Goal: Transaction & Acquisition: Obtain resource

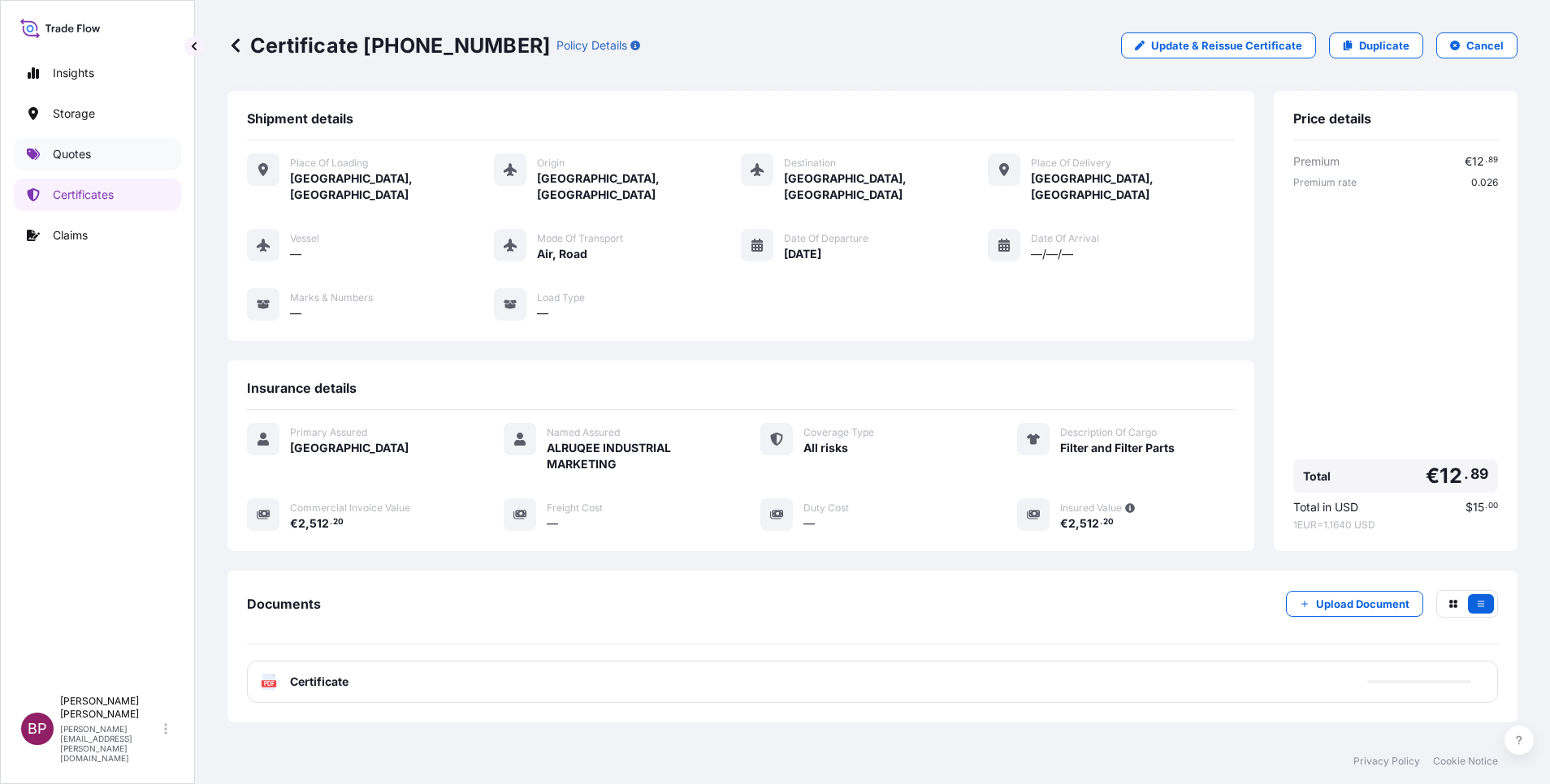
scroll to position [69, 0]
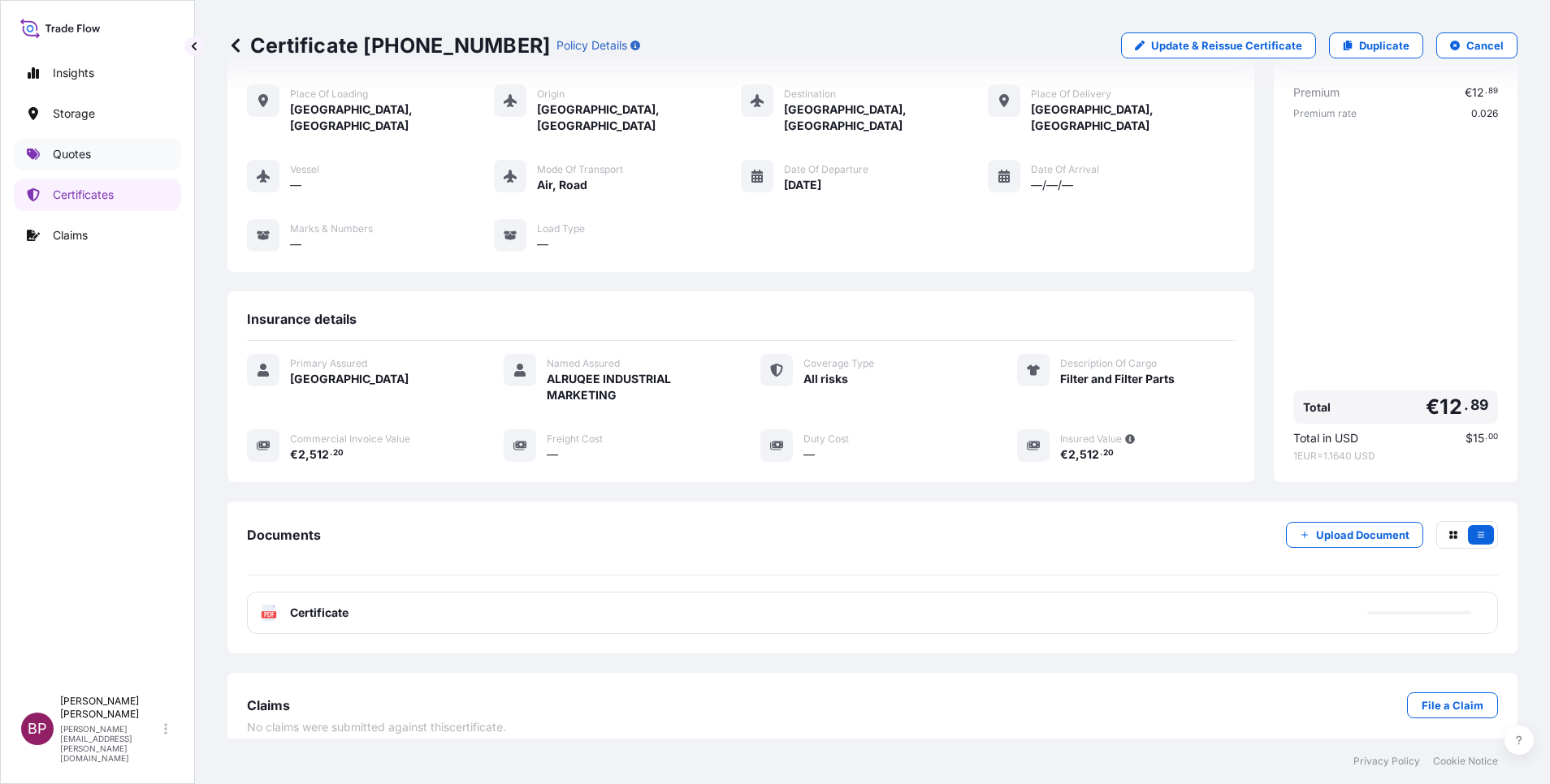
click at [84, 152] on p "Quotes" at bounding box center [72, 154] width 38 height 16
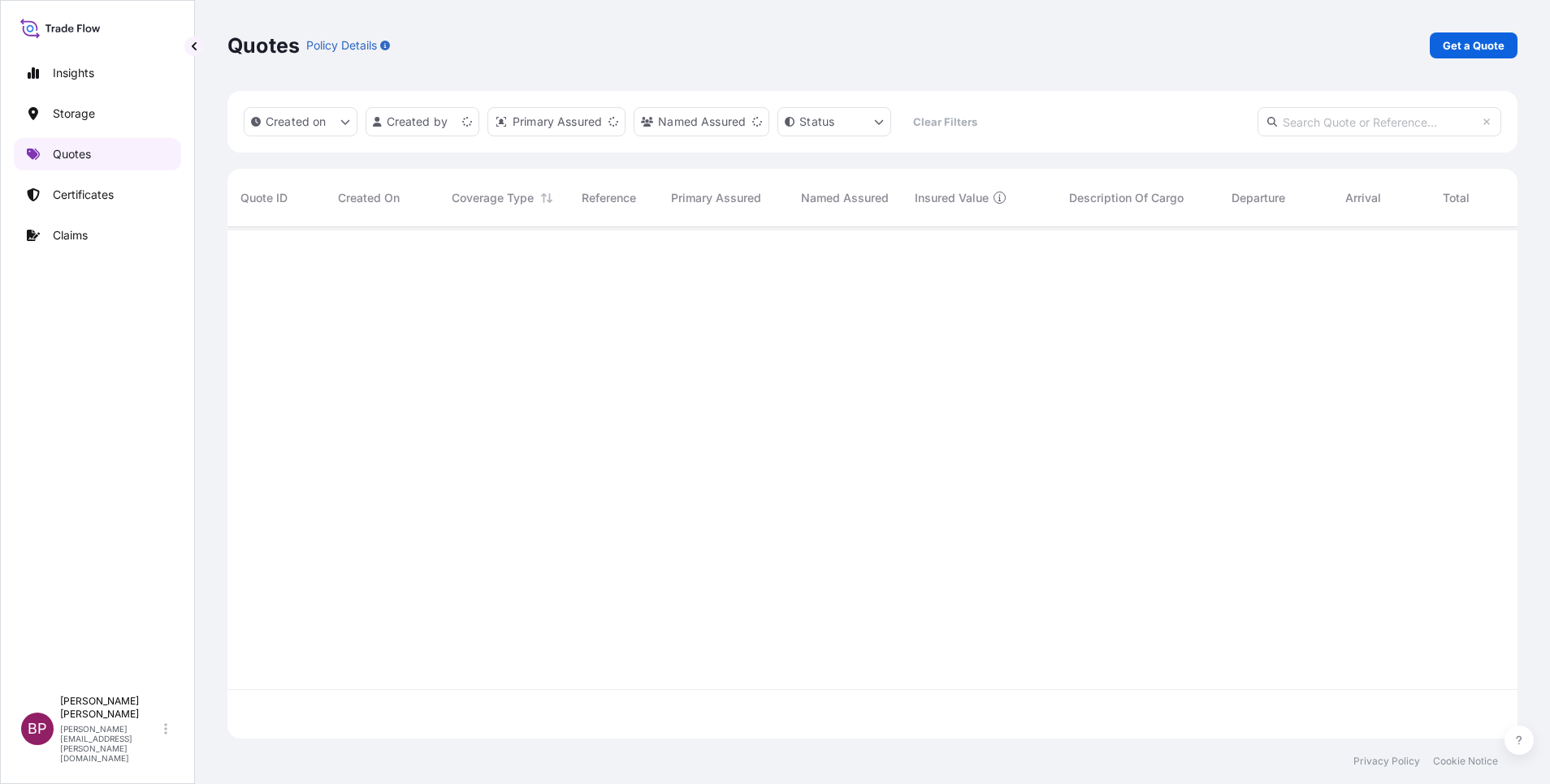
scroll to position [502, 1271]
click at [1456, 48] on p "Get a Quote" at bounding box center [1473, 46] width 62 height 16
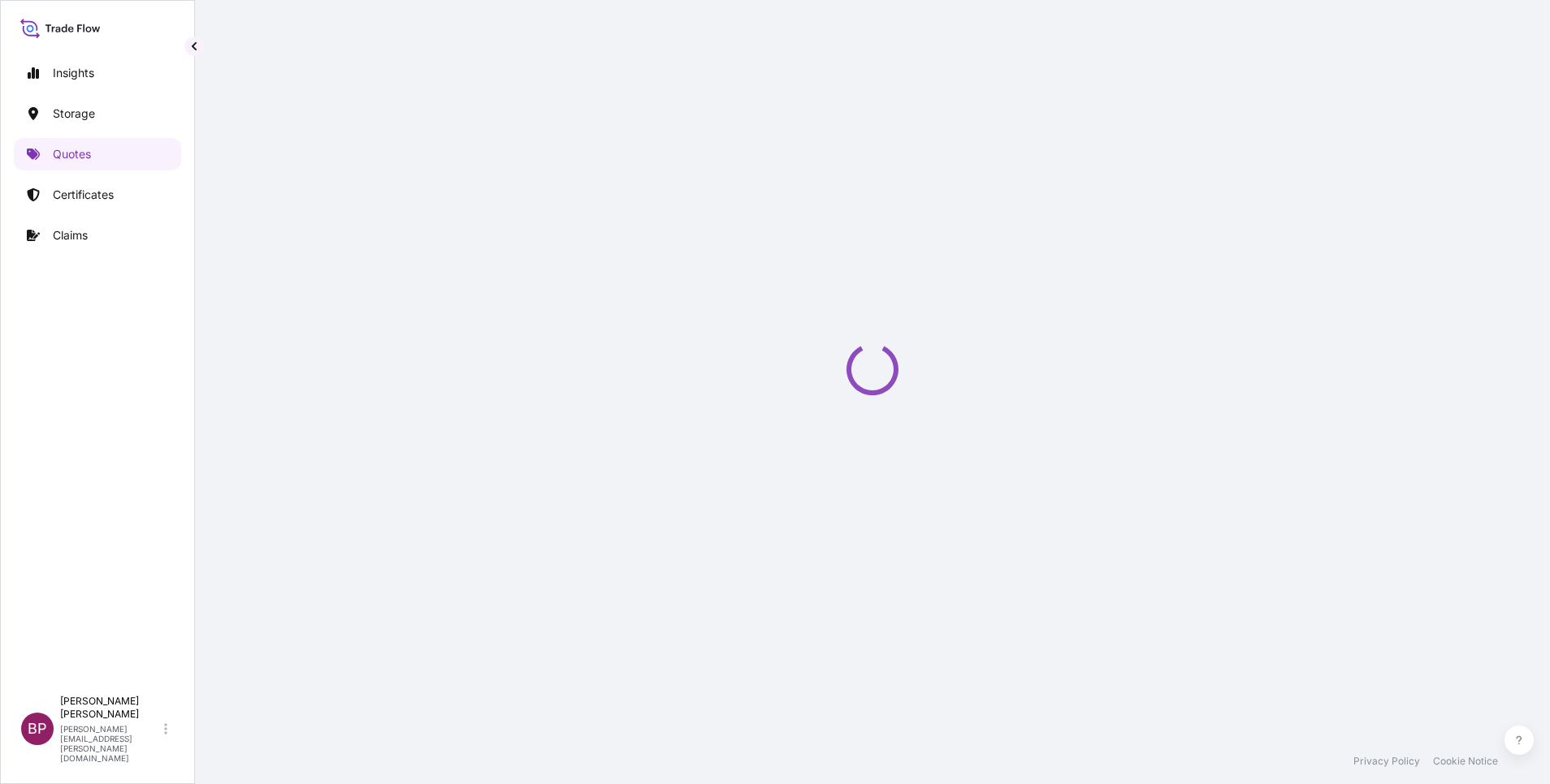
scroll to position [26, 0]
select select "Water"
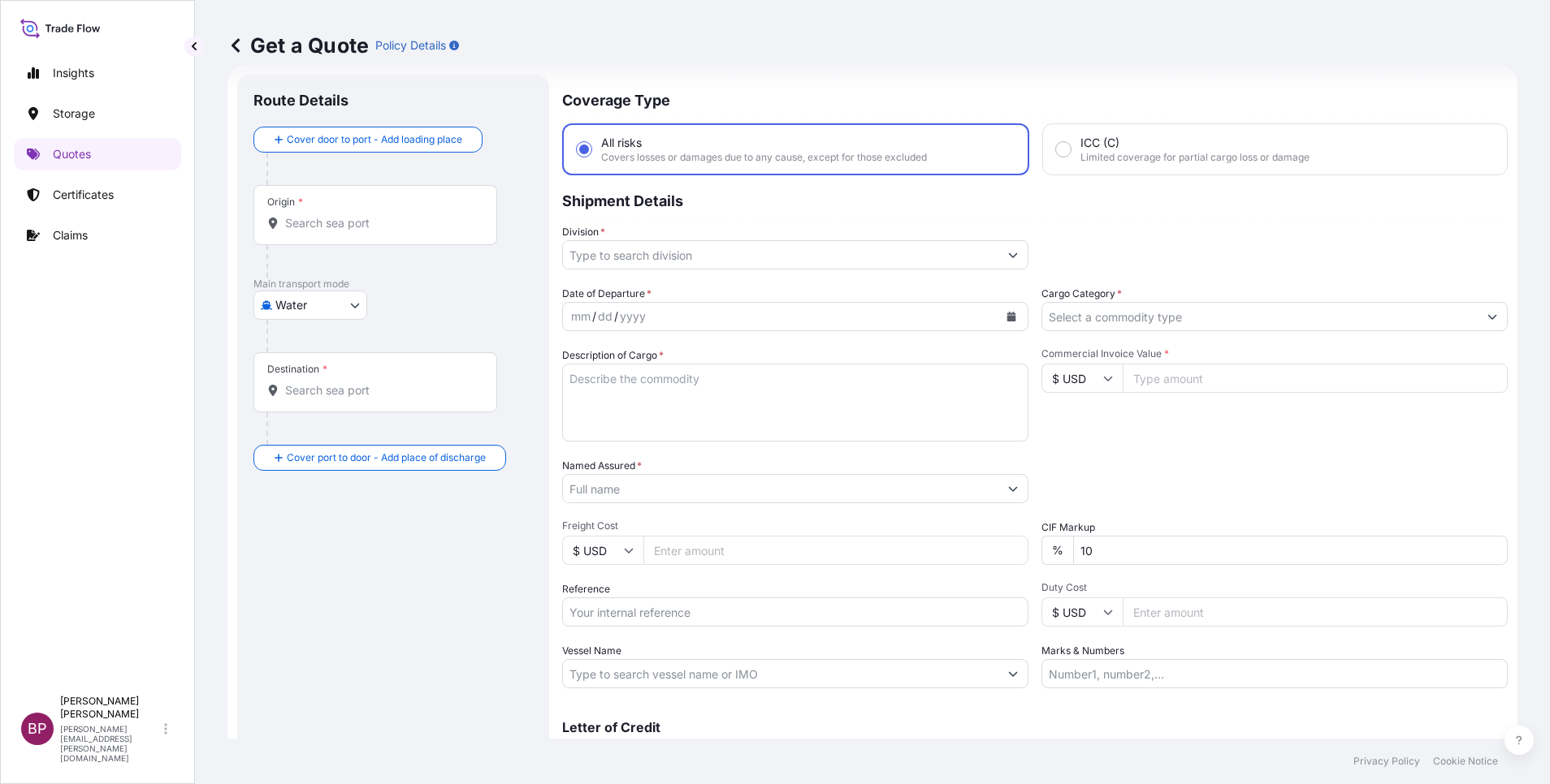
click at [1477, 306] on button "Show suggestions" at bounding box center [1492, 317] width 29 height 29
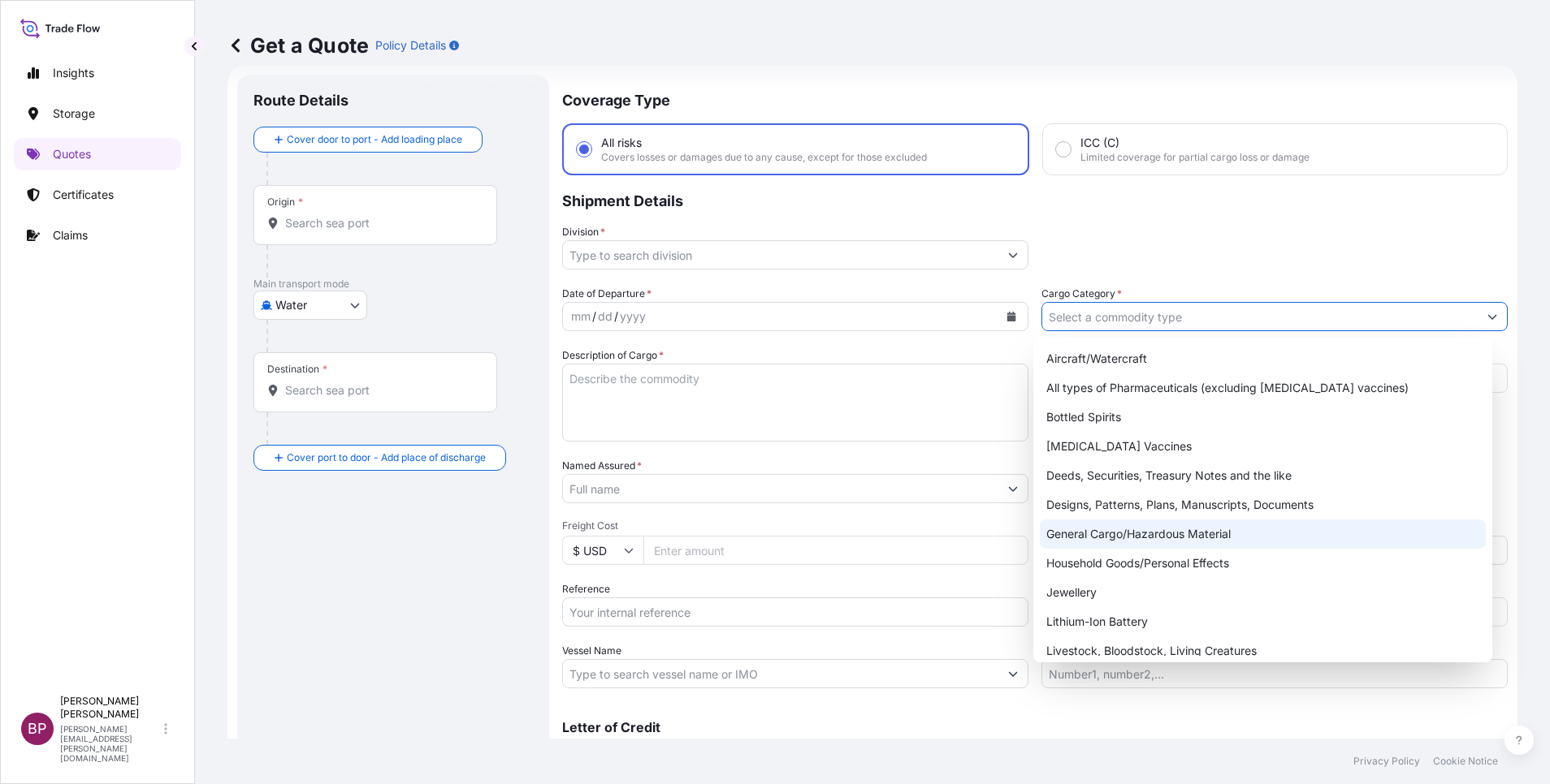
click at [1116, 532] on div "General Cargo/Hazardous Material" at bounding box center [1262, 534] width 445 height 29
type input "General Cargo/Hazardous Material"
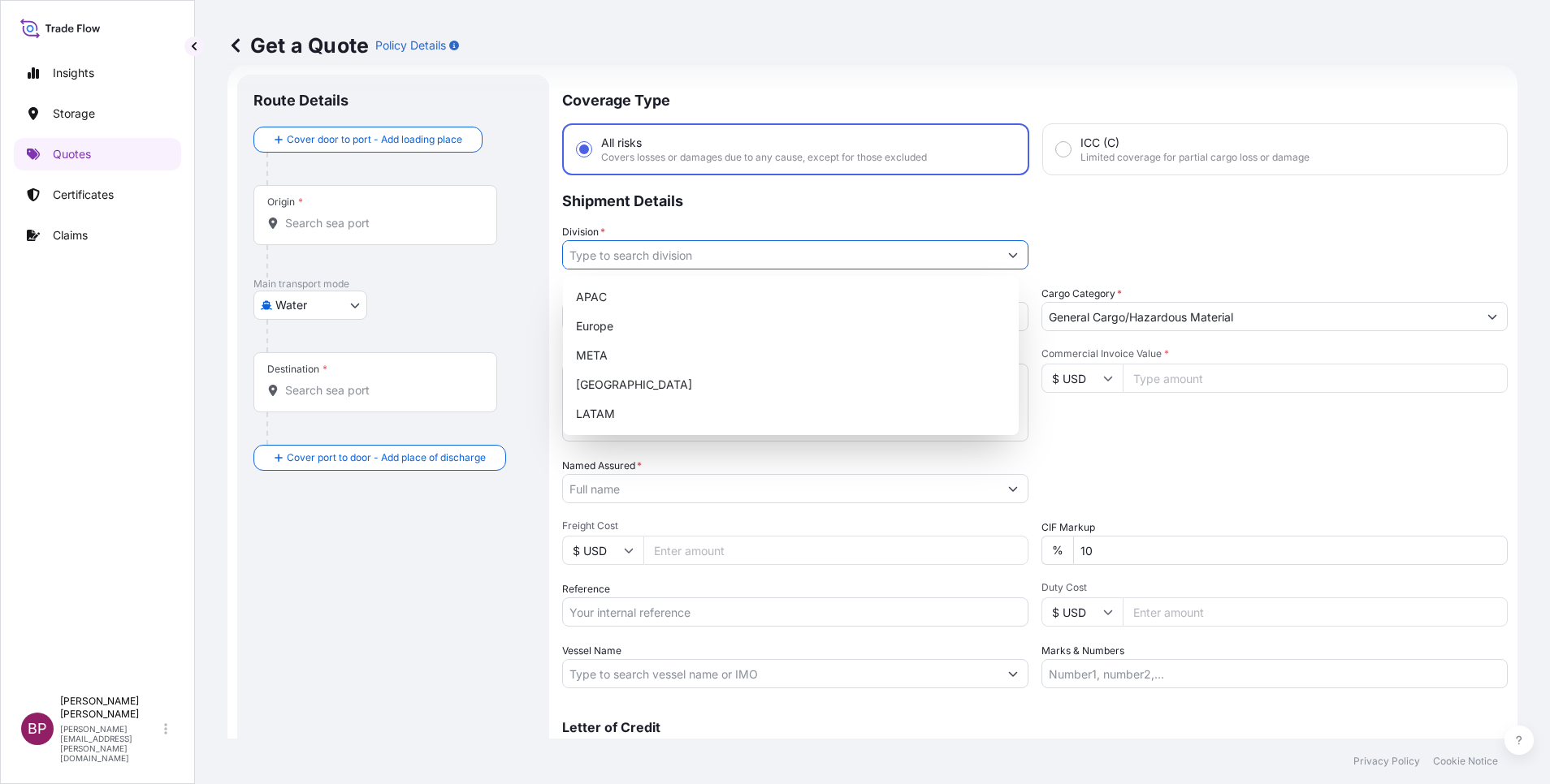
click at [999, 246] on button "Show suggestions" at bounding box center [1013, 255] width 29 height 29
click at [683, 359] on div "META" at bounding box center [791, 356] width 443 height 29
type input "META"
click at [1196, 382] on input "Commercial Invoice Value *" at bounding box center [1315, 379] width 385 height 29
paste input "26000"
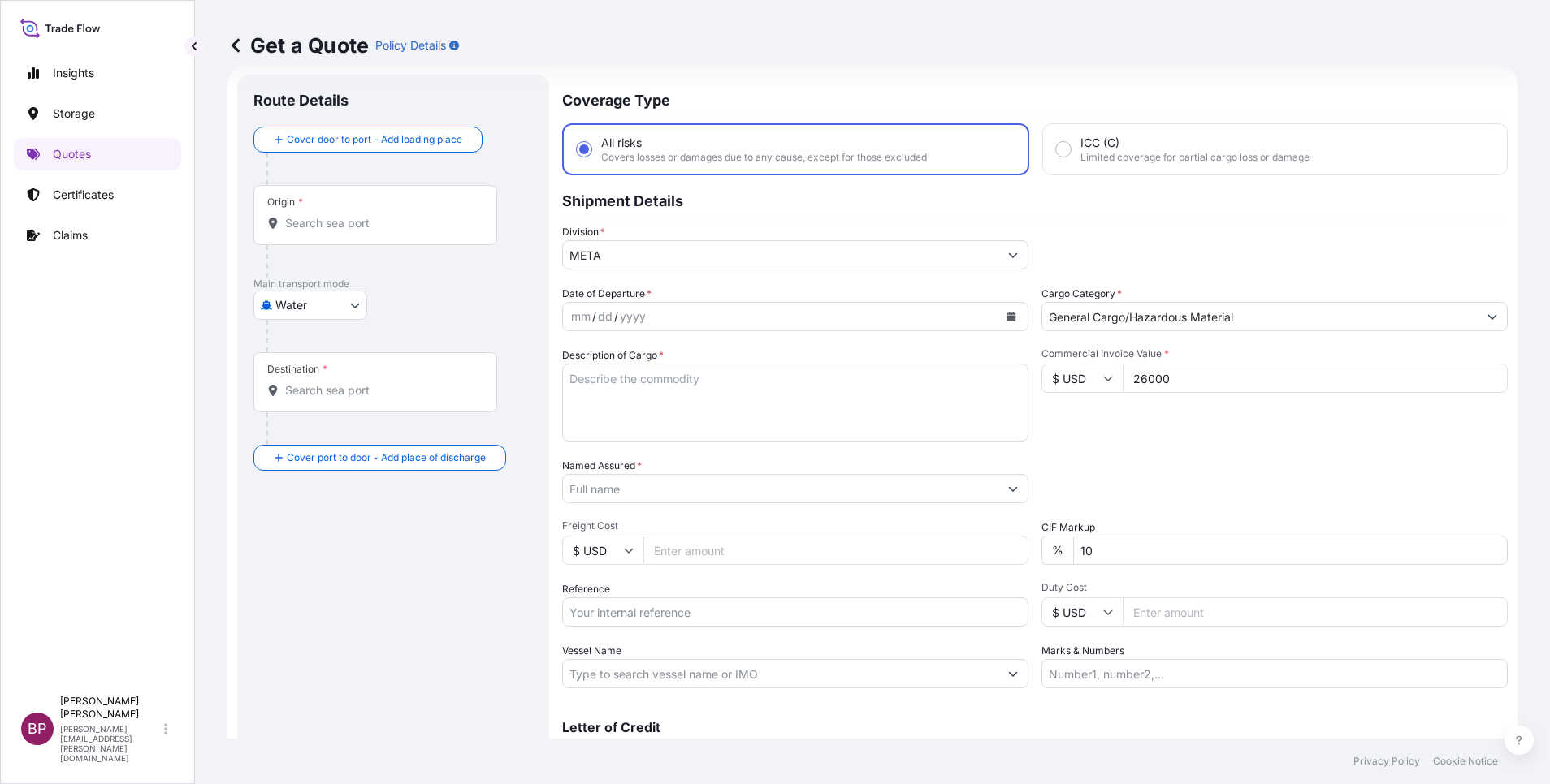
type input "26000"
drag, startPoint x: 1107, startPoint y: 554, endPoint x: 925, endPoint y: 520, distance: 185.1
click at [954, 522] on div "Date of Departure * mm / dd / yyyy Cargo Category * General Cargo/Hazardous Mat…" at bounding box center [1035, 486] width 946 height 402
type input "0"
click at [1141, 469] on div "Packing Category Type to search a container mode Please select a primary mode o…" at bounding box center [1274, 481] width 466 height 46
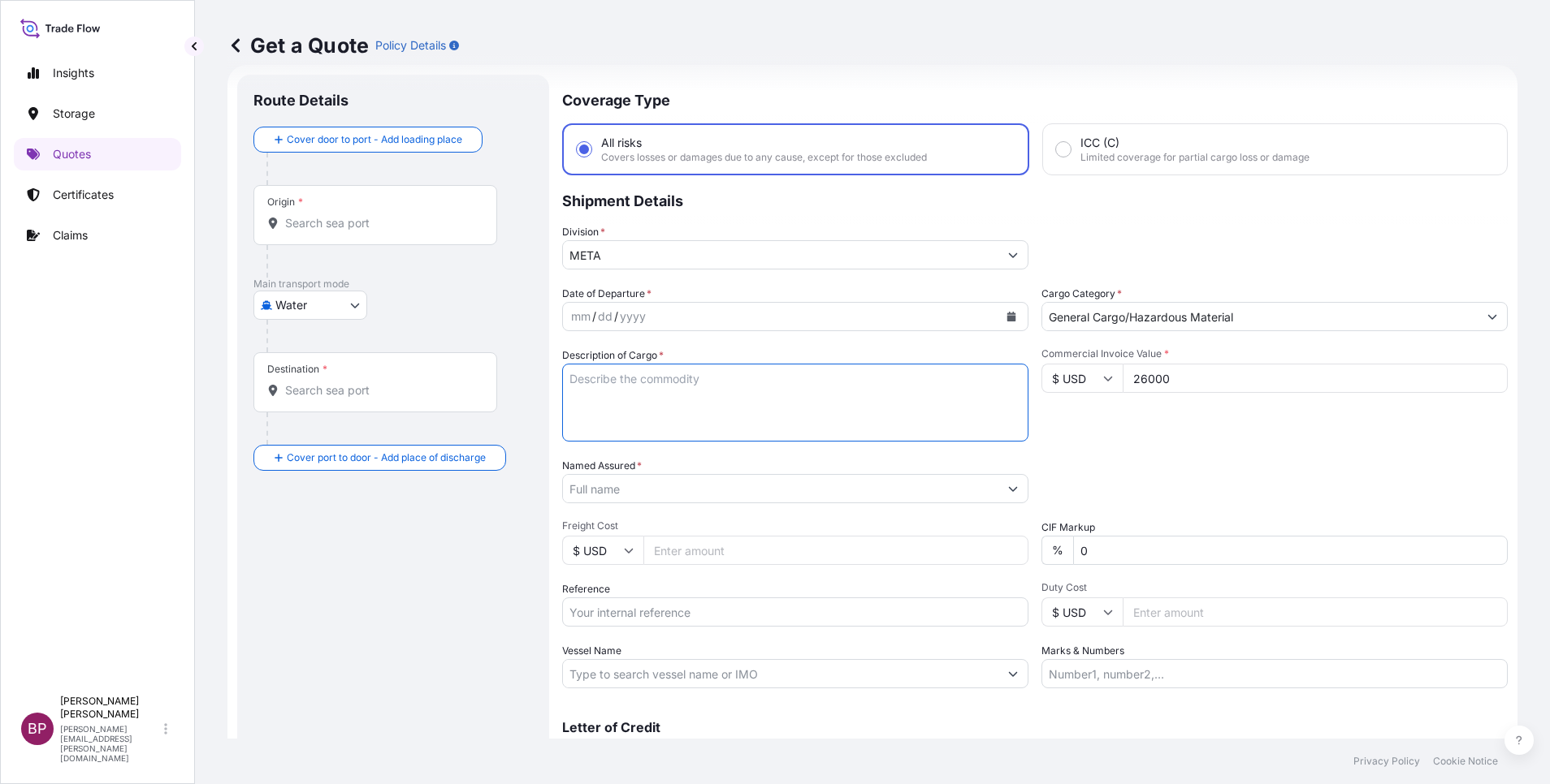
click at [682, 424] on textarea "Description of Cargo *" at bounding box center [795, 402] width 466 height 78
paste textarea "SIM CARD XX11"
type textarea "SIM CARD XX11"
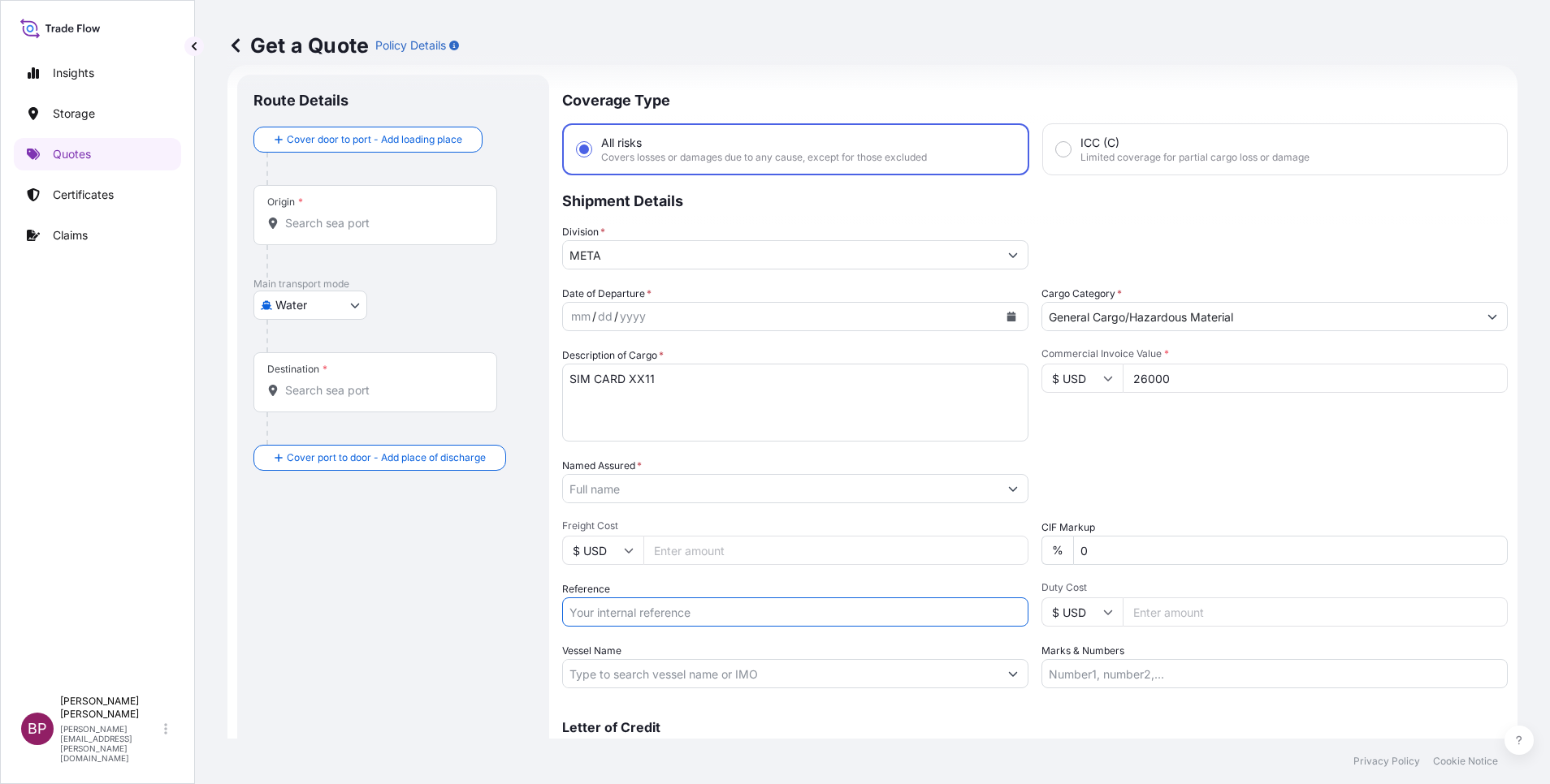
drag, startPoint x: 659, startPoint y: 609, endPoint x: 676, endPoint y: 611, distance: 17.1
click at [659, 609] on input "Reference" at bounding box center [795, 612] width 466 height 29
paste input "SSLS2984"
type input "SSLS2984"
click at [629, 491] on input "Named Assured *" at bounding box center [776, 489] width 426 height 29
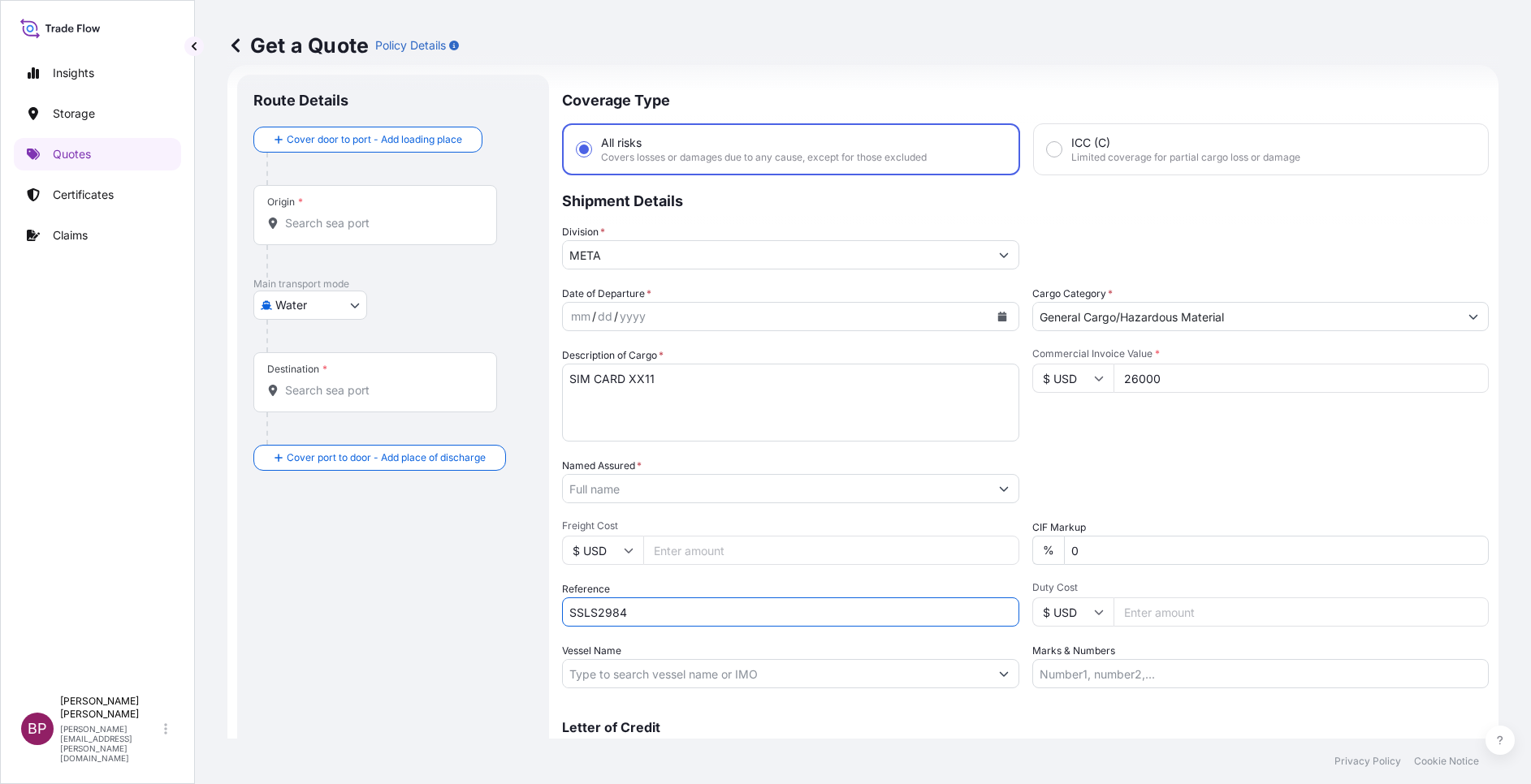
paste input "Golden Chip Company"
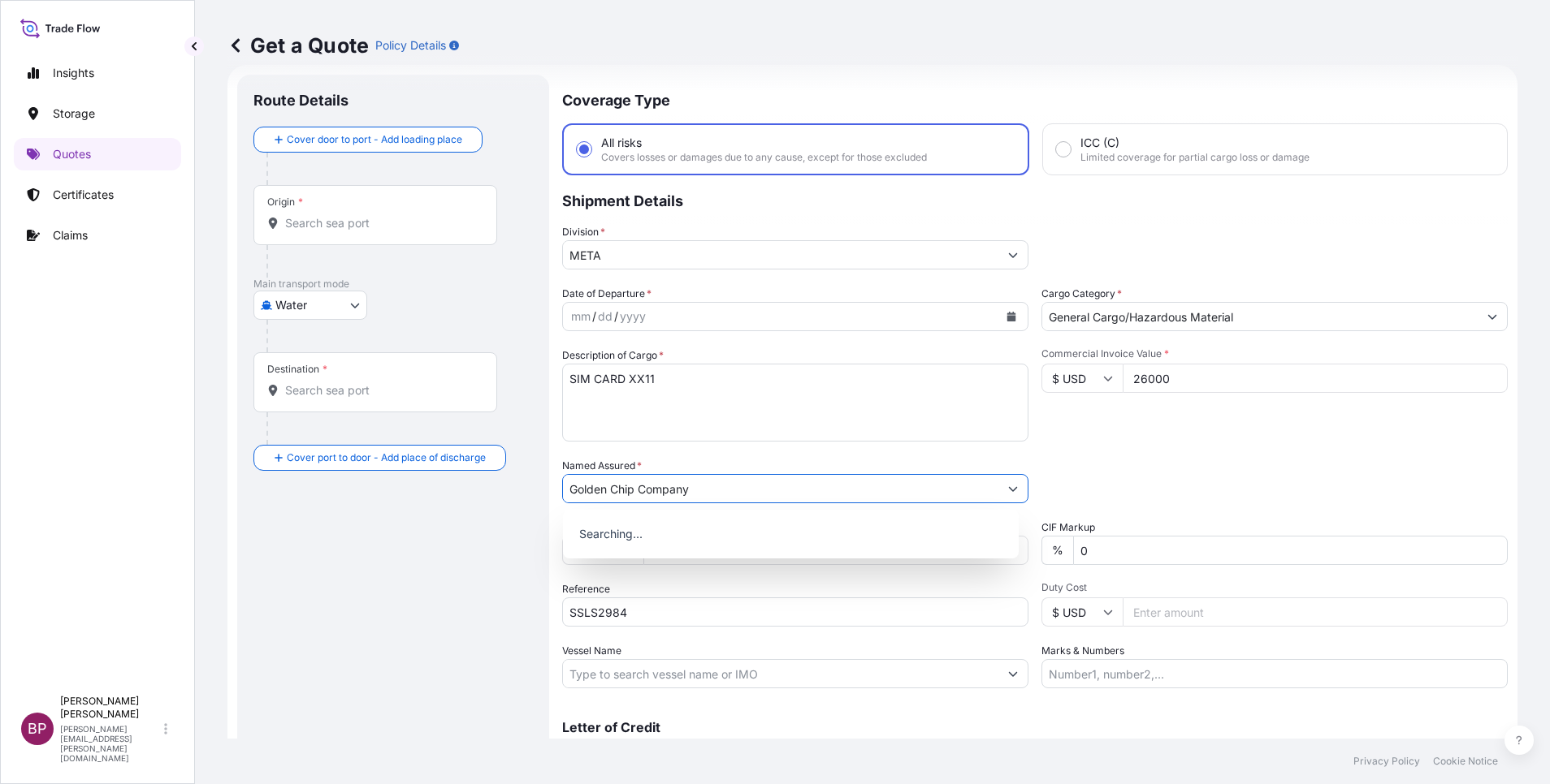
type input "Golden Chip Company"
click at [1007, 320] on icon "Calendar" at bounding box center [1011, 317] width 9 height 10
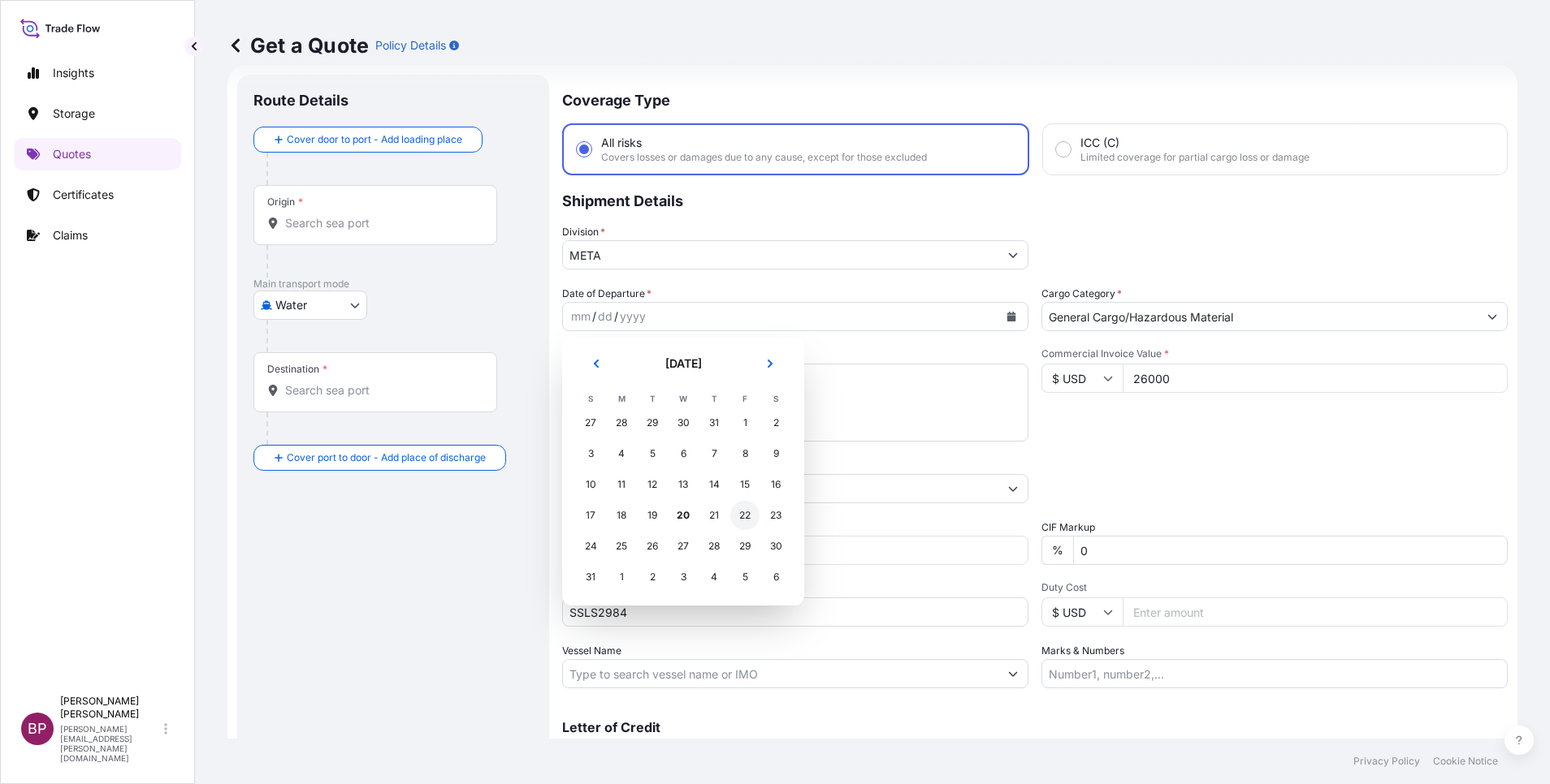
click at [748, 514] on div "22" at bounding box center [745, 516] width 29 height 29
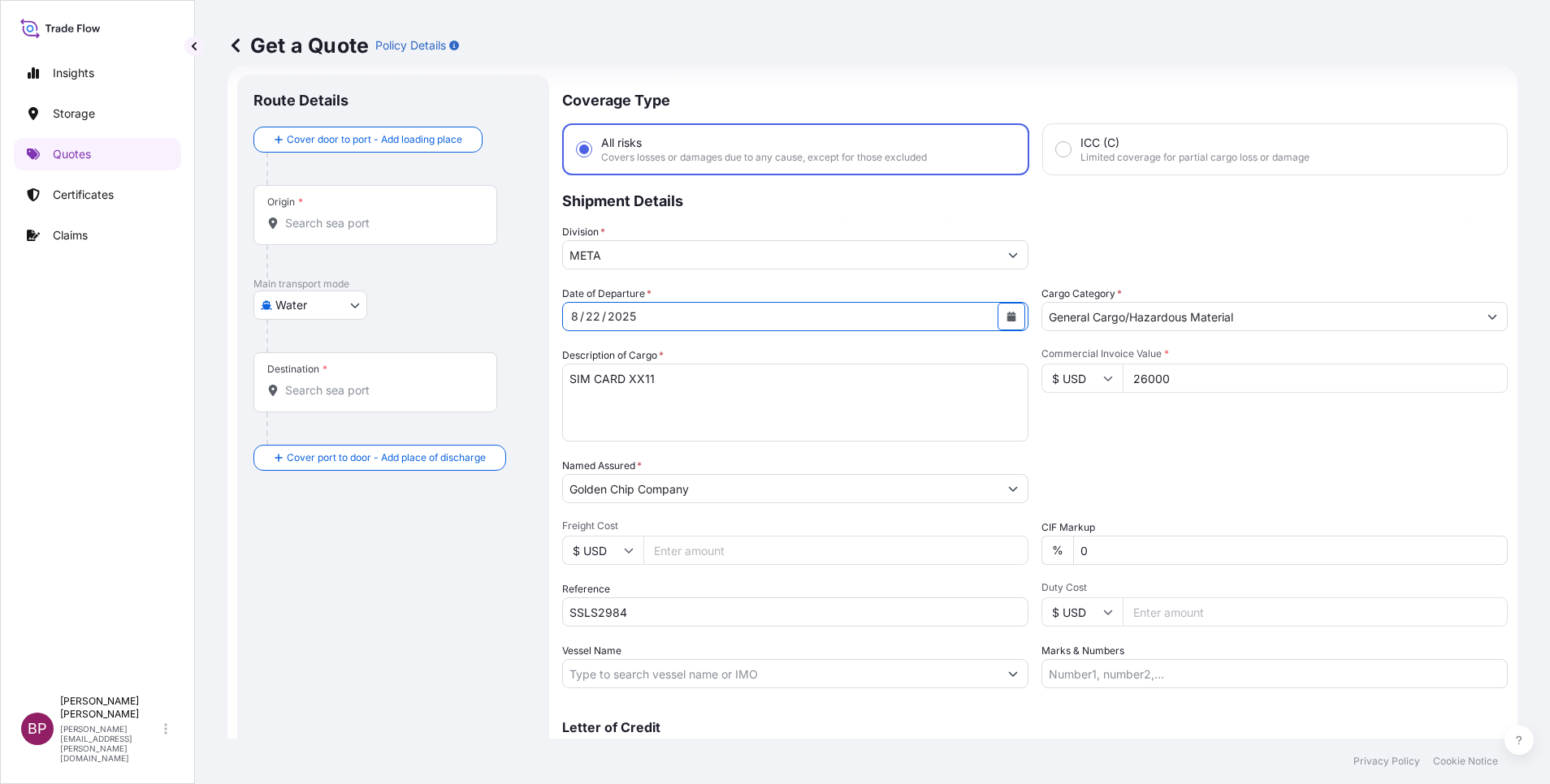
click at [335, 309] on body "Insights Storage Quotes Certificates Claims BP [PERSON_NAME] Kurian [EMAIL_ADDR…" at bounding box center [775, 392] width 1550 height 784
click at [303, 341] on div "Air" at bounding box center [310, 348] width 100 height 29
select select "Air"
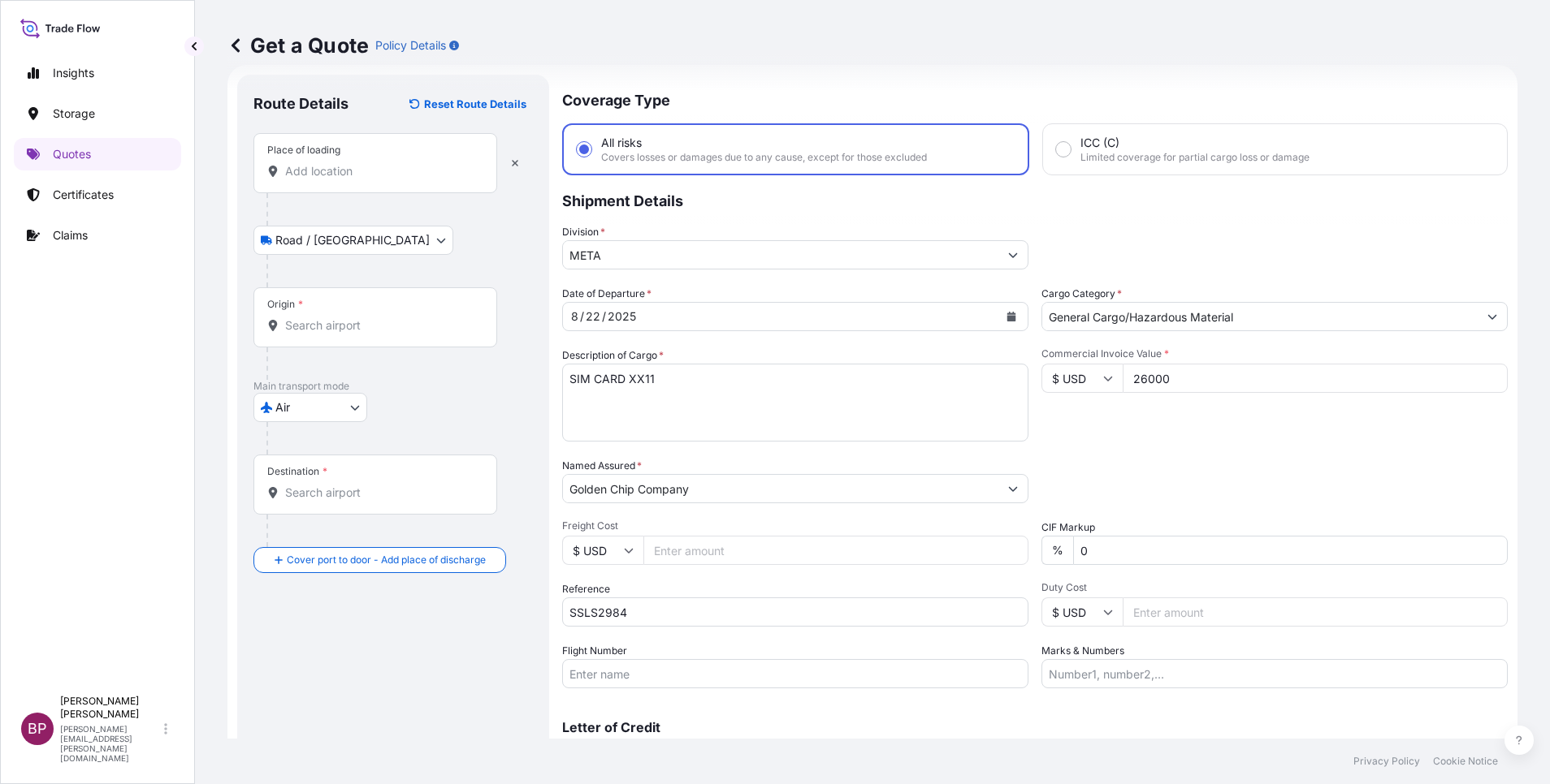
click at [350, 167] on input "Place of loading" at bounding box center [381, 172] width 192 height 16
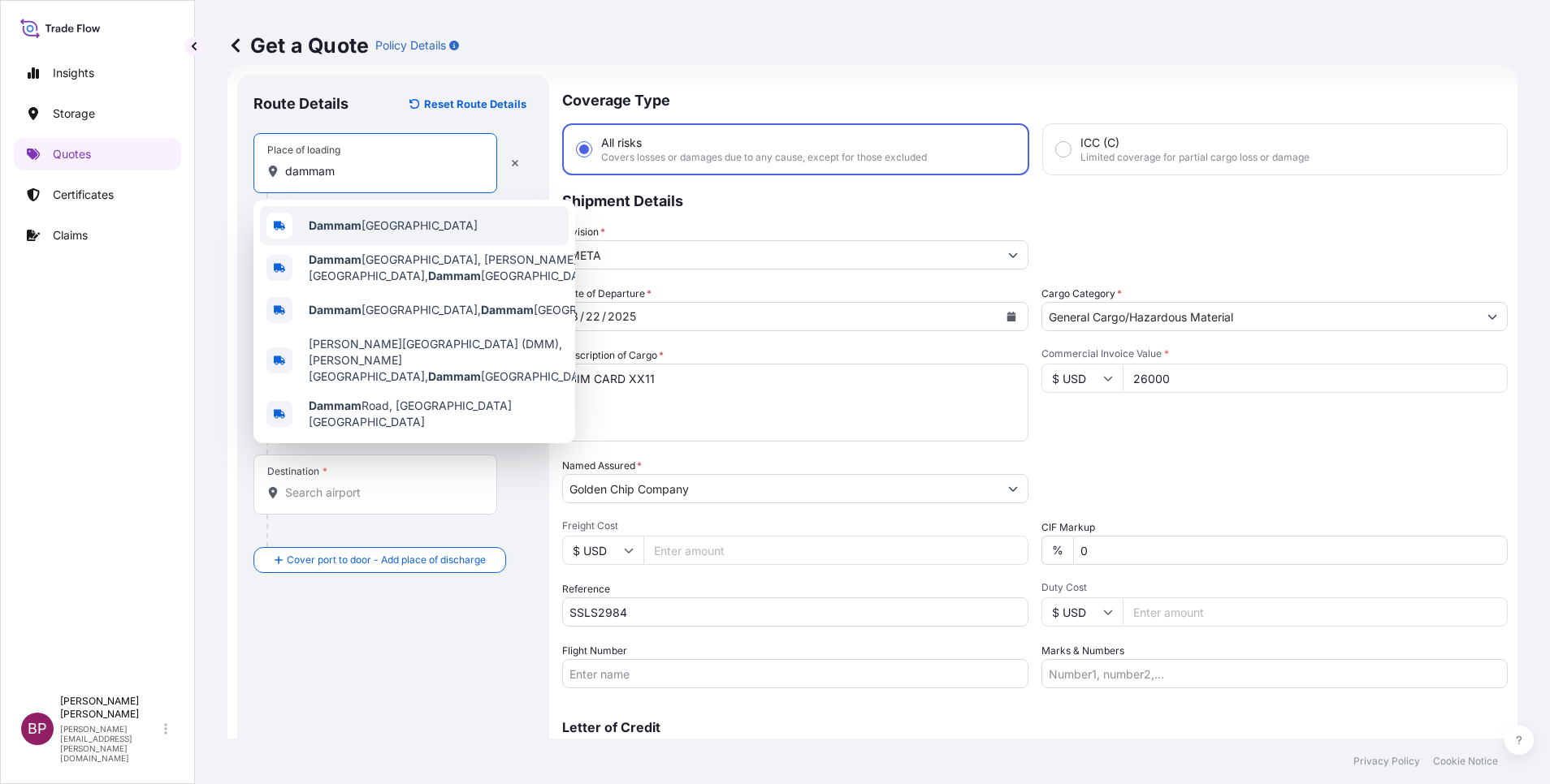
click at [374, 223] on span "Dammam [GEOGRAPHIC_DATA]" at bounding box center [393, 225] width 169 height 16
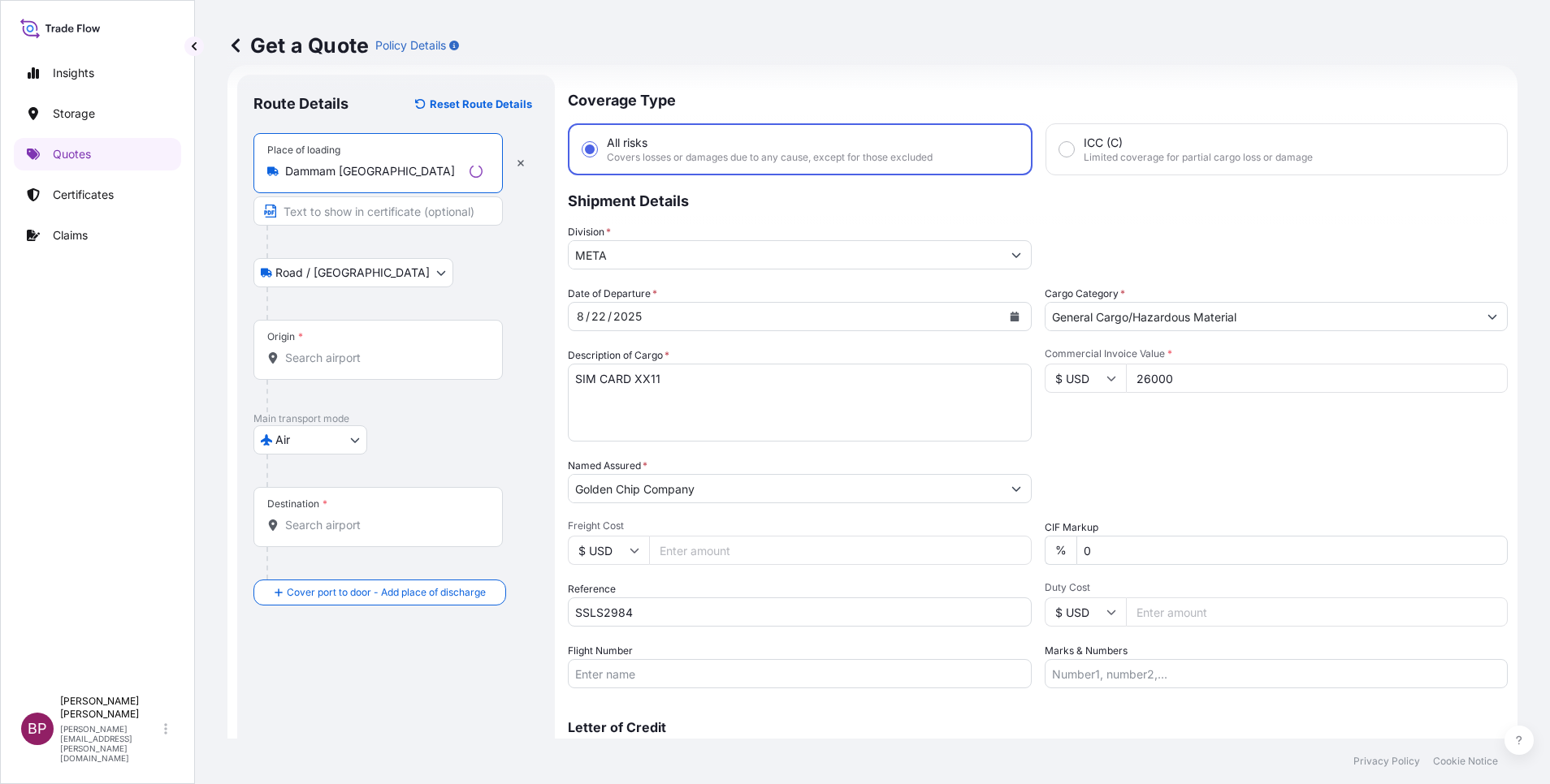
type input "Dammam [GEOGRAPHIC_DATA]"
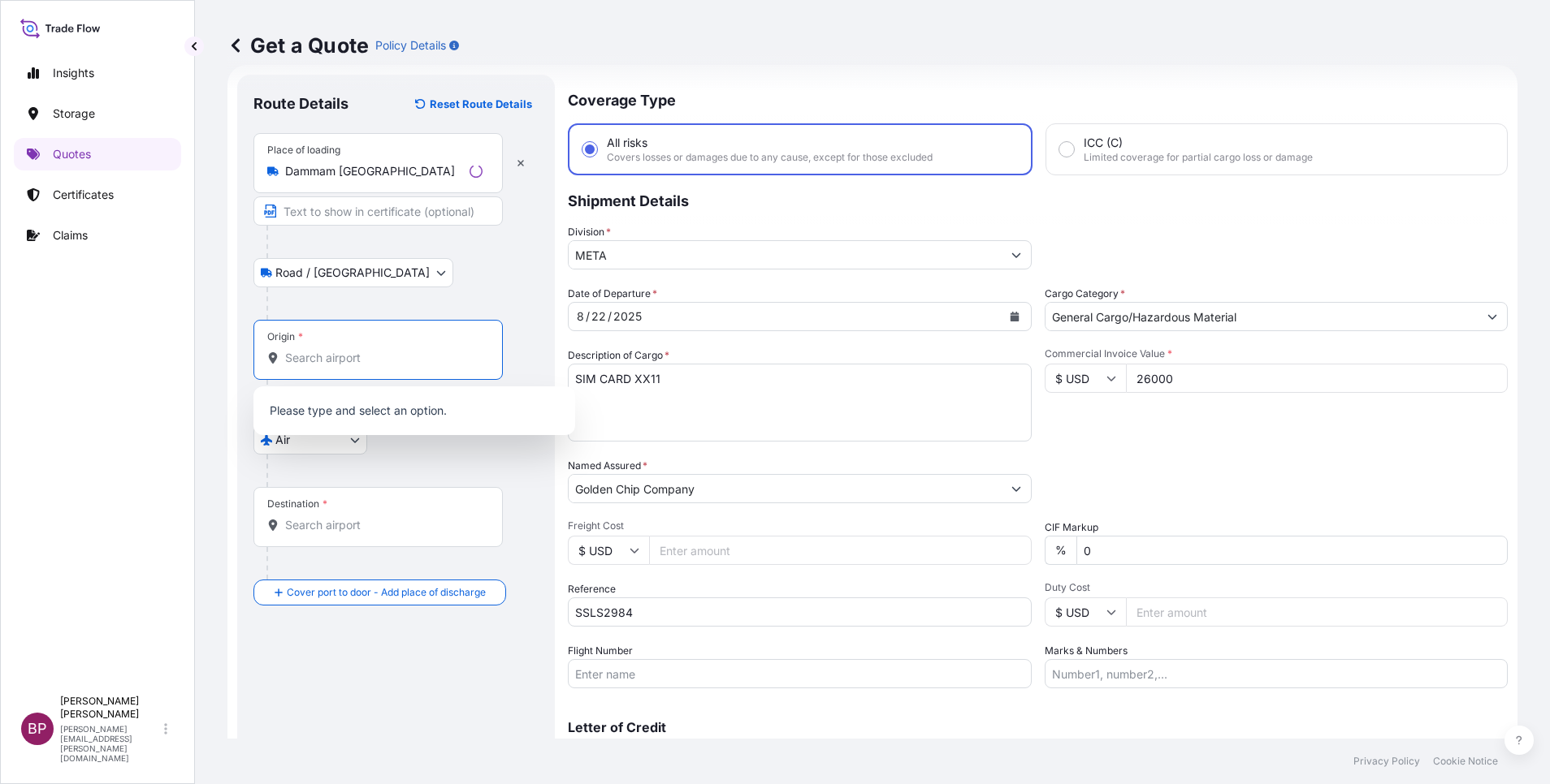
click at [332, 361] on input "Origin *" at bounding box center [383, 358] width 197 height 16
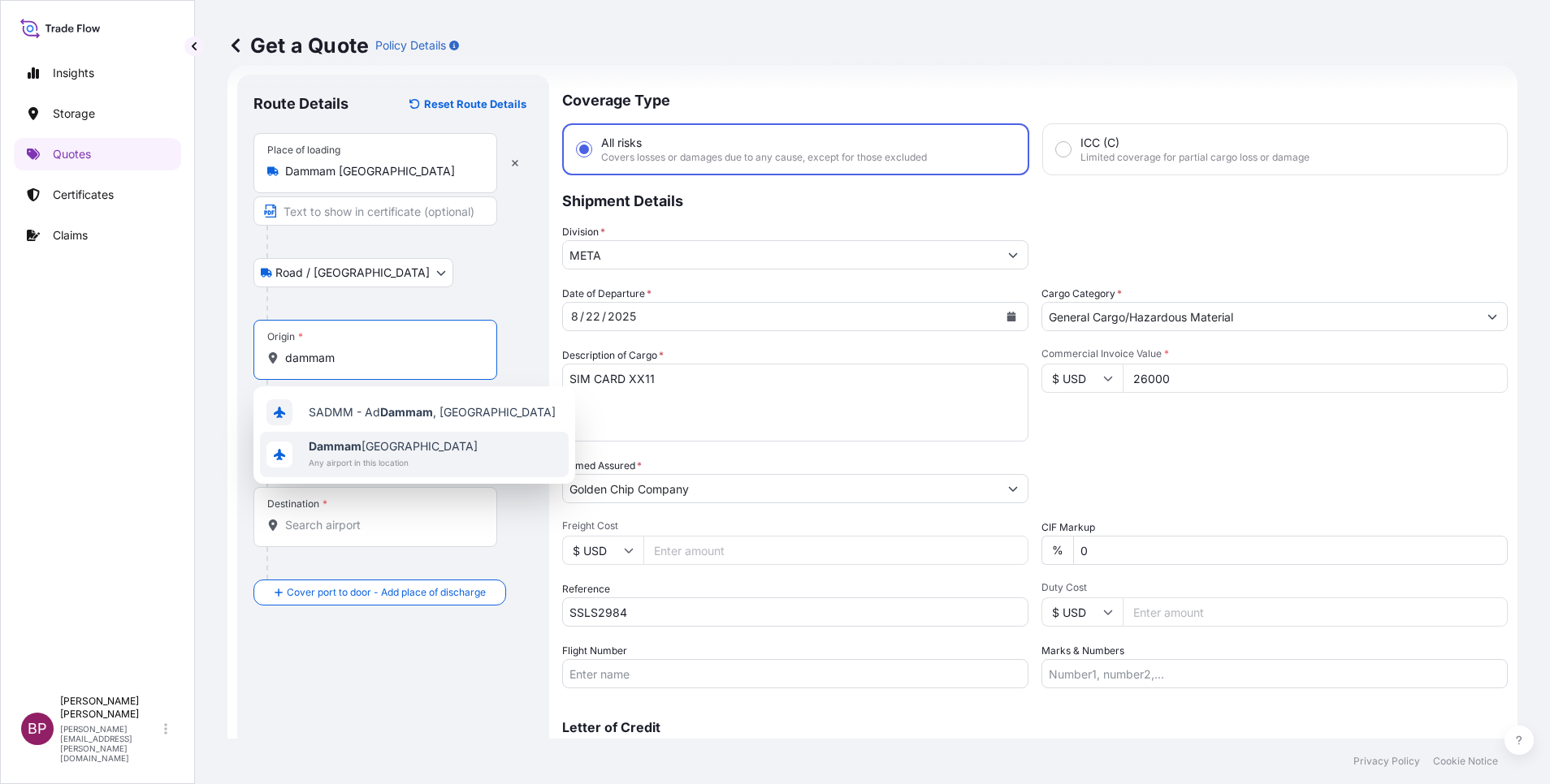
click at [385, 447] on span "Dammam [GEOGRAPHIC_DATA]" at bounding box center [393, 446] width 169 height 16
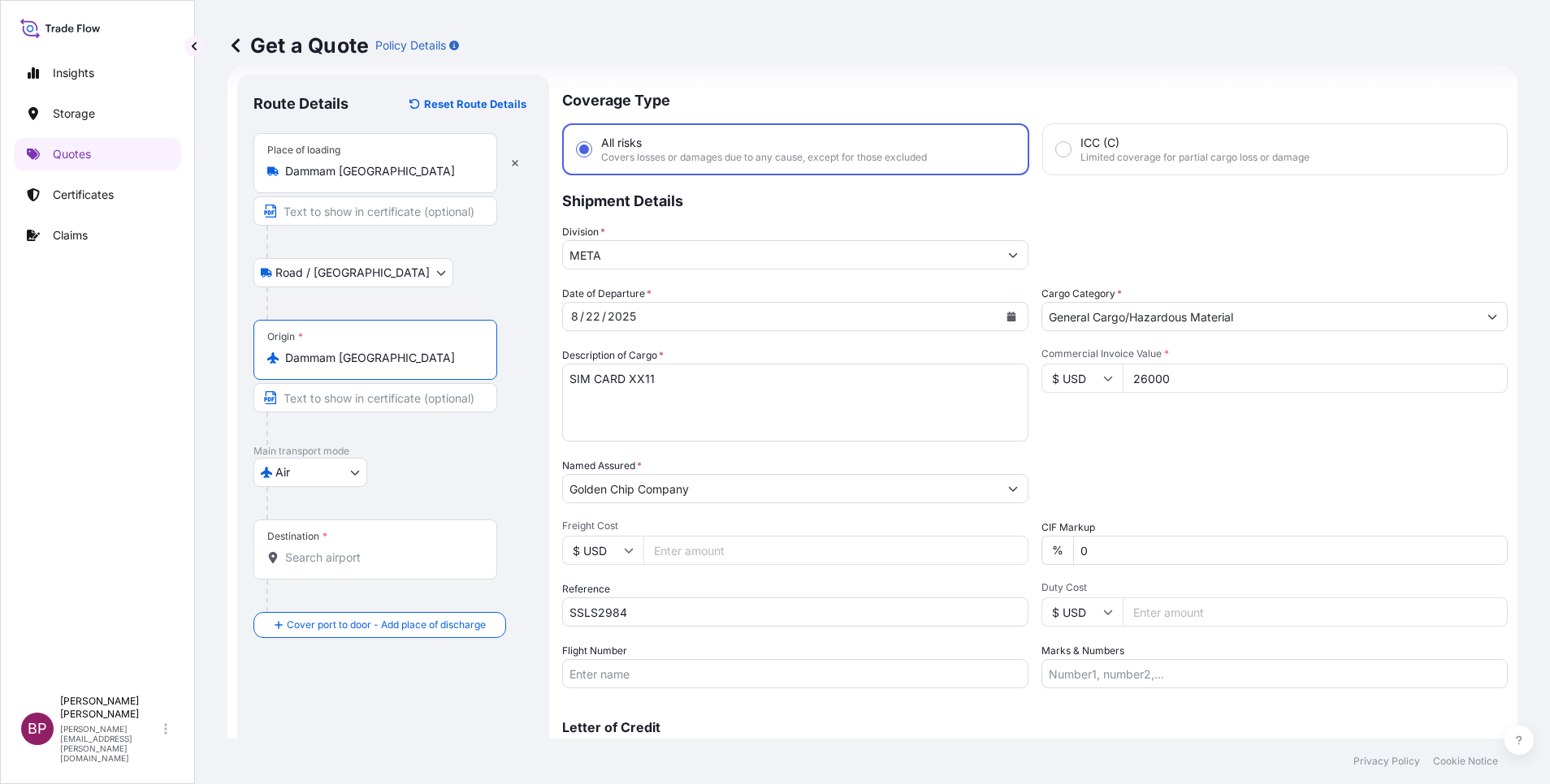
type input "Dammam [GEOGRAPHIC_DATA]"
click at [359, 542] on div "Destination *" at bounding box center [375, 549] width 244 height 60
drag, startPoint x: 359, startPoint y: 542, endPoint x: 338, endPoint y: 559, distance: 27.0
click at [338, 559] on input "Destination *" at bounding box center [381, 558] width 192 height 16
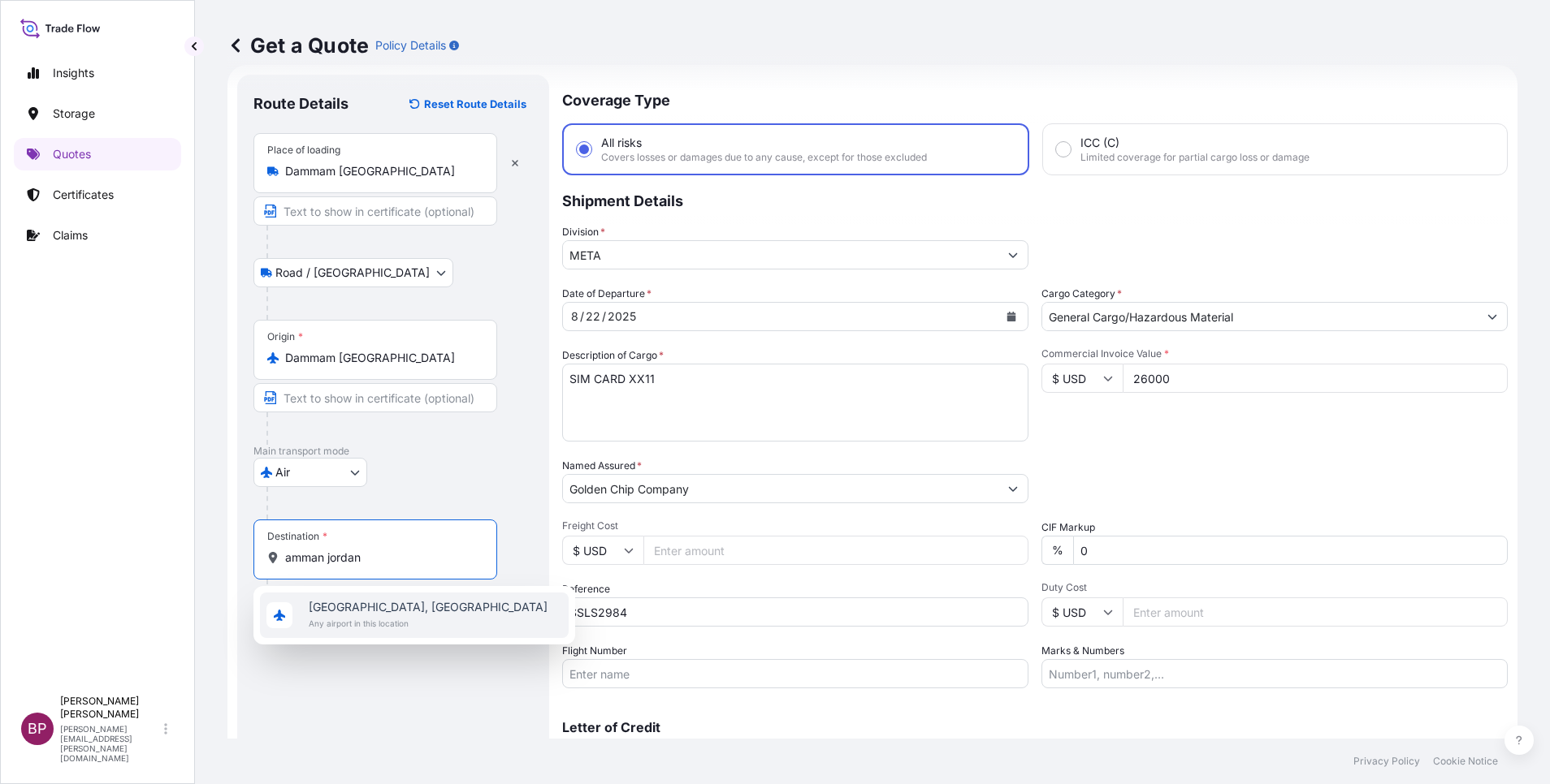
click at [369, 603] on span "[GEOGRAPHIC_DATA], [GEOGRAPHIC_DATA]" at bounding box center [428, 608] width 239 height 16
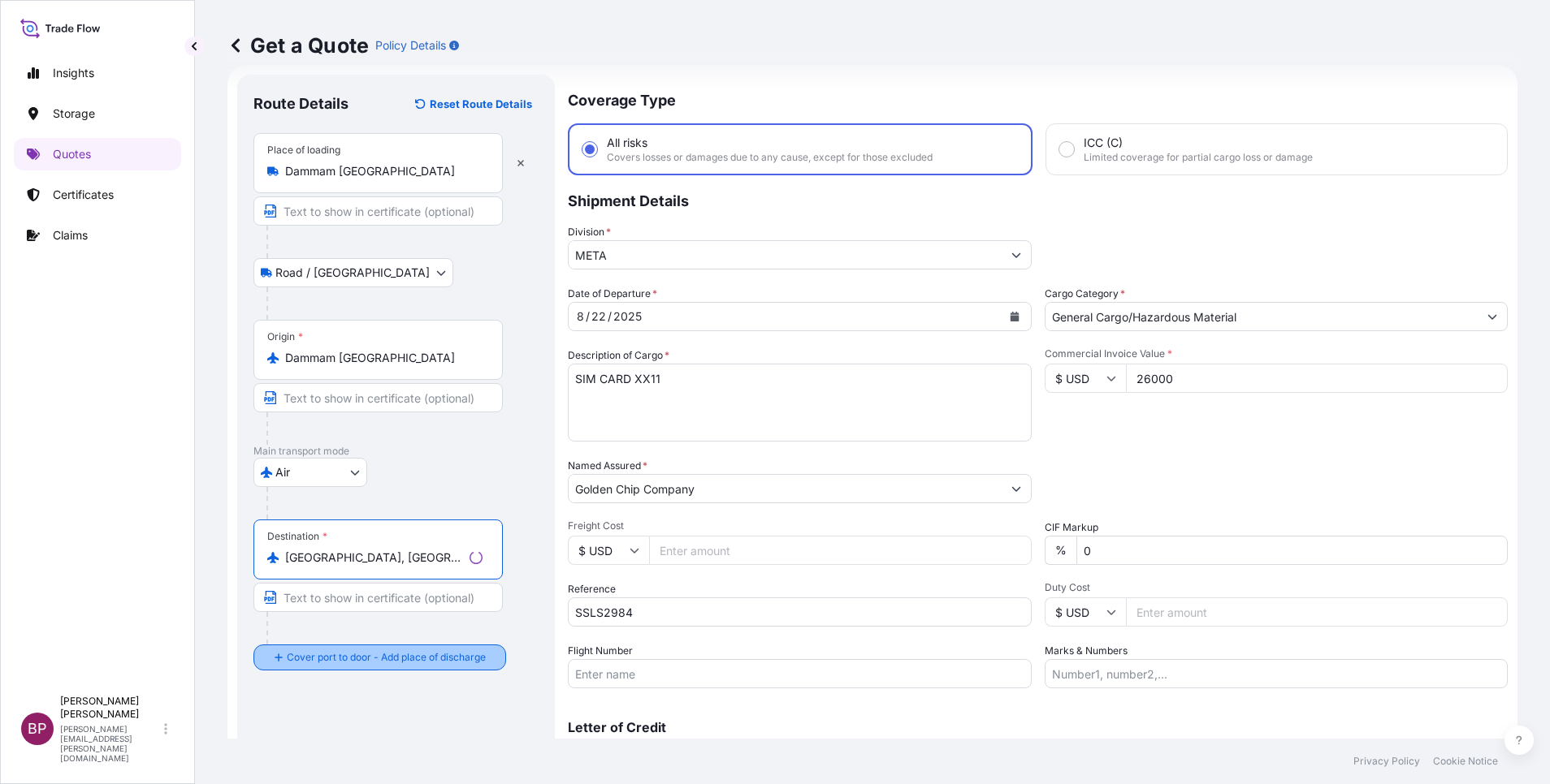
type input "[GEOGRAPHIC_DATA], [GEOGRAPHIC_DATA]"
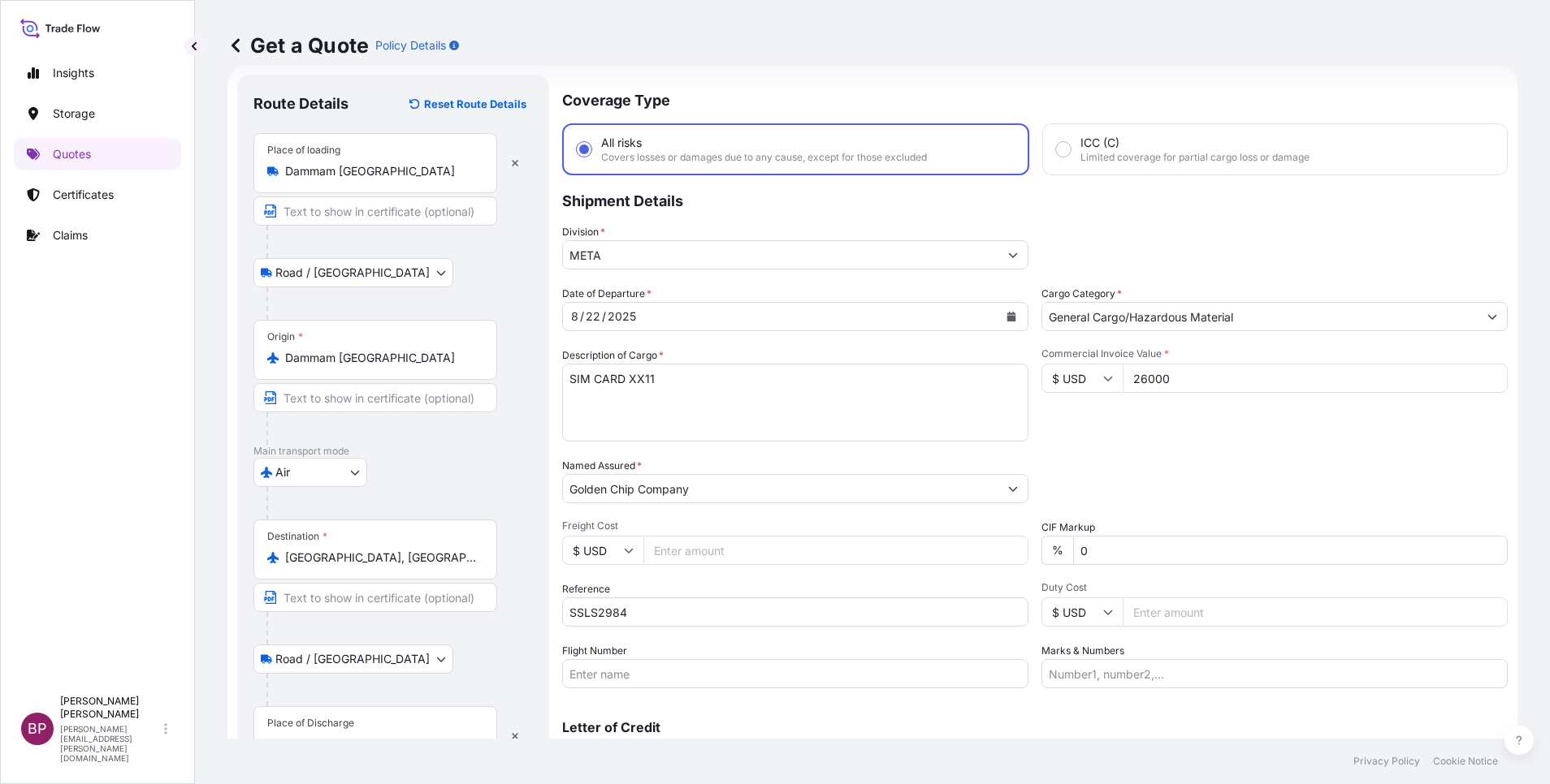
click at [321, 723] on div "Place of Discharge" at bounding box center [310, 724] width 87 height 13
click at [321, 737] on input "Place of Discharge" at bounding box center [381, 745] width 192 height 16
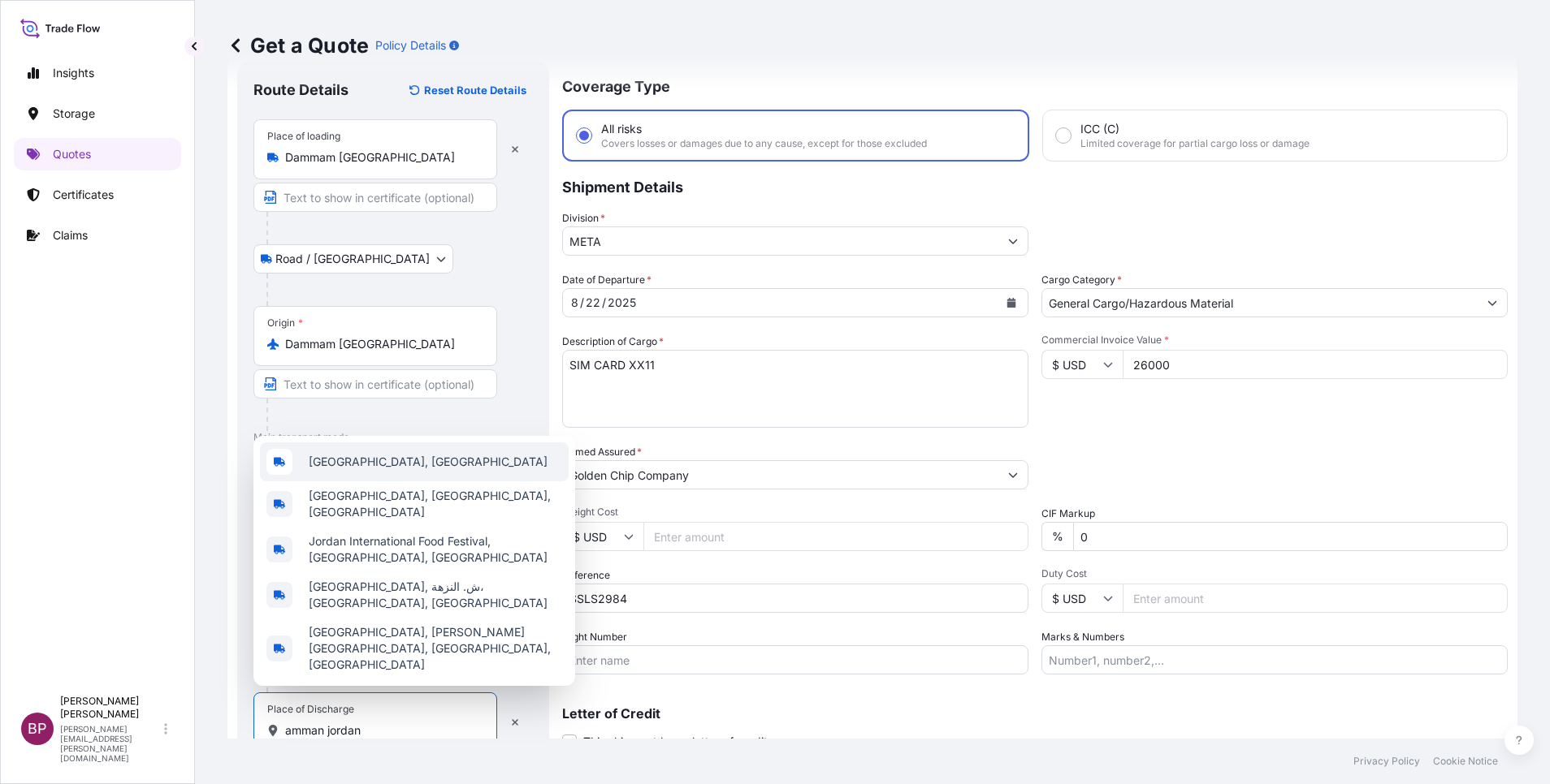
click at [394, 482] on div "[GEOGRAPHIC_DATA], [GEOGRAPHIC_DATA]" at bounding box center [414, 462] width 309 height 39
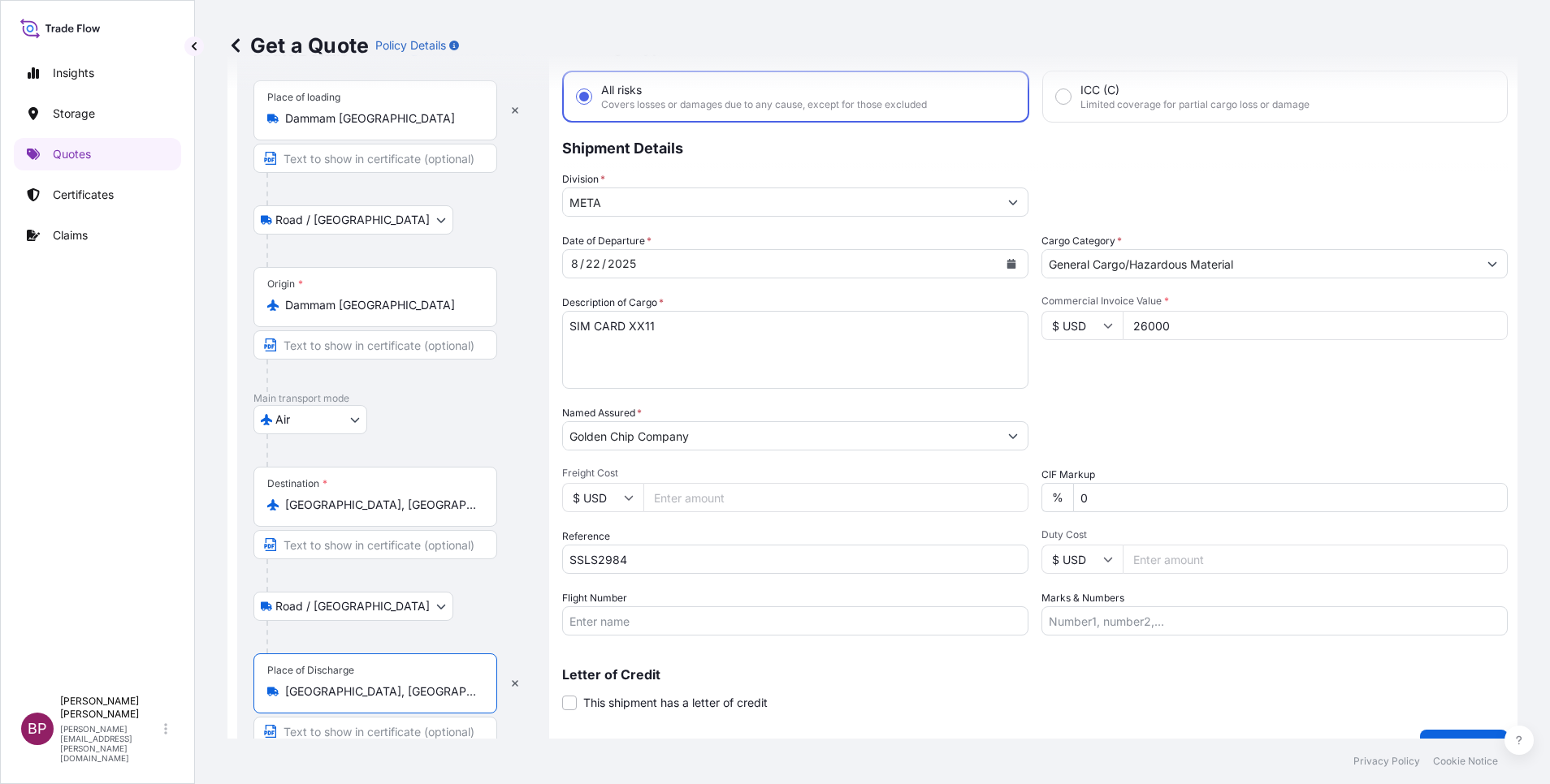
scroll to position [112, 0]
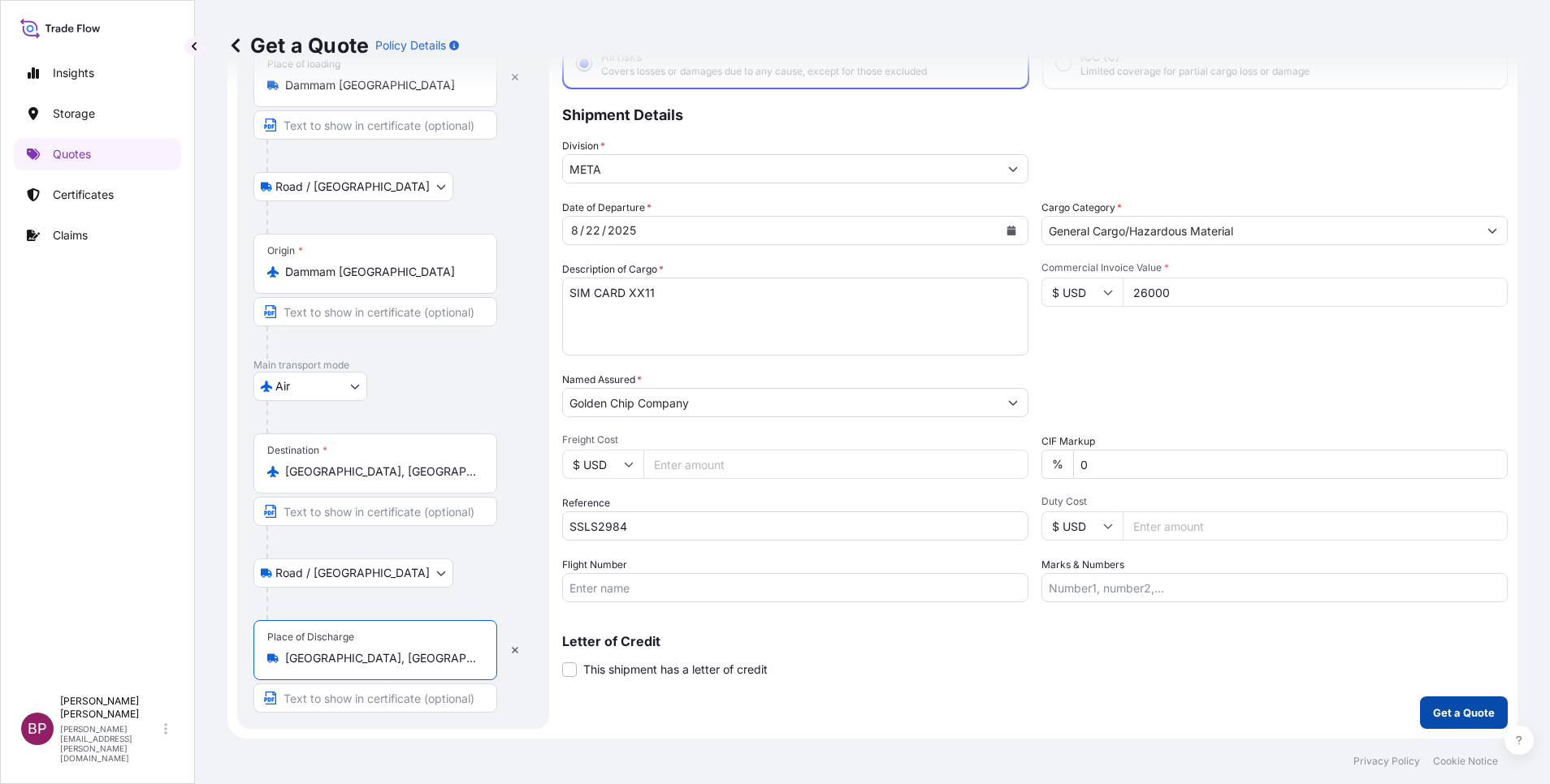
type input "[GEOGRAPHIC_DATA], [GEOGRAPHIC_DATA]"
click at [1443, 720] on p "Get a Quote" at bounding box center [1464, 713] width 62 height 16
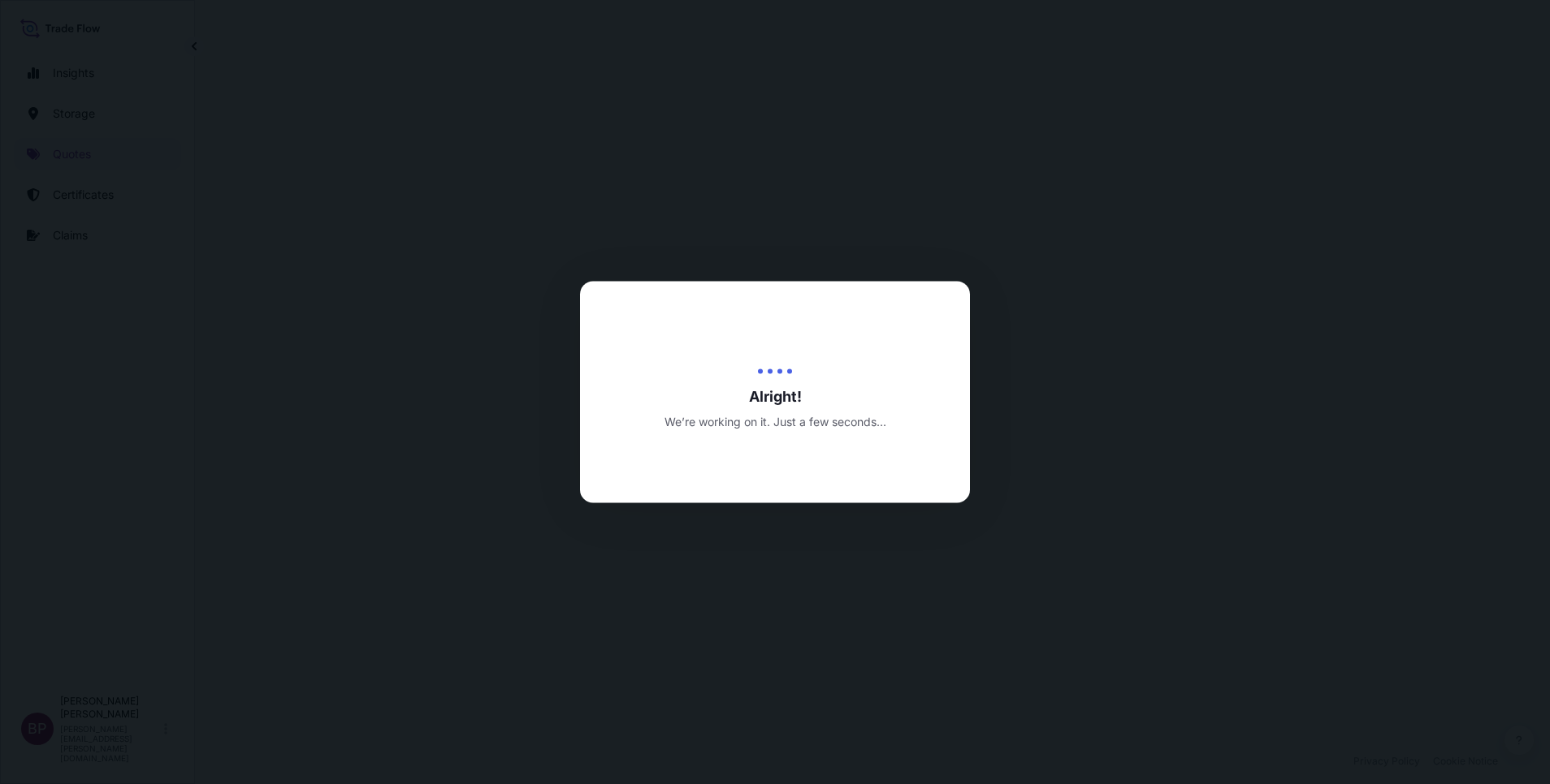
select select "Road / [GEOGRAPHIC_DATA]"
select select "Air"
select select "Road / [GEOGRAPHIC_DATA]"
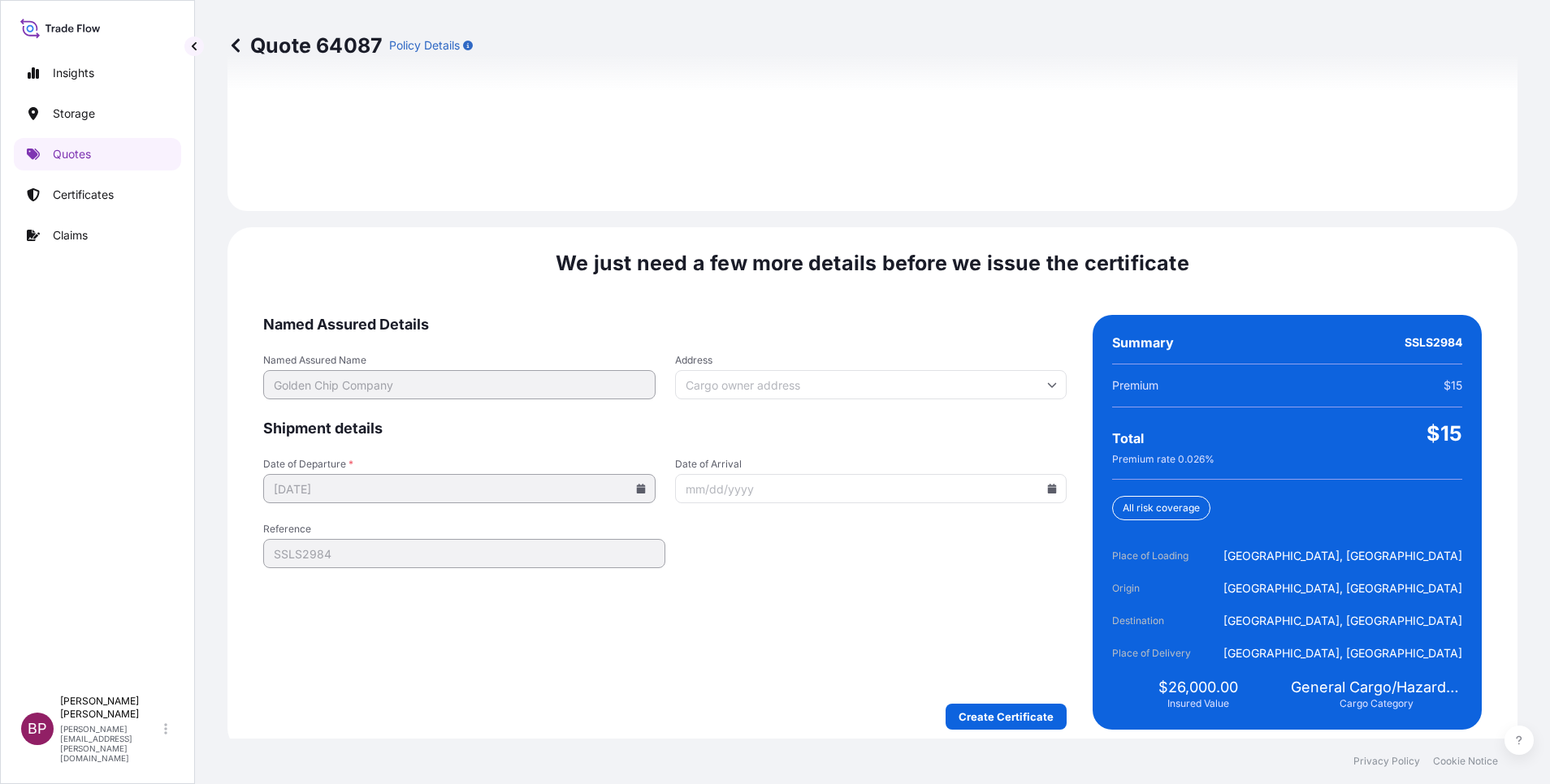
scroll to position [2407, 0]
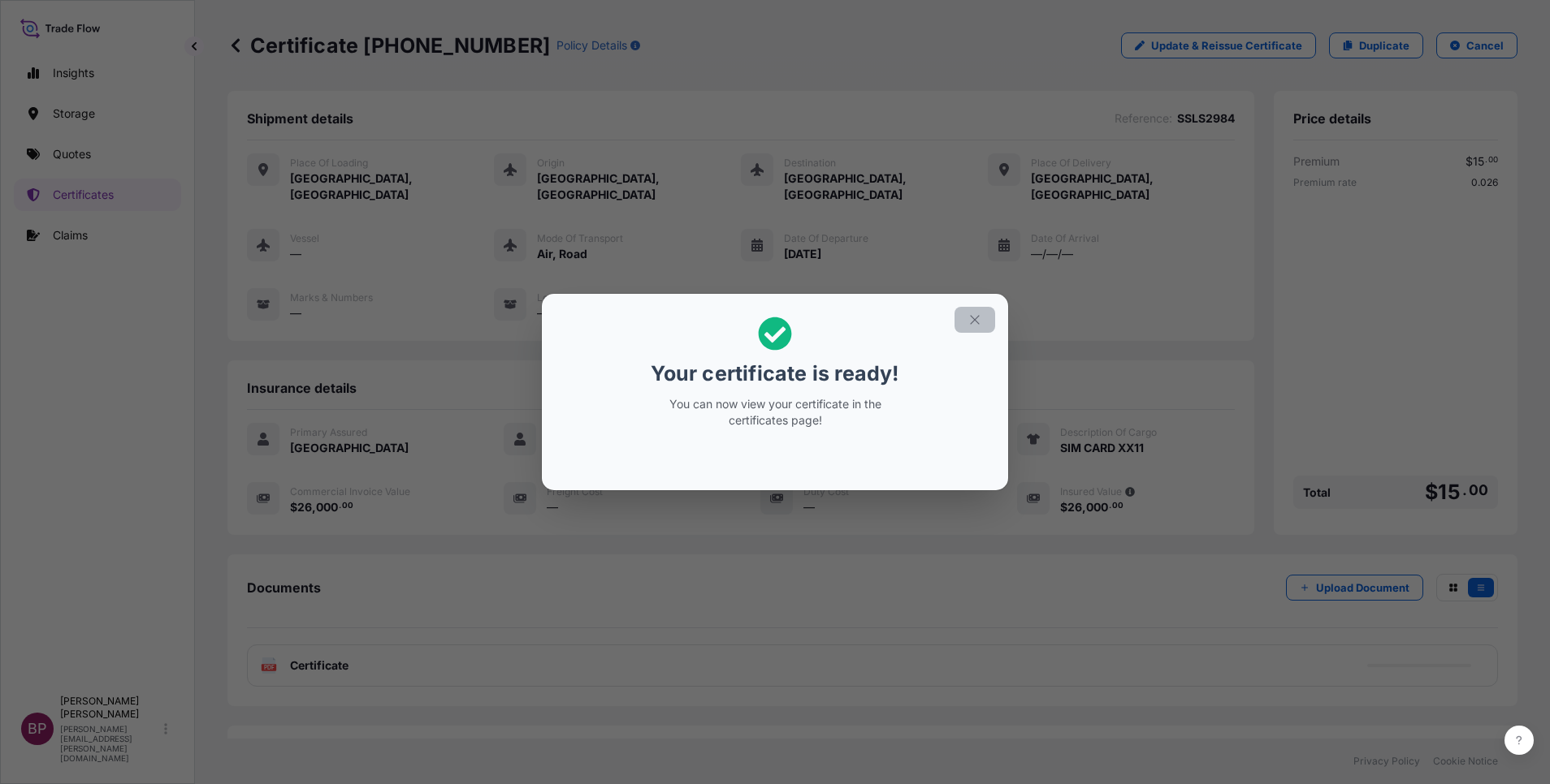
click at [969, 320] on icon "button" at bounding box center [975, 320] width 15 height 15
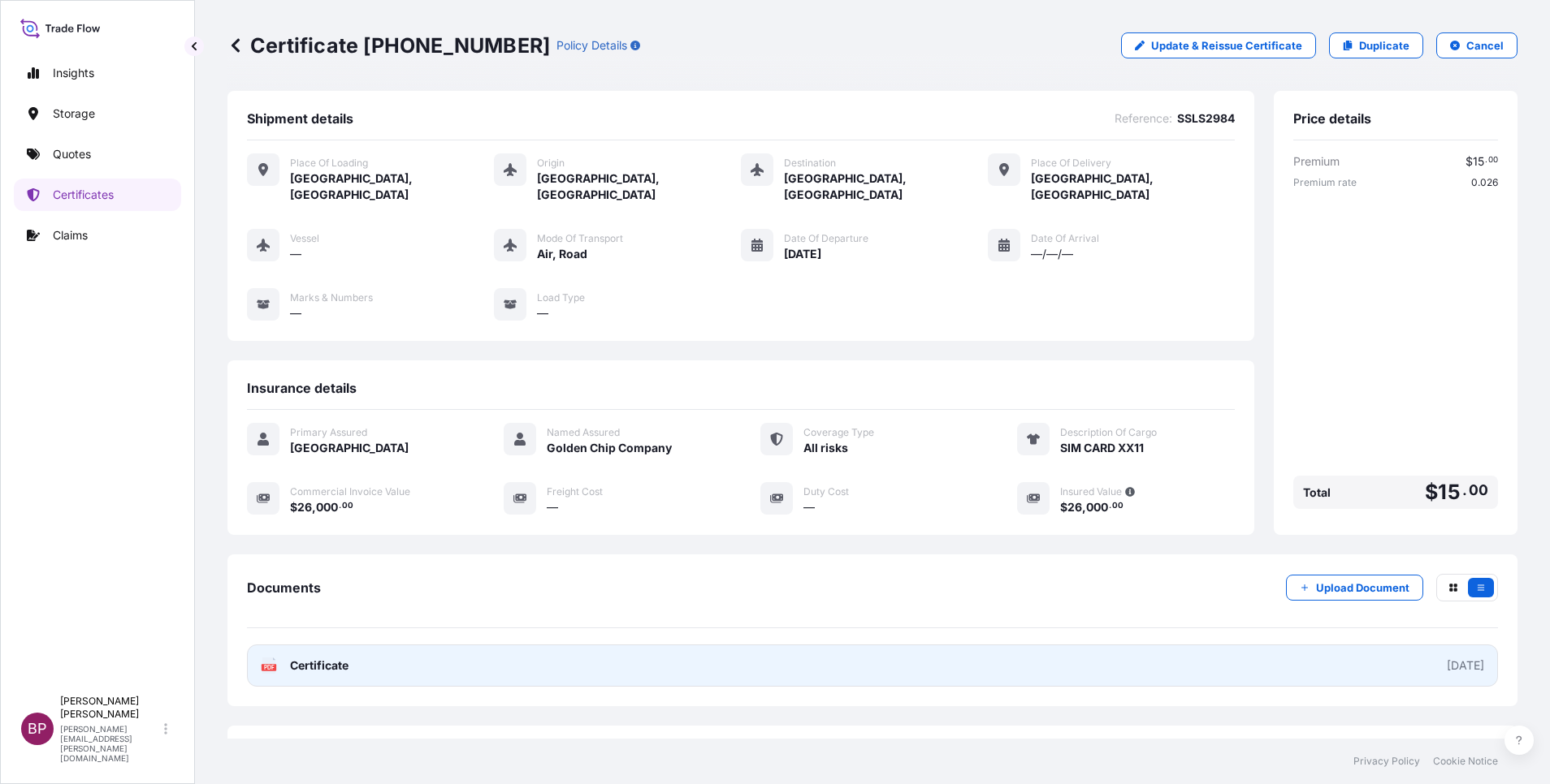
click at [328, 658] on span "Certificate" at bounding box center [319, 666] width 58 height 16
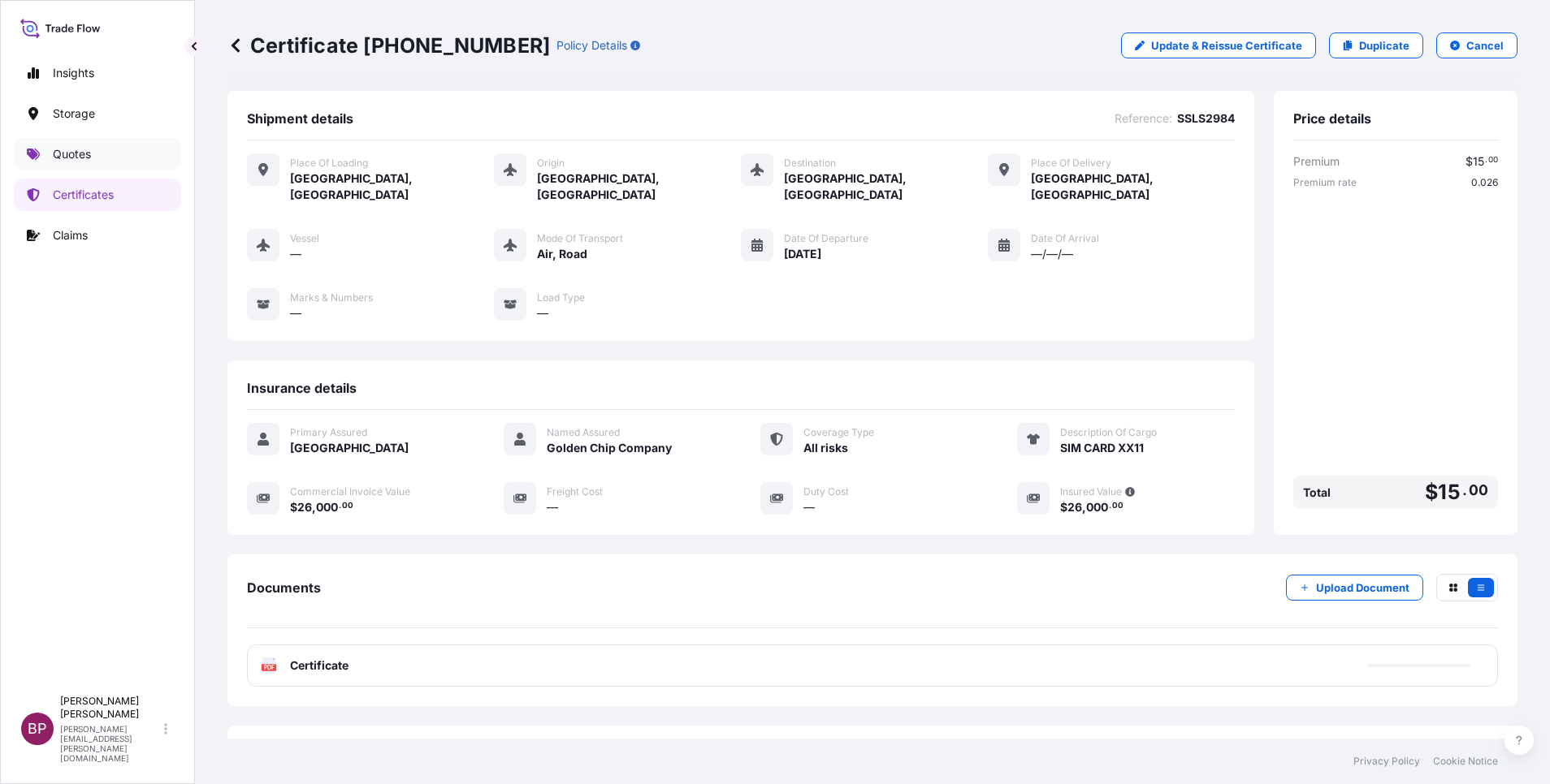
click at [68, 152] on p "Quotes" at bounding box center [72, 154] width 38 height 16
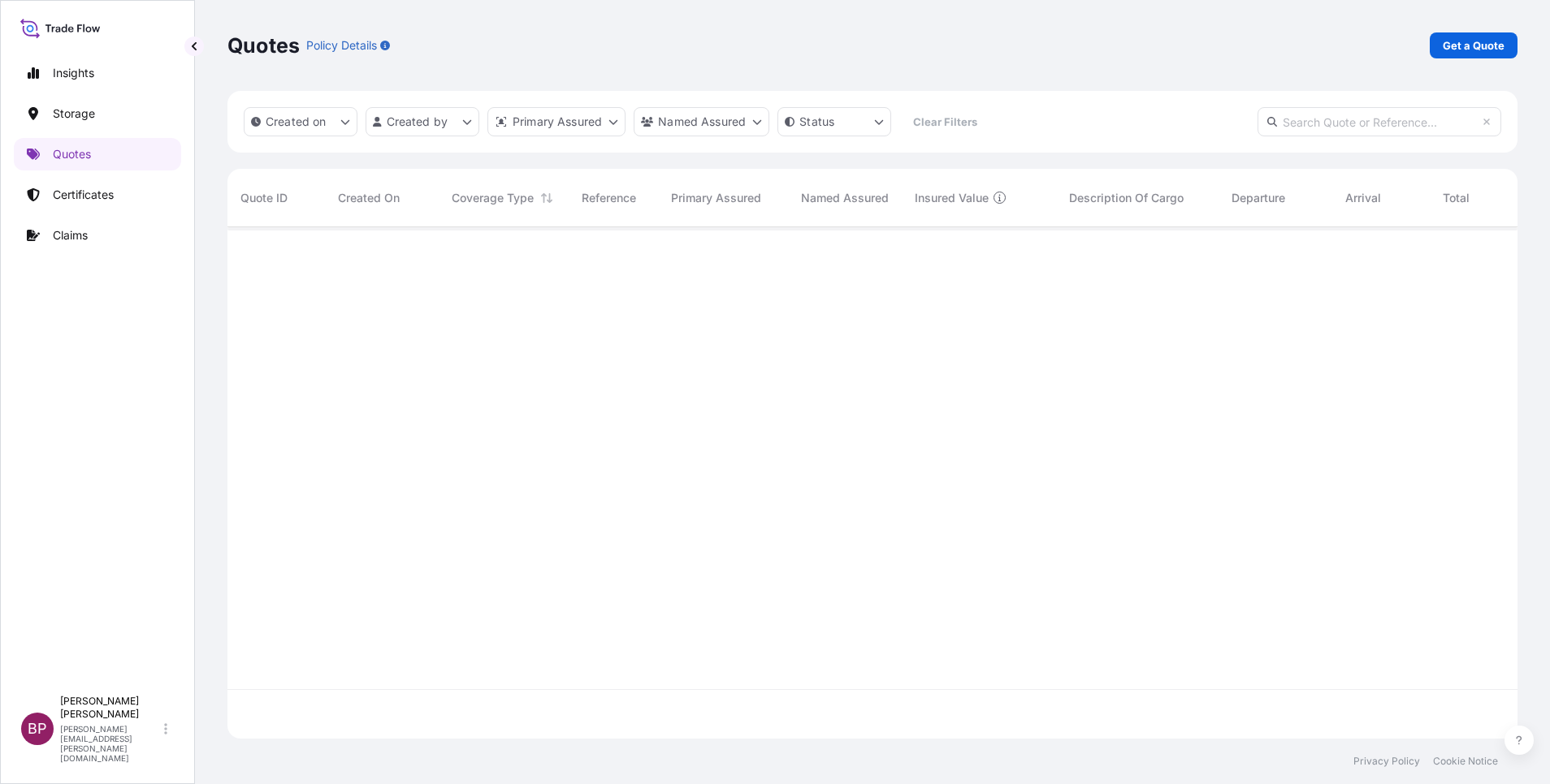
scroll to position [502, 1271]
click at [1485, 44] on p "Get a Quote" at bounding box center [1473, 46] width 62 height 16
select select "Water"
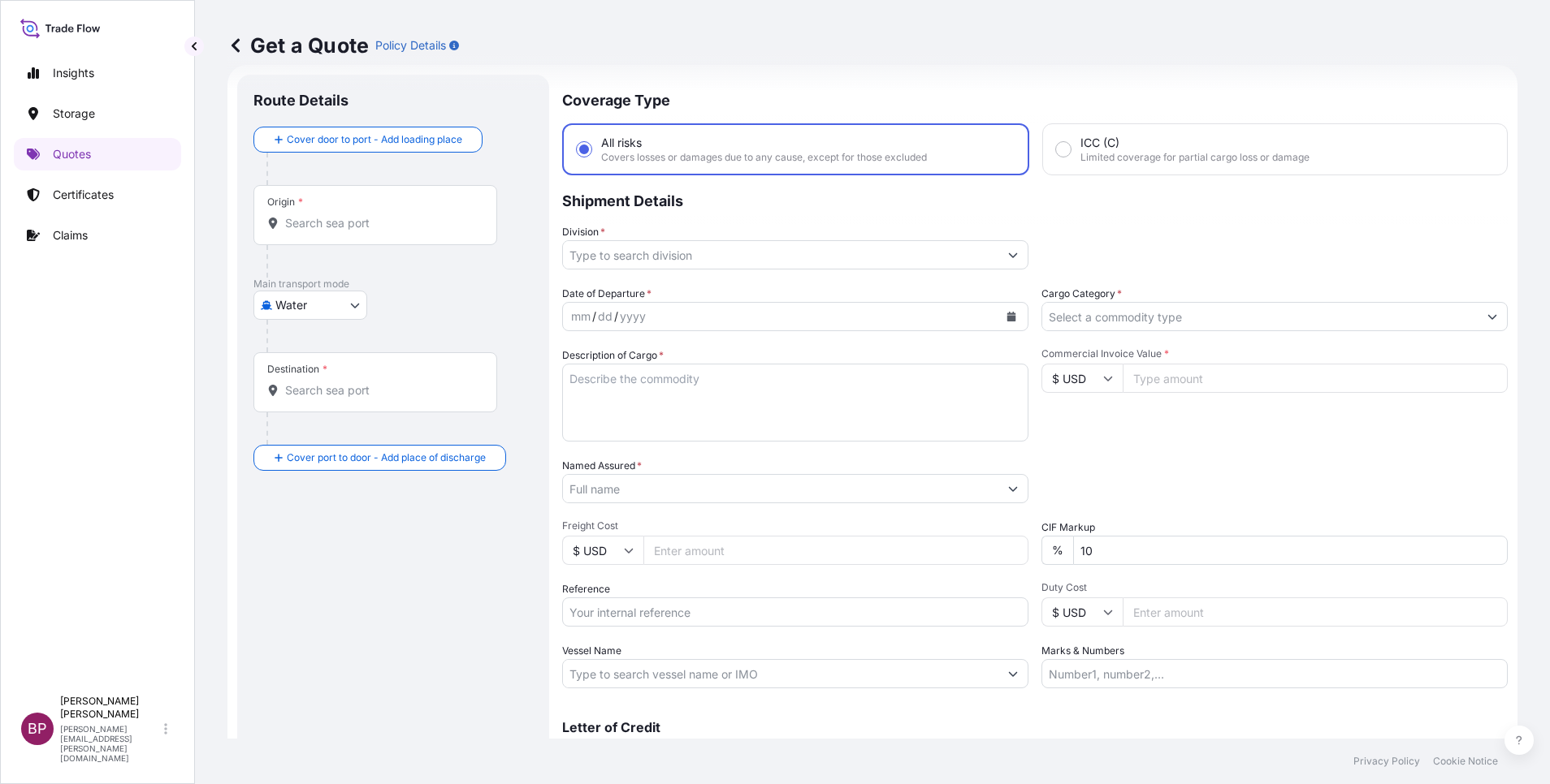
click at [1103, 375] on icon at bounding box center [1107, 378] width 10 height 10
click at [1064, 438] on div "€ EUR" at bounding box center [1073, 423] width 68 height 31
type input "€ EUR"
click at [1186, 383] on input "Commercial Invoice Value *" at bounding box center [1315, 379] width 385 height 29
paste input "18807"
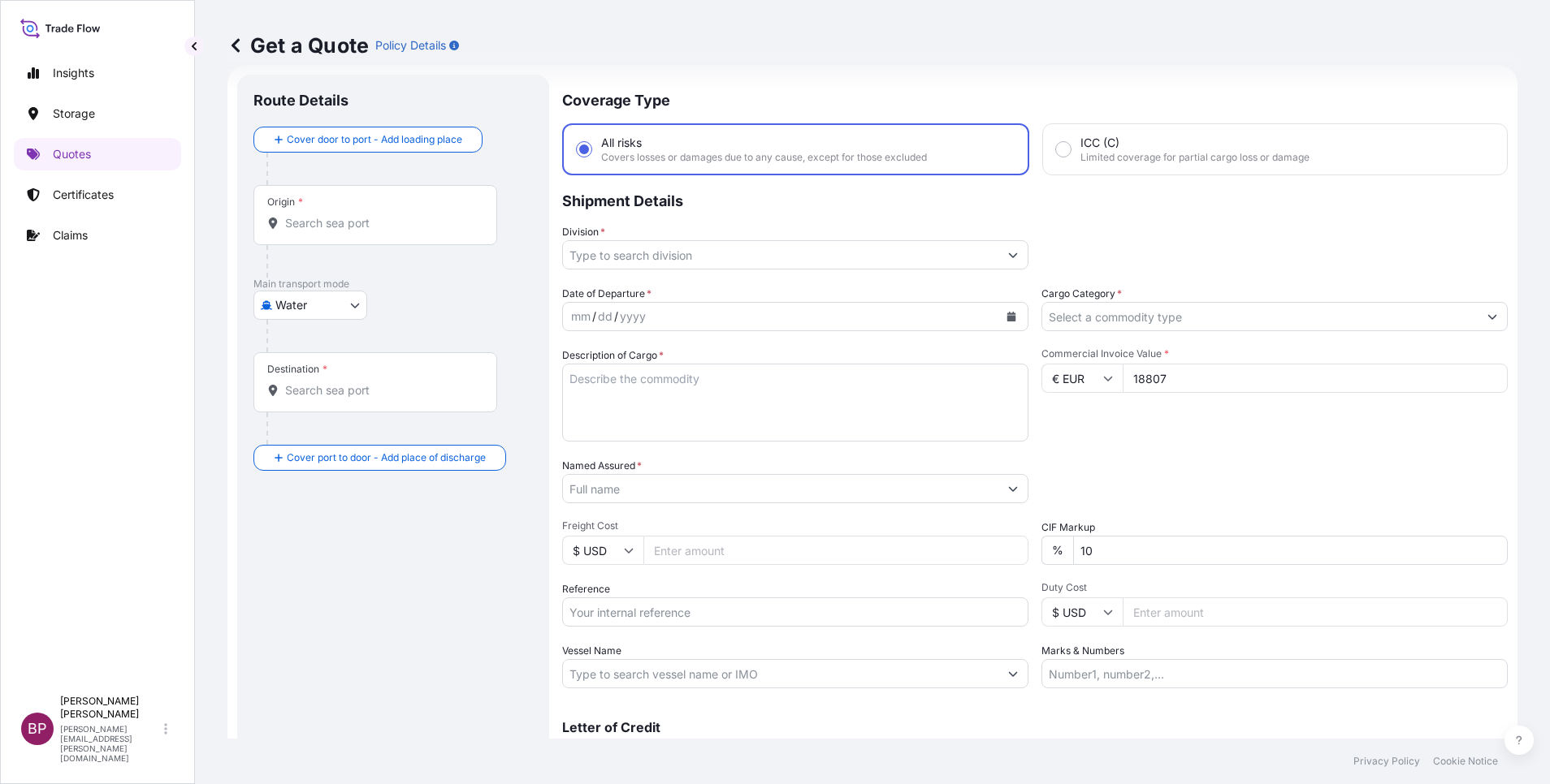
type input "18807"
drag, startPoint x: 1048, startPoint y: 552, endPoint x: 923, endPoint y: 536, distance: 126.0
click at [932, 539] on div "Date of Departure * mm / dd / yyyy Cargo Category * Description of Cargo * Comm…" at bounding box center [1035, 486] width 946 height 402
type input "0"
click at [644, 488] on input "Named Assured *" at bounding box center [780, 489] width 435 height 29
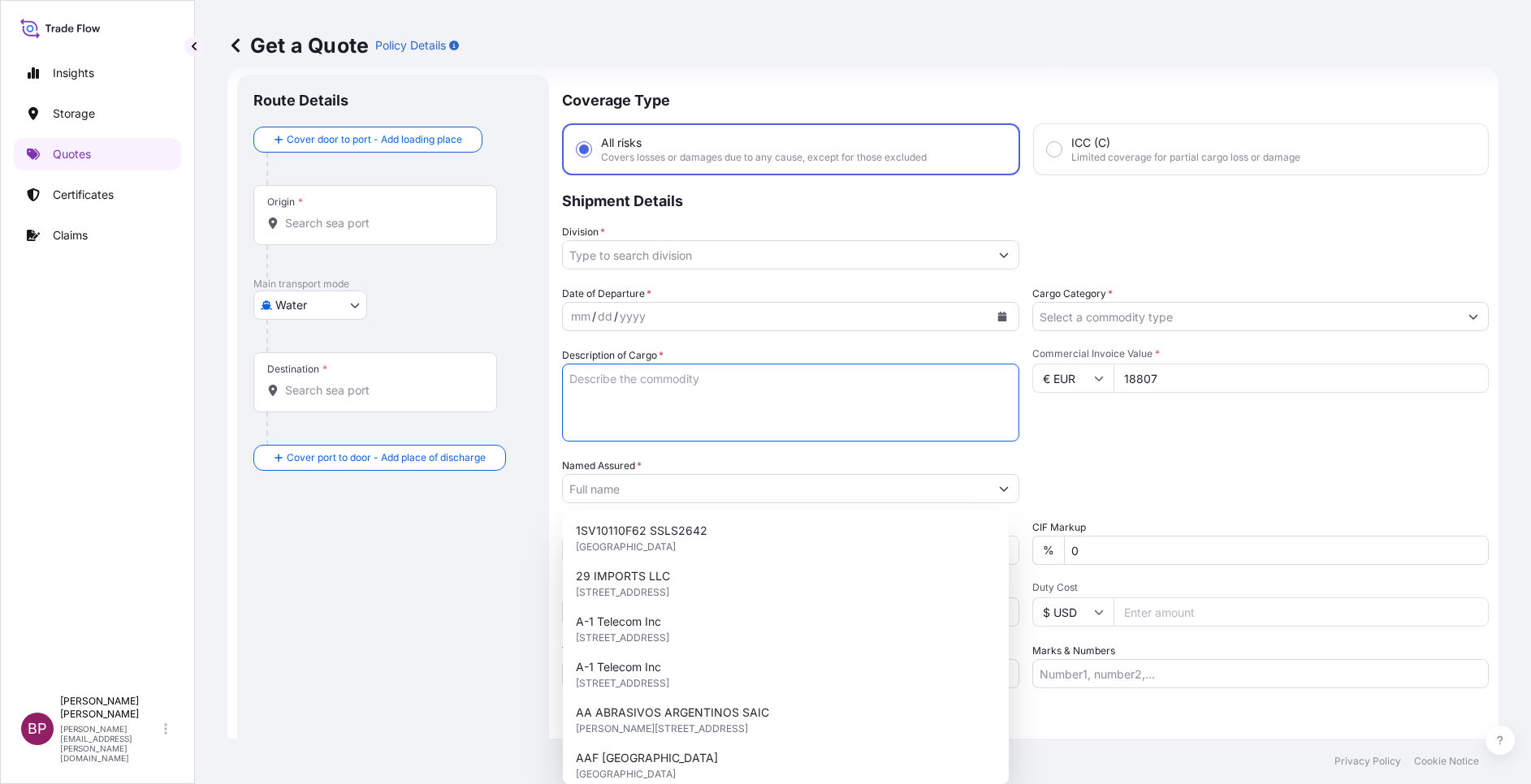
click at [658, 423] on textarea "Description of Cargo *" at bounding box center [791, 402] width 457 height 78
paste textarea "PEELED TOMATOES"
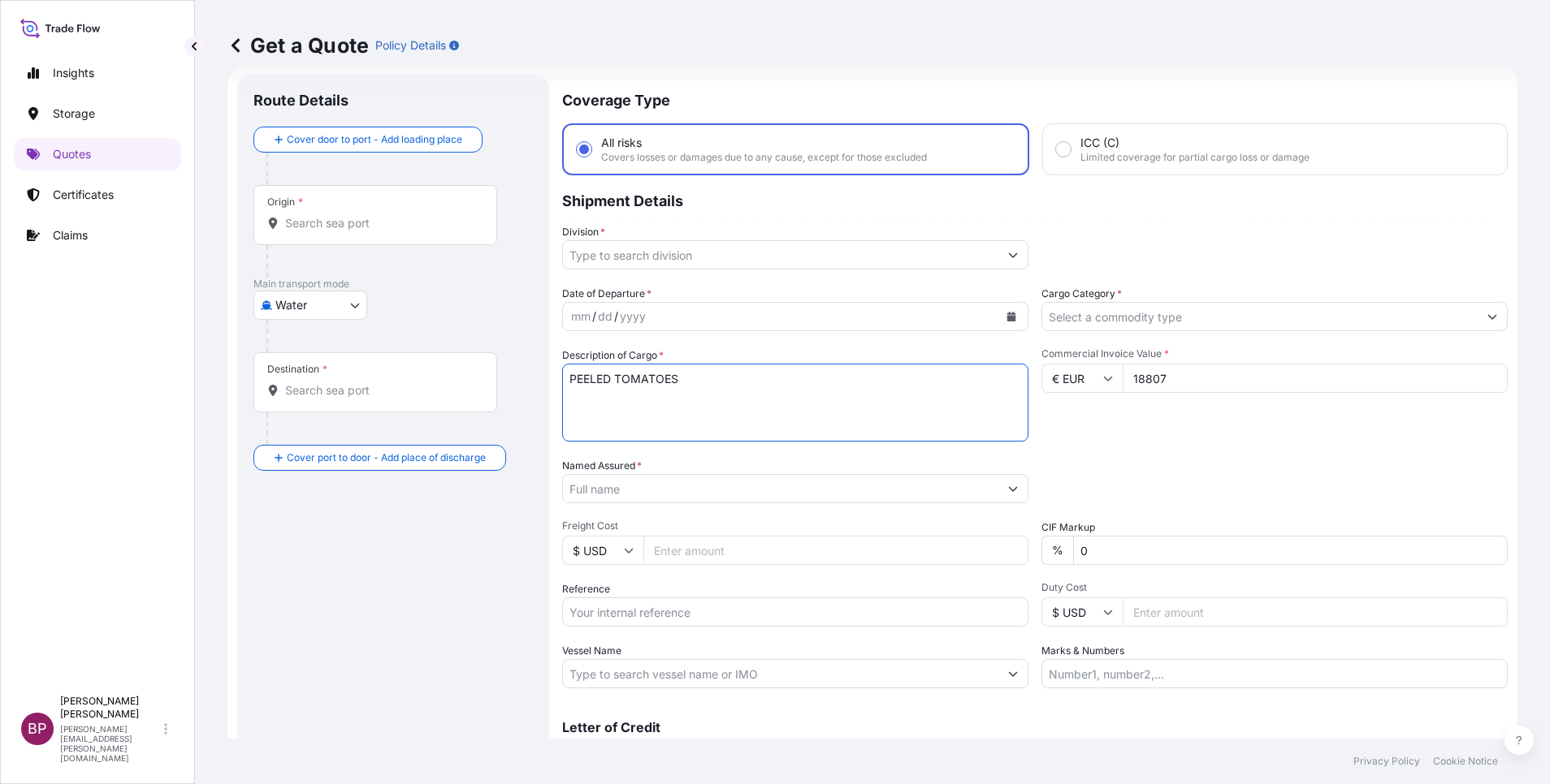
type textarea "PEELED TOMATOES"
click at [96, 157] on link "Quotes" at bounding box center [97, 154] width 167 height 33
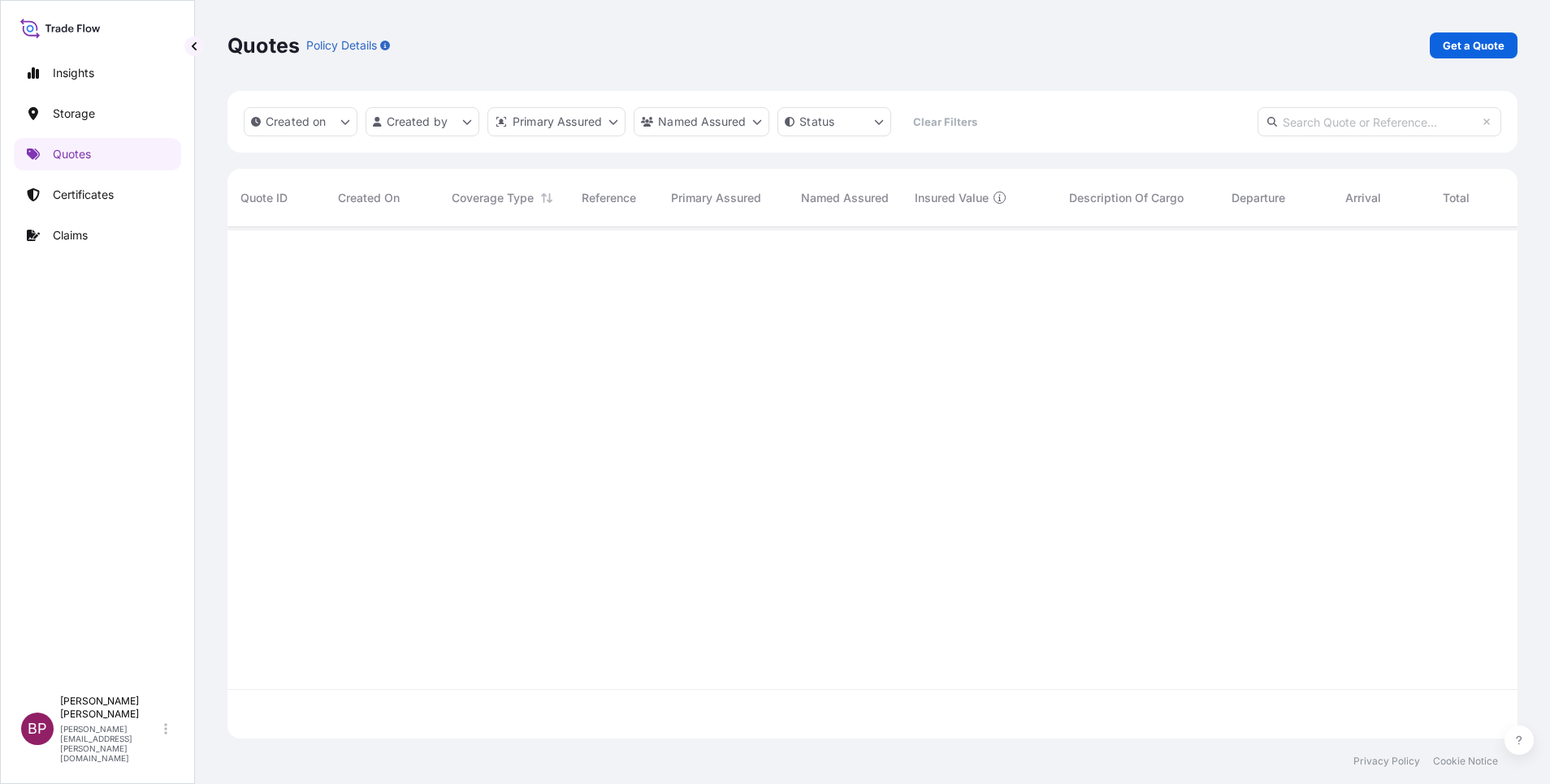
scroll to position [502, 1271]
click at [104, 204] on link "Certificates" at bounding box center [97, 195] width 167 height 33
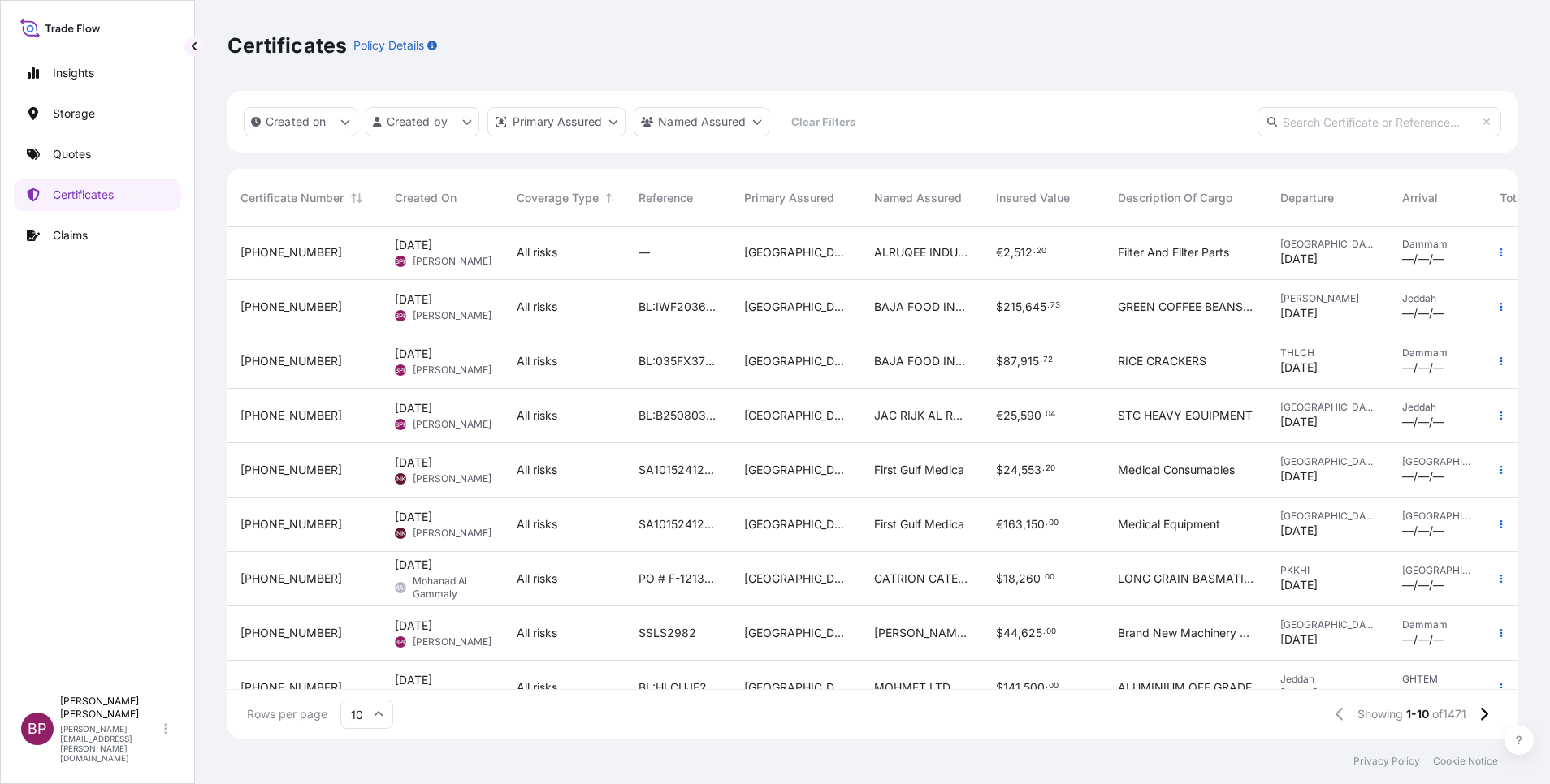
scroll to position [100, 0]
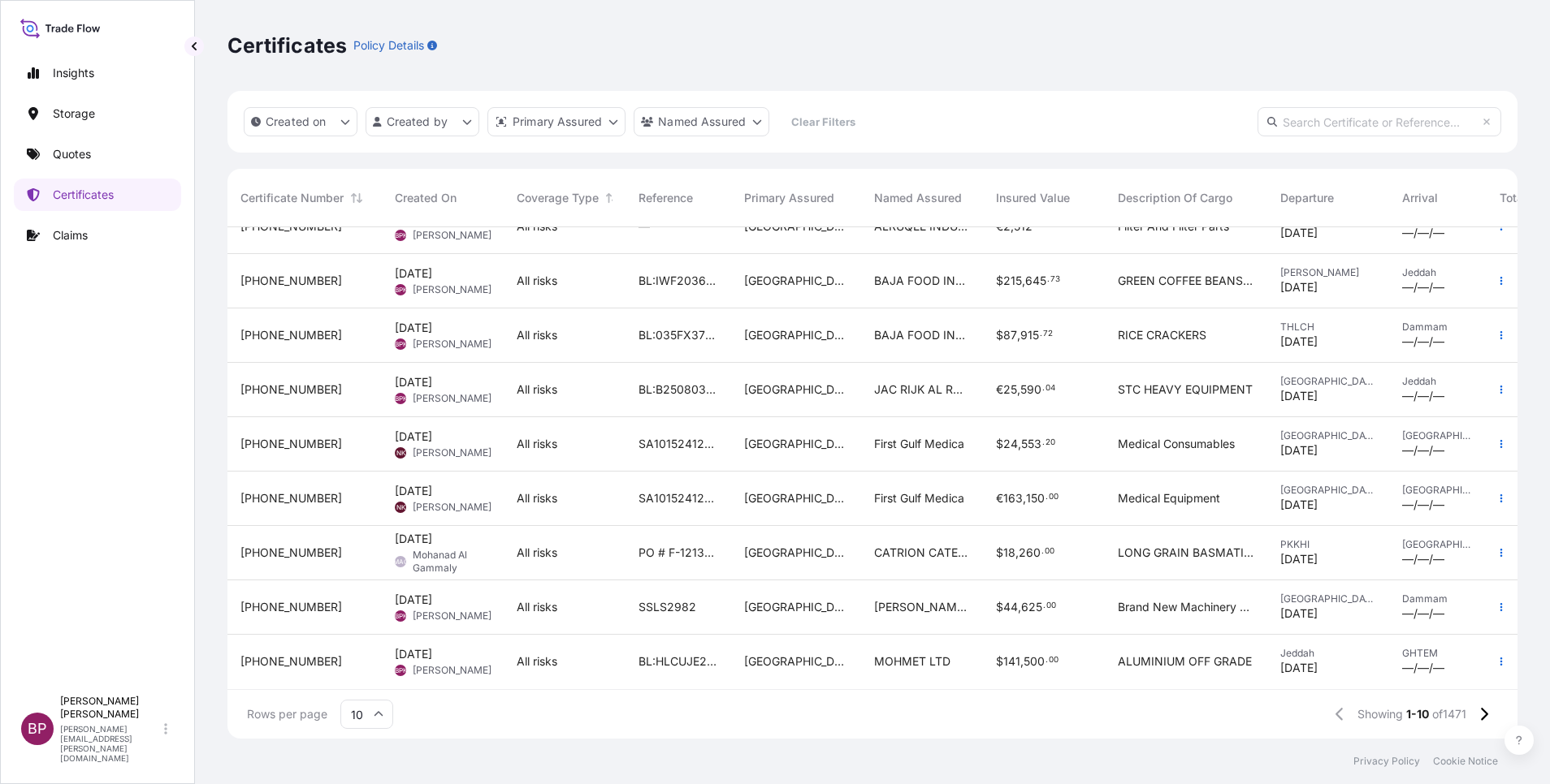
click at [378, 718] on icon at bounding box center [378, 715] width 10 height 10
click at [366, 673] on div "50" at bounding box center [367, 670] width 40 height 31
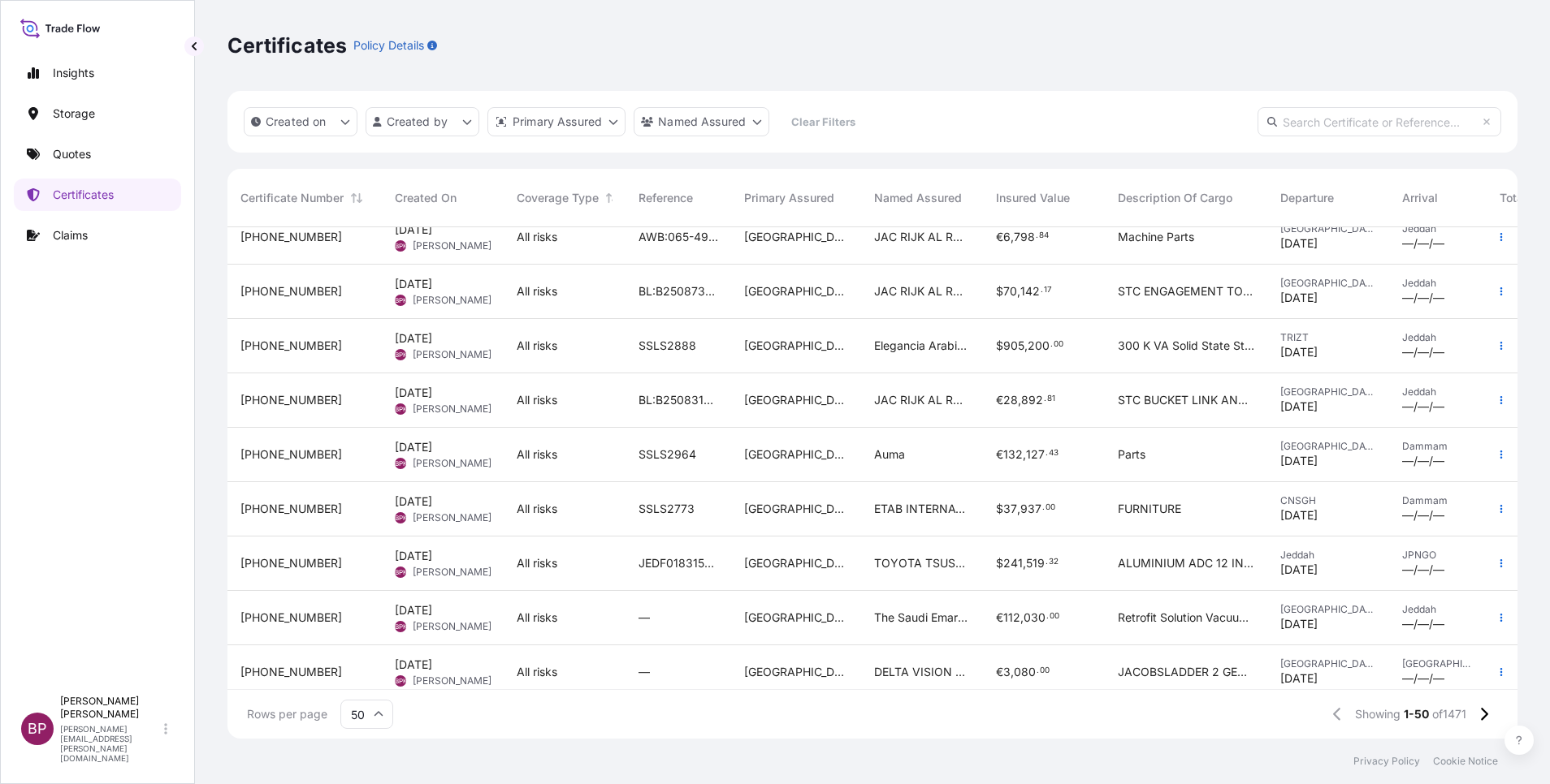
scroll to position [1340, 0]
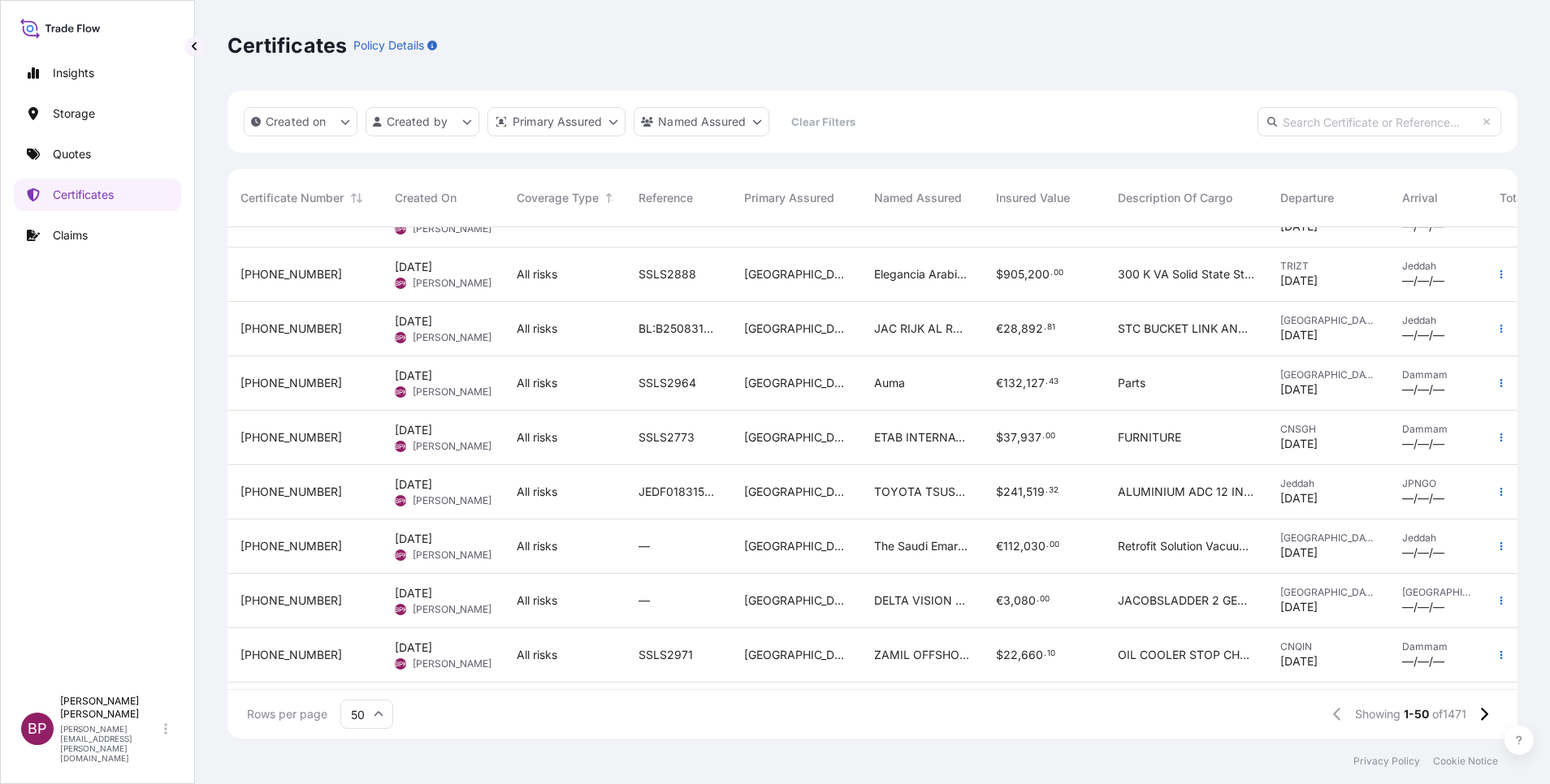
click at [864, 551] on div "The Saudi Emar Limted Company for Energy" at bounding box center [921, 547] width 121 height 55
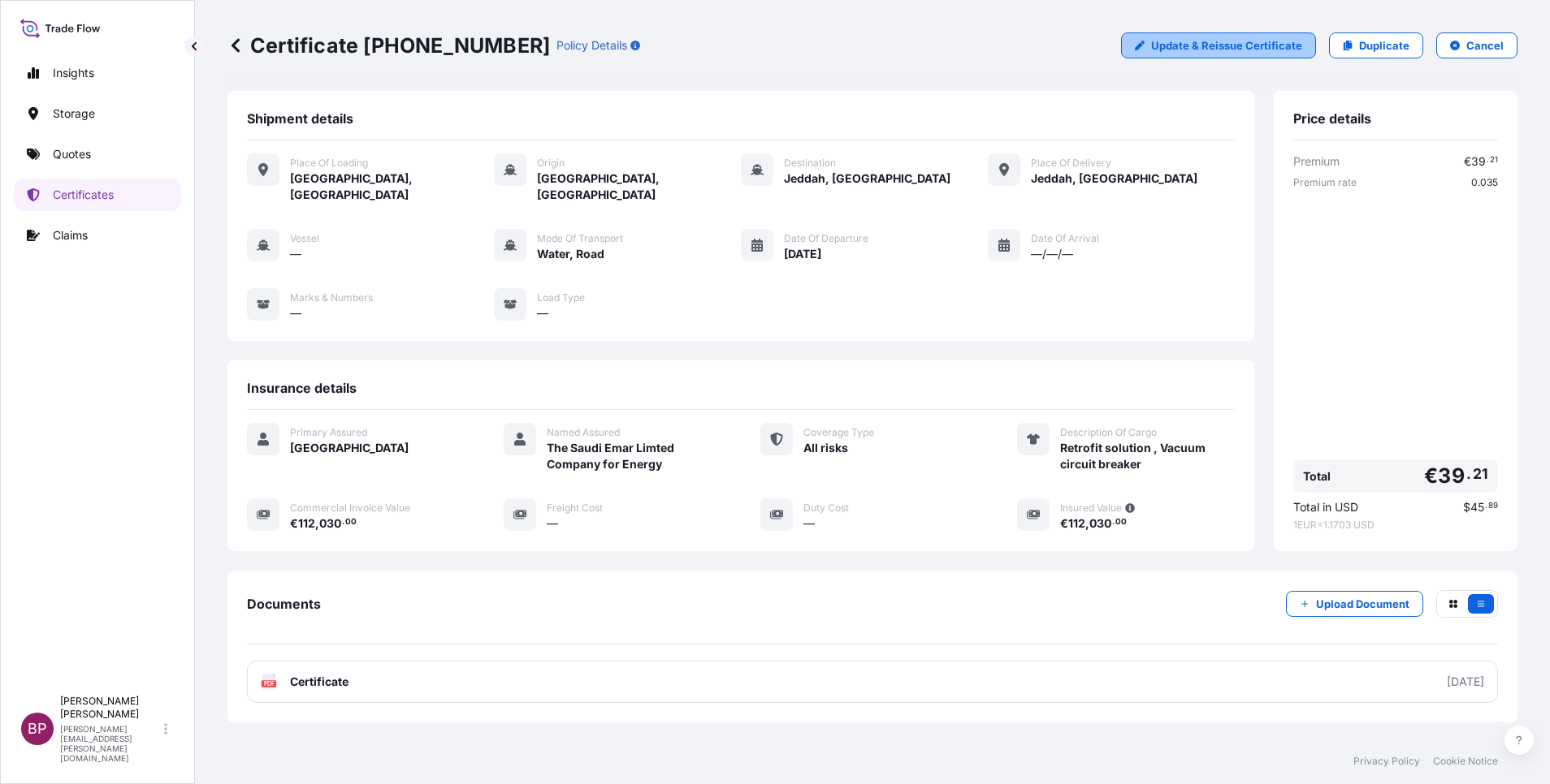
click at [1249, 47] on p "Update & Reissue Certificate" at bounding box center [1226, 46] width 151 height 16
select select "Road / [GEOGRAPHIC_DATA]"
select select "Water"
select select "Road / [GEOGRAPHIC_DATA]"
select select "31614"
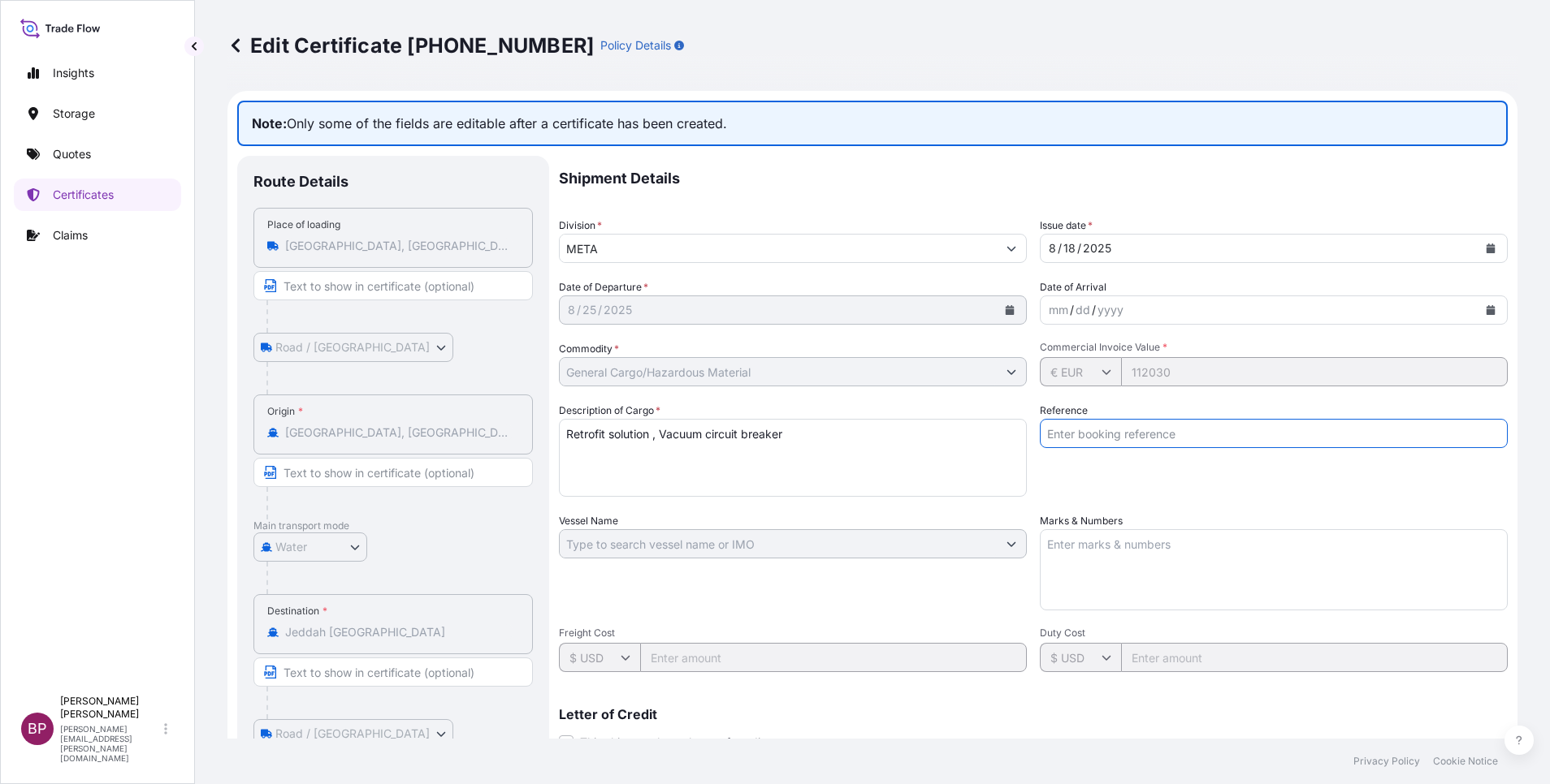
click at [1096, 437] on input "Reference" at bounding box center [1273, 434] width 467 height 29
paste input "JLC6901188"
type input "JLC6901188"
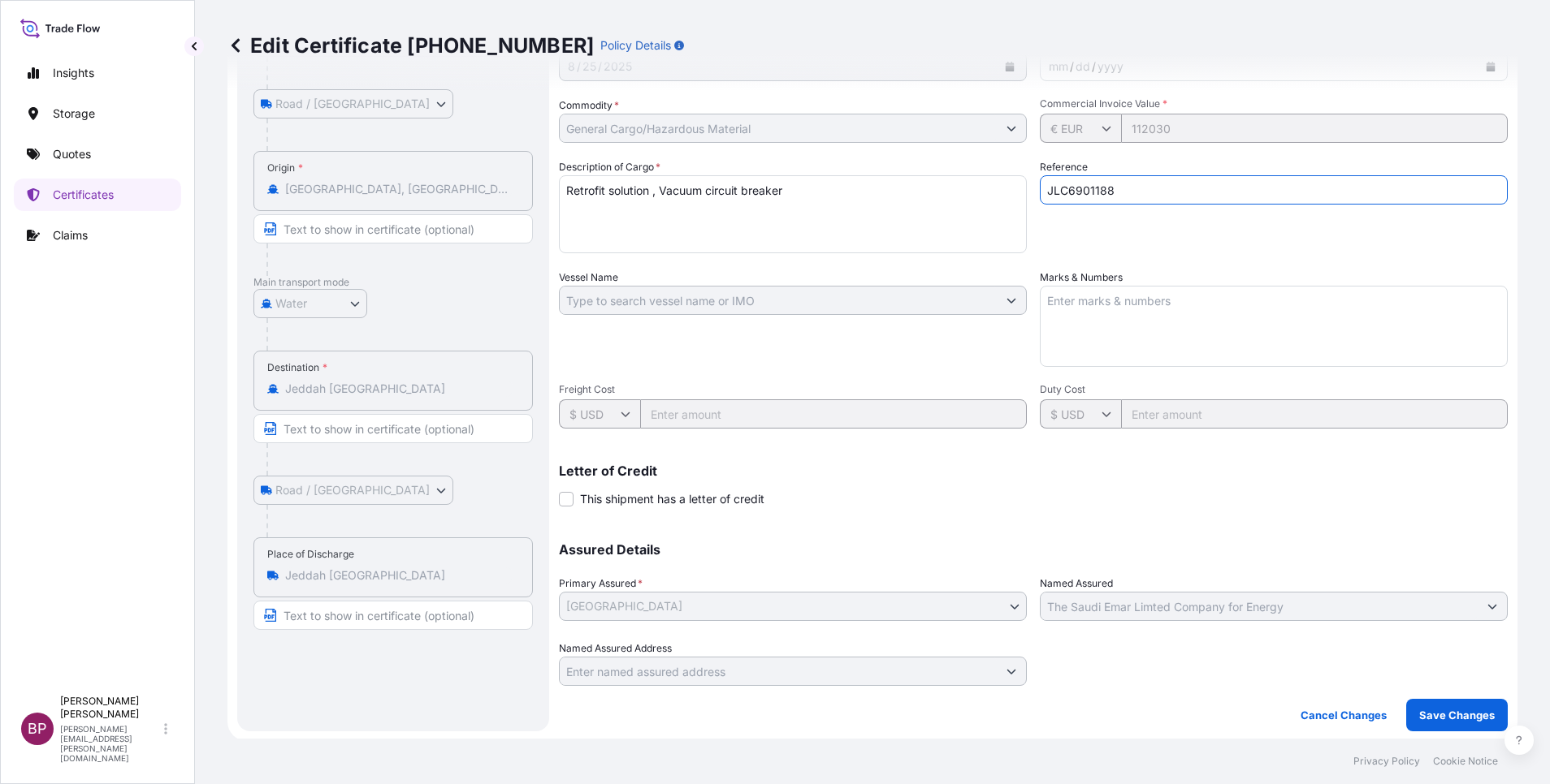
scroll to position [246, 0]
click at [1461, 713] on p "Save Changes" at bounding box center [1456, 713] width 76 height 16
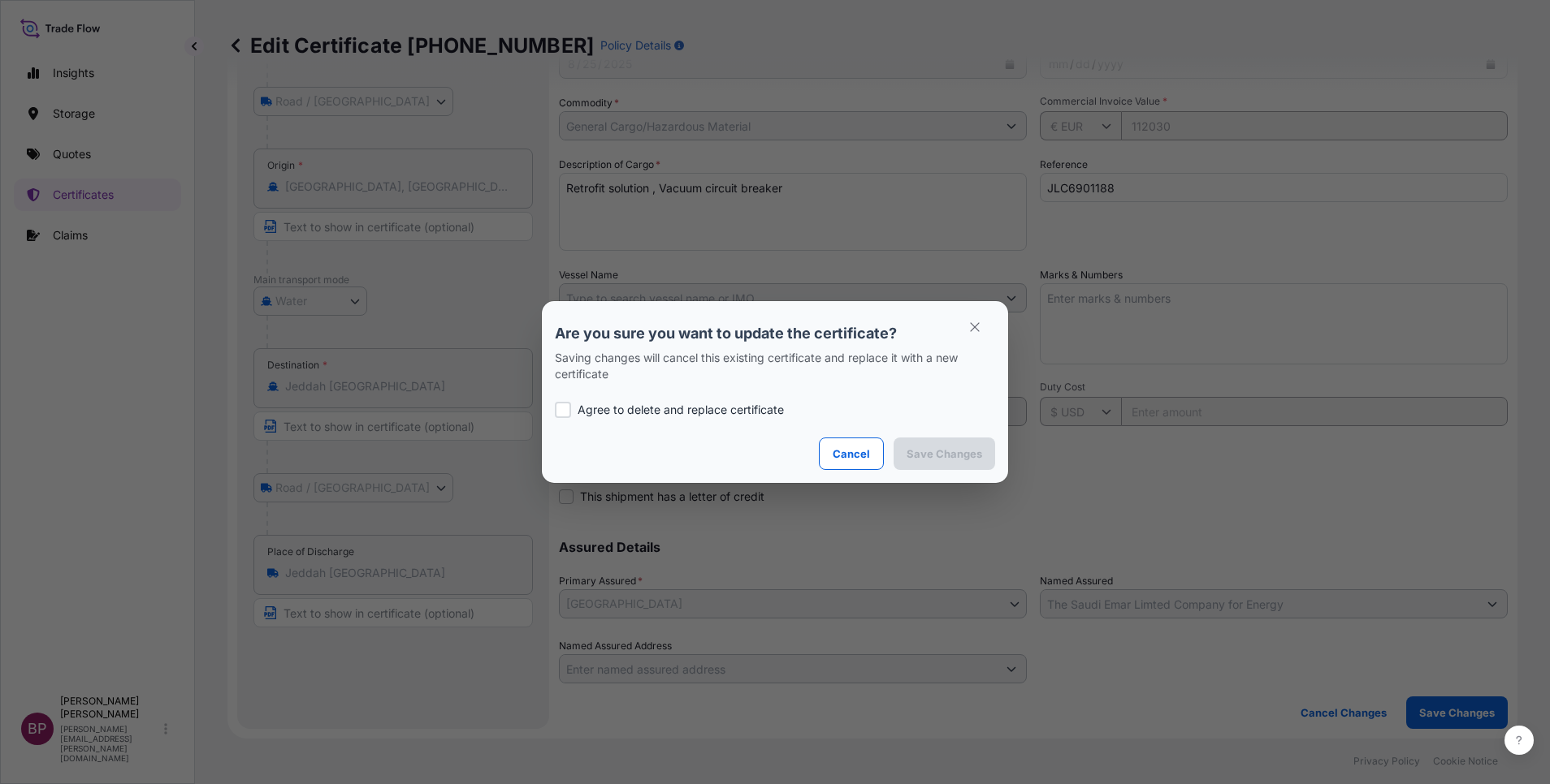
click at [582, 414] on p "Agree to delete and replace certificate" at bounding box center [681, 410] width 206 height 16
checkbox input "true"
click at [945, 457] on p "Save Changes" at bounding box center [944, 454] width 76 height 16
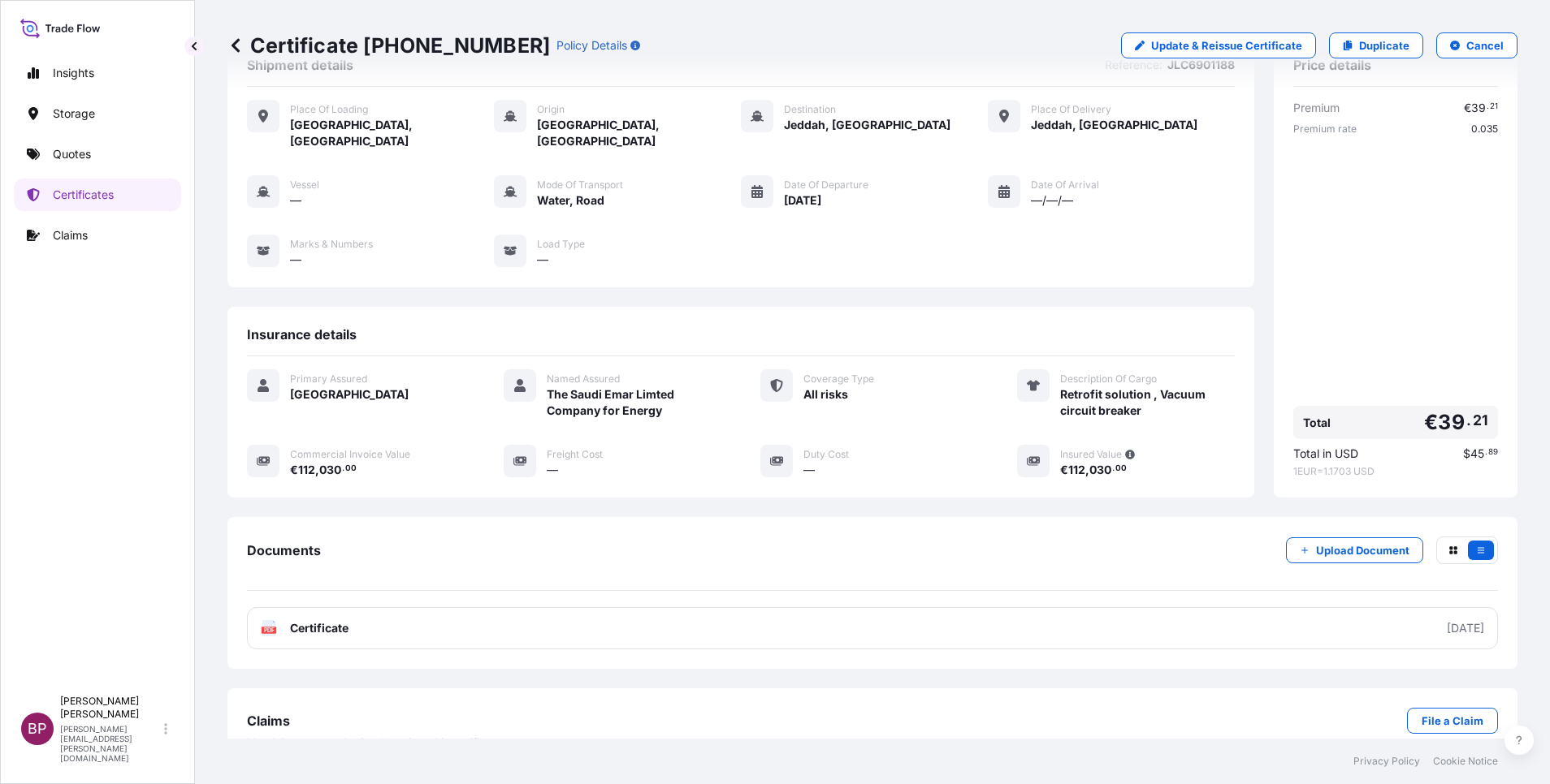
scroll to position [69, 0]
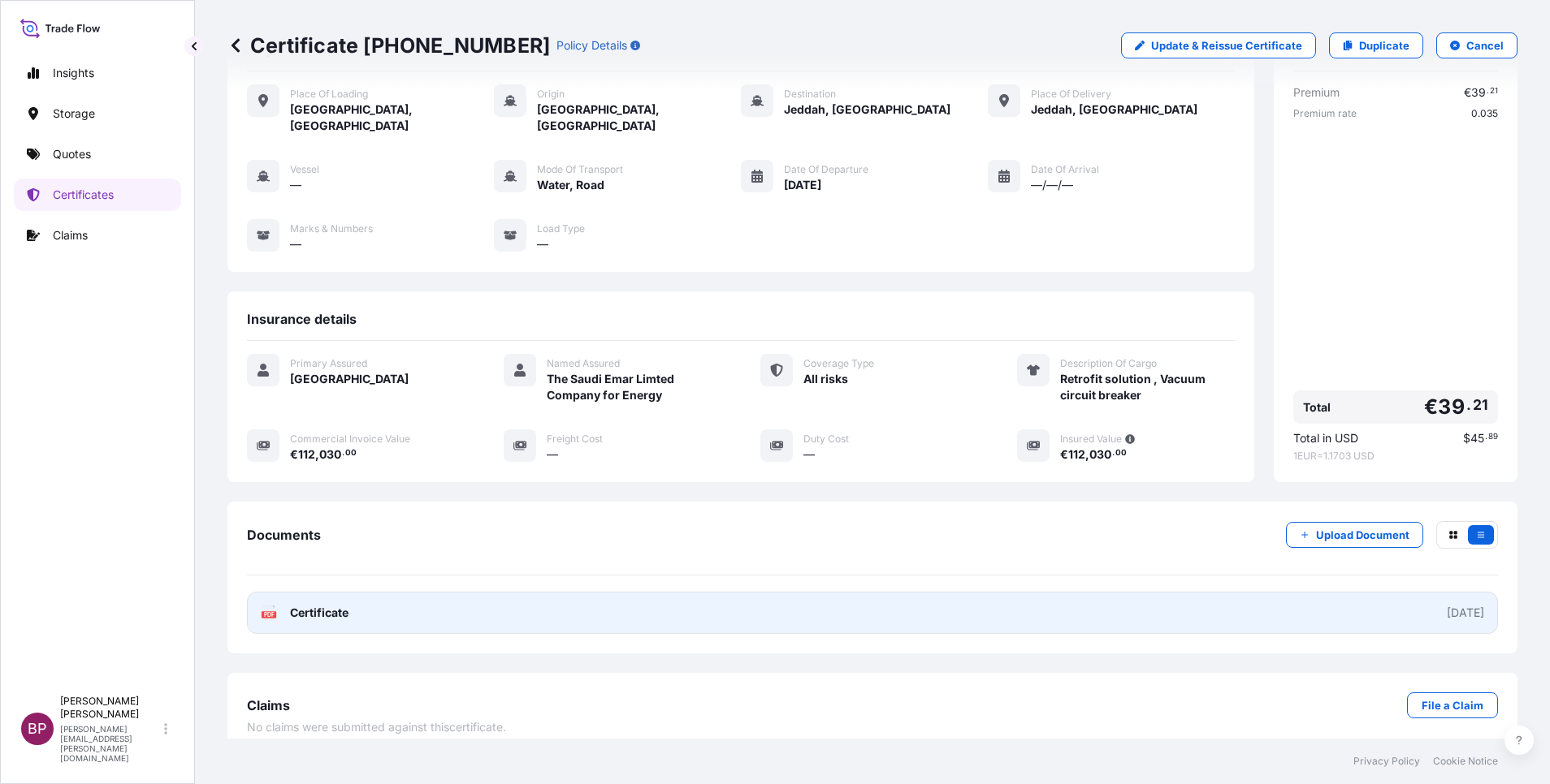
click at [331, 605] on span "Certificate" at bounding box center [319, 613] width 58 height 16
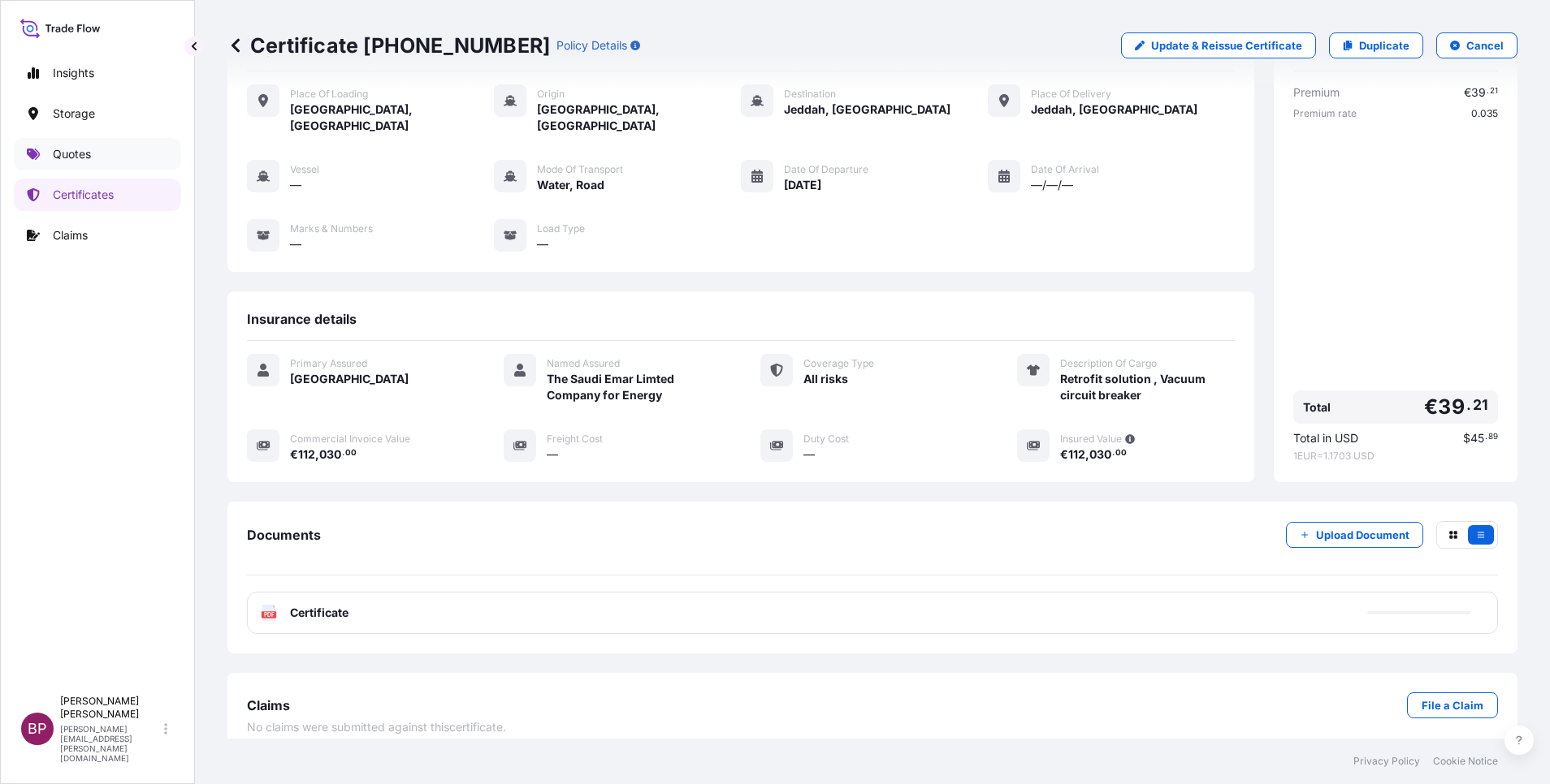
click at [89, 157] on p "Quotes" at bounding box center [72, 154] width 38 height 16
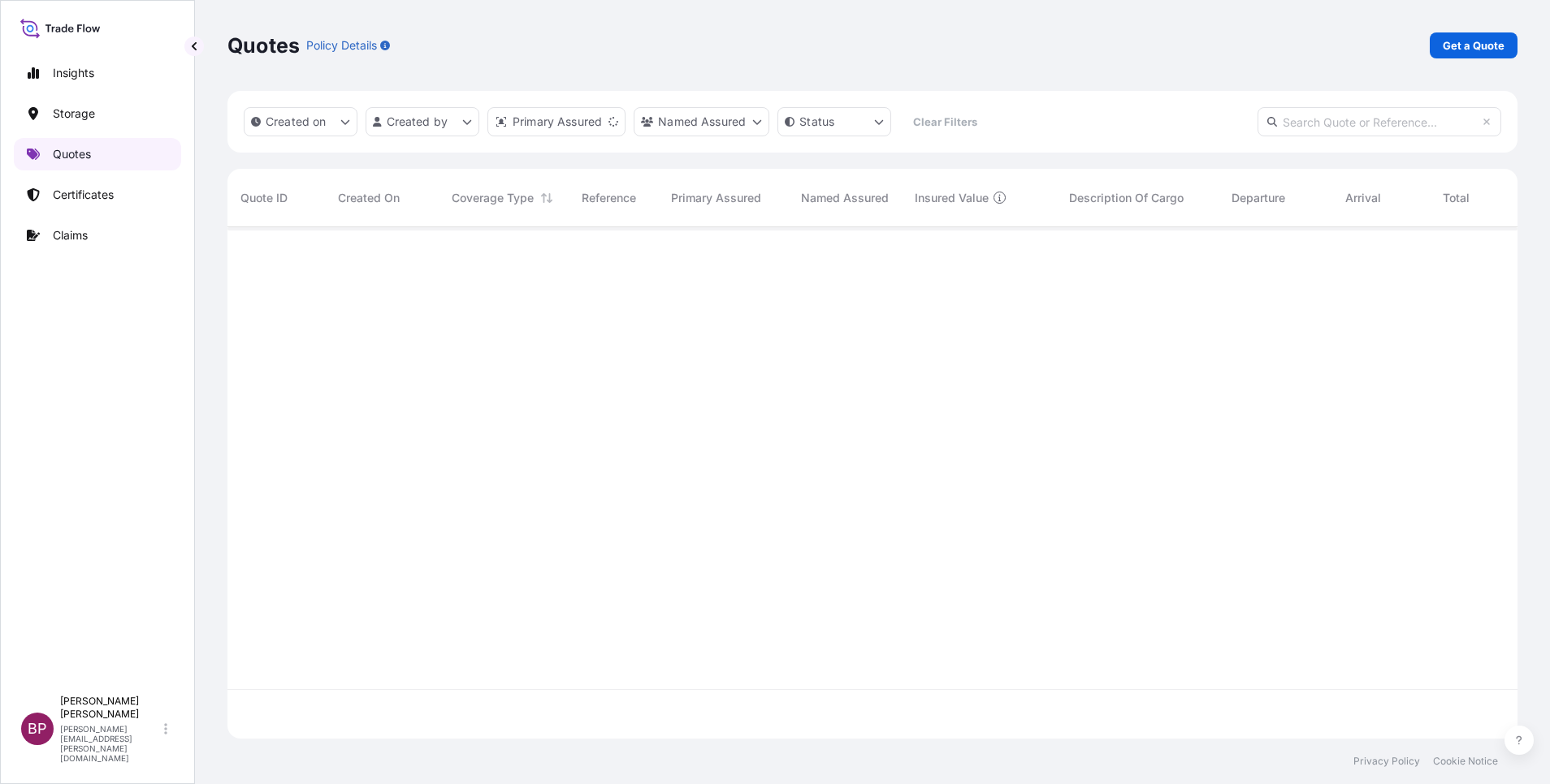
scroll to position [502, 1271]
click at [1455, 43] on p "Get a Quote" at bounding box center [1473, 46] width 62 height 16
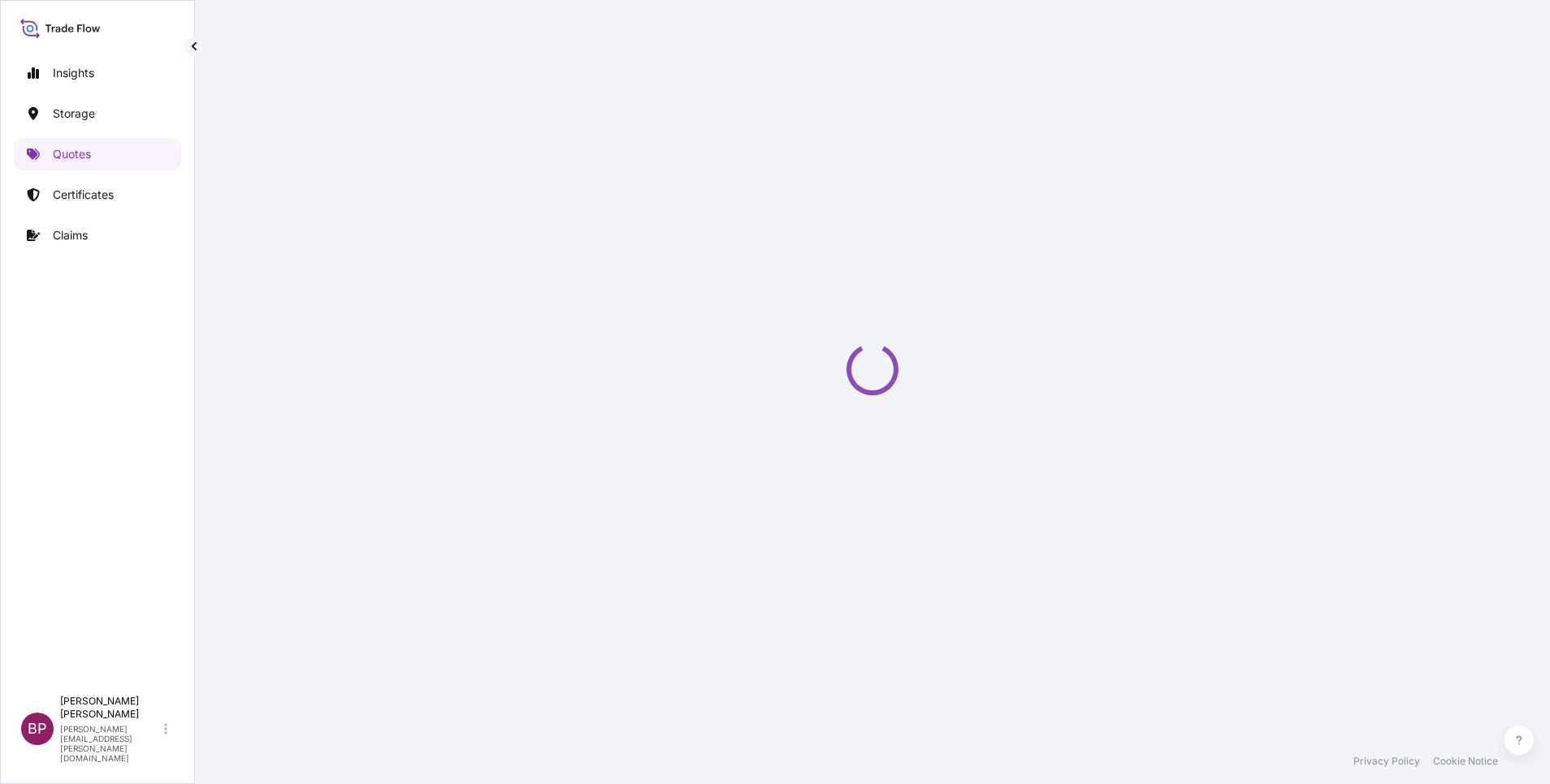
select select "Water"
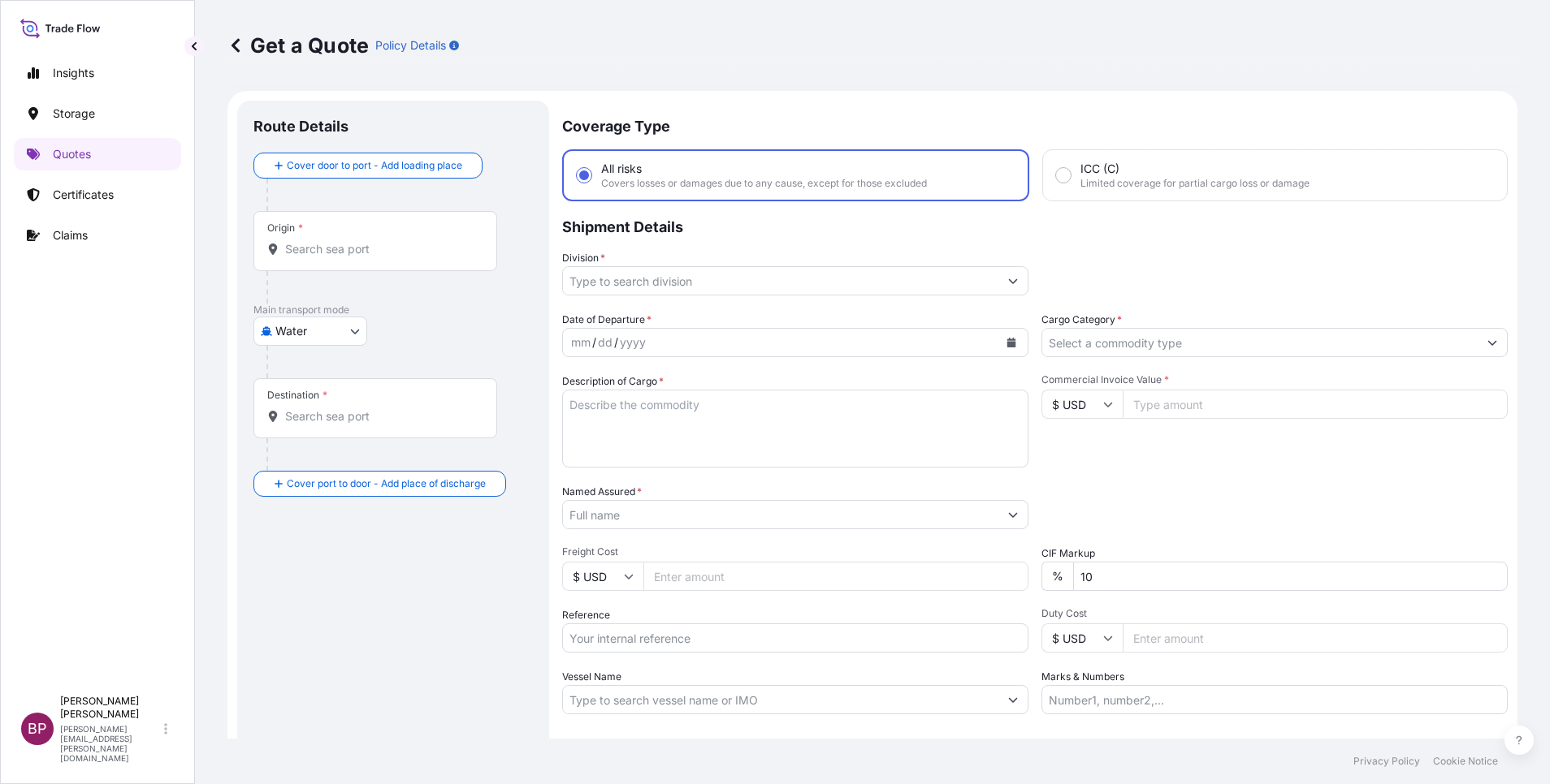
scroll to position [26, 0]
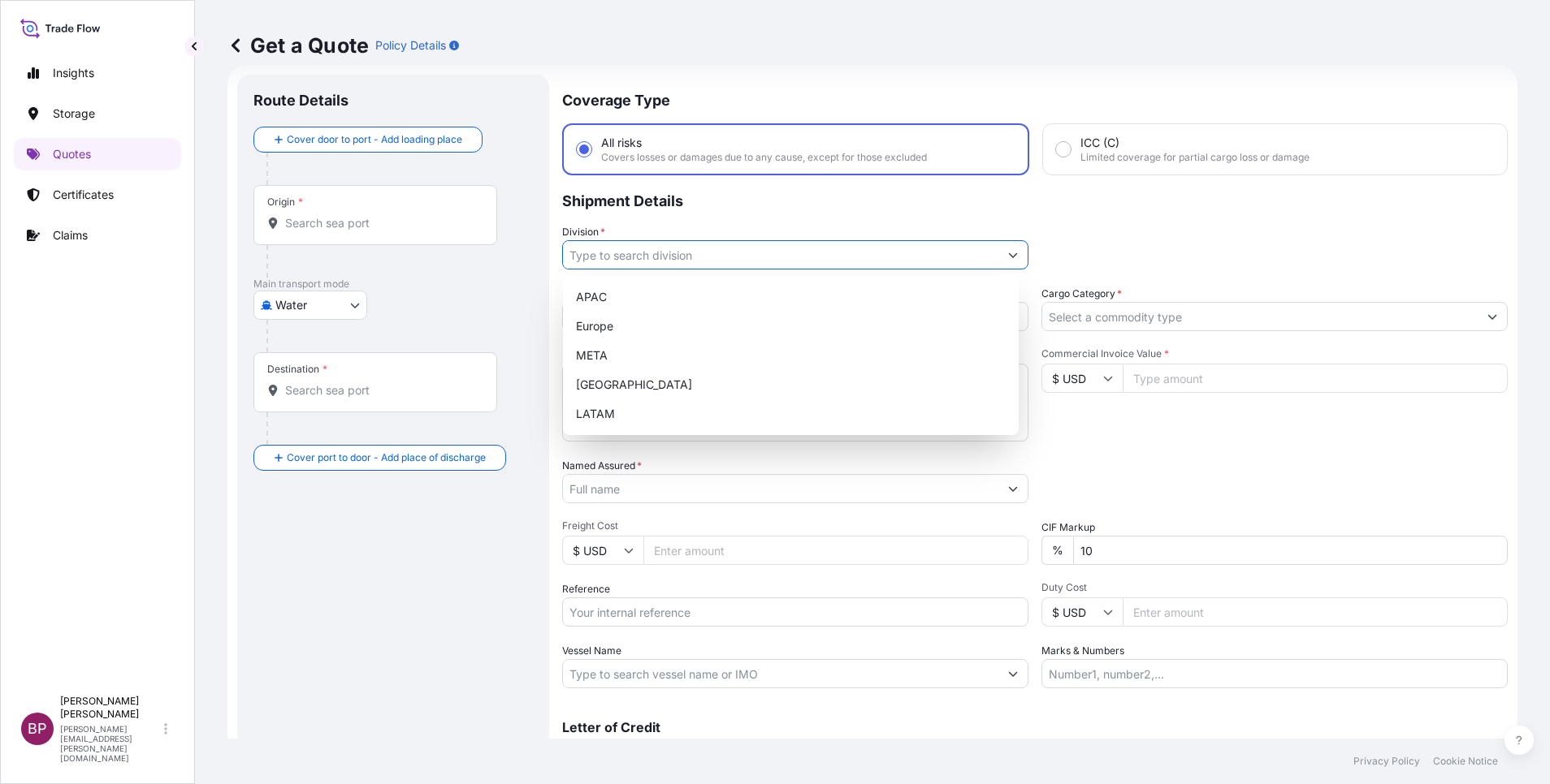
click at [999, 260] on button "Show suggestions" at bounding box center [1013, 255] width 29 height 29
click at [680, 352] on div "META" at bounding box center [791, 356] width 443 height 29
type input "META"
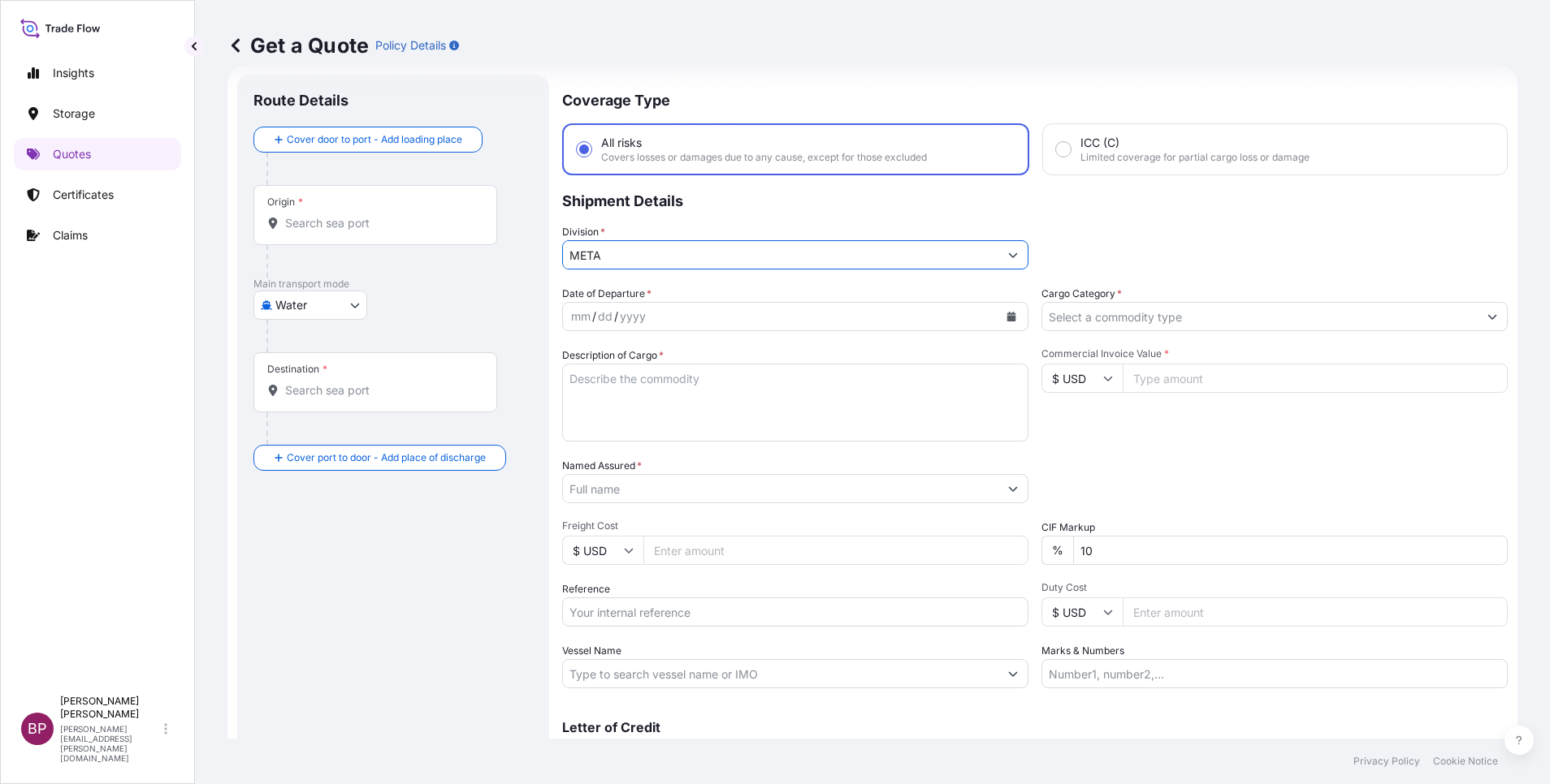
click at [1313, 322] on input "Cargo Category *" at bounding box center [1260, 317] width 435 height 29
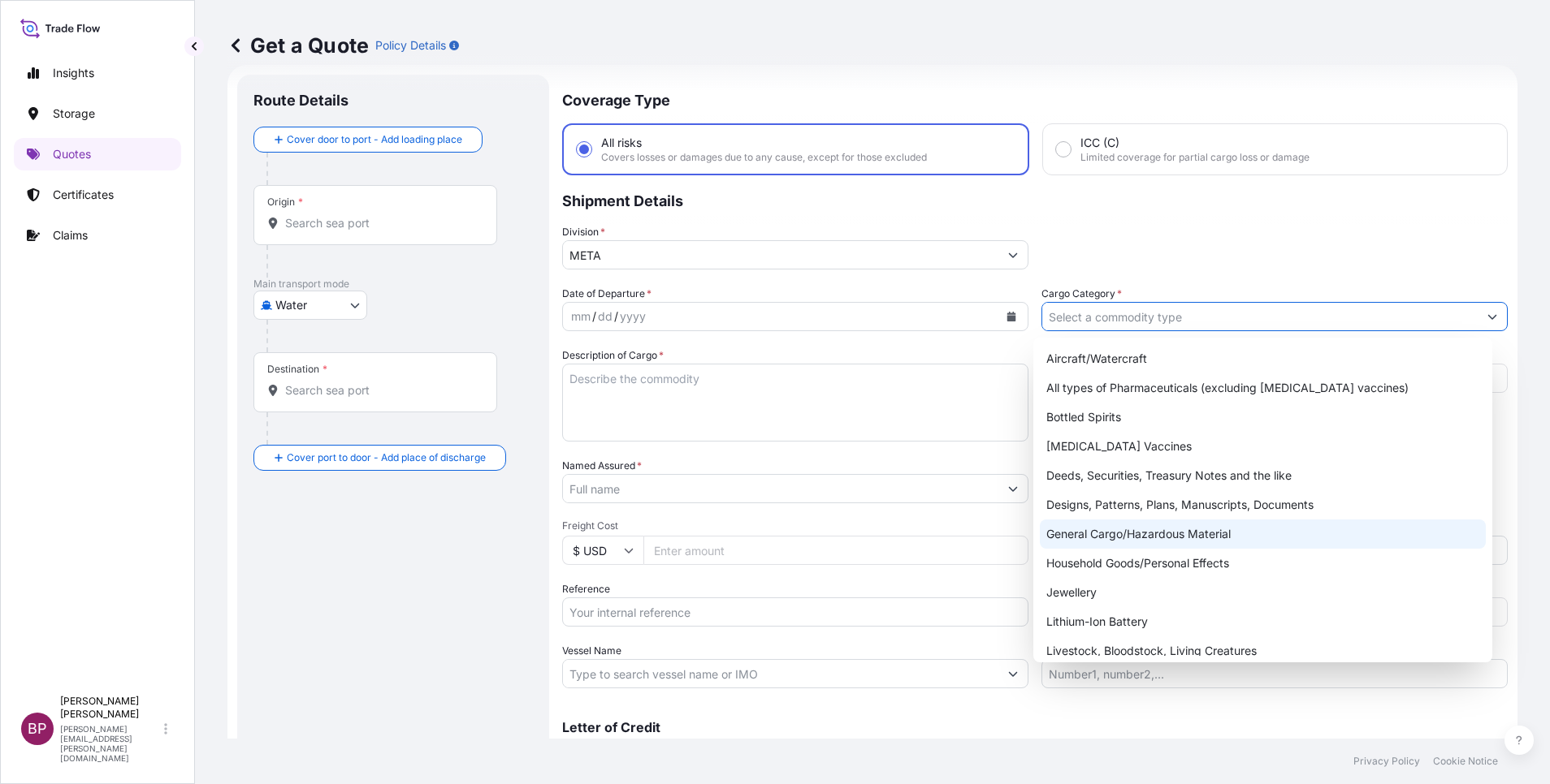
click at [1147, 540] on div "General Cargo/Hazardous Material" at bounding box center [1262, 534] width 445 height 29
type input "General Cargo/Hazardous Material"
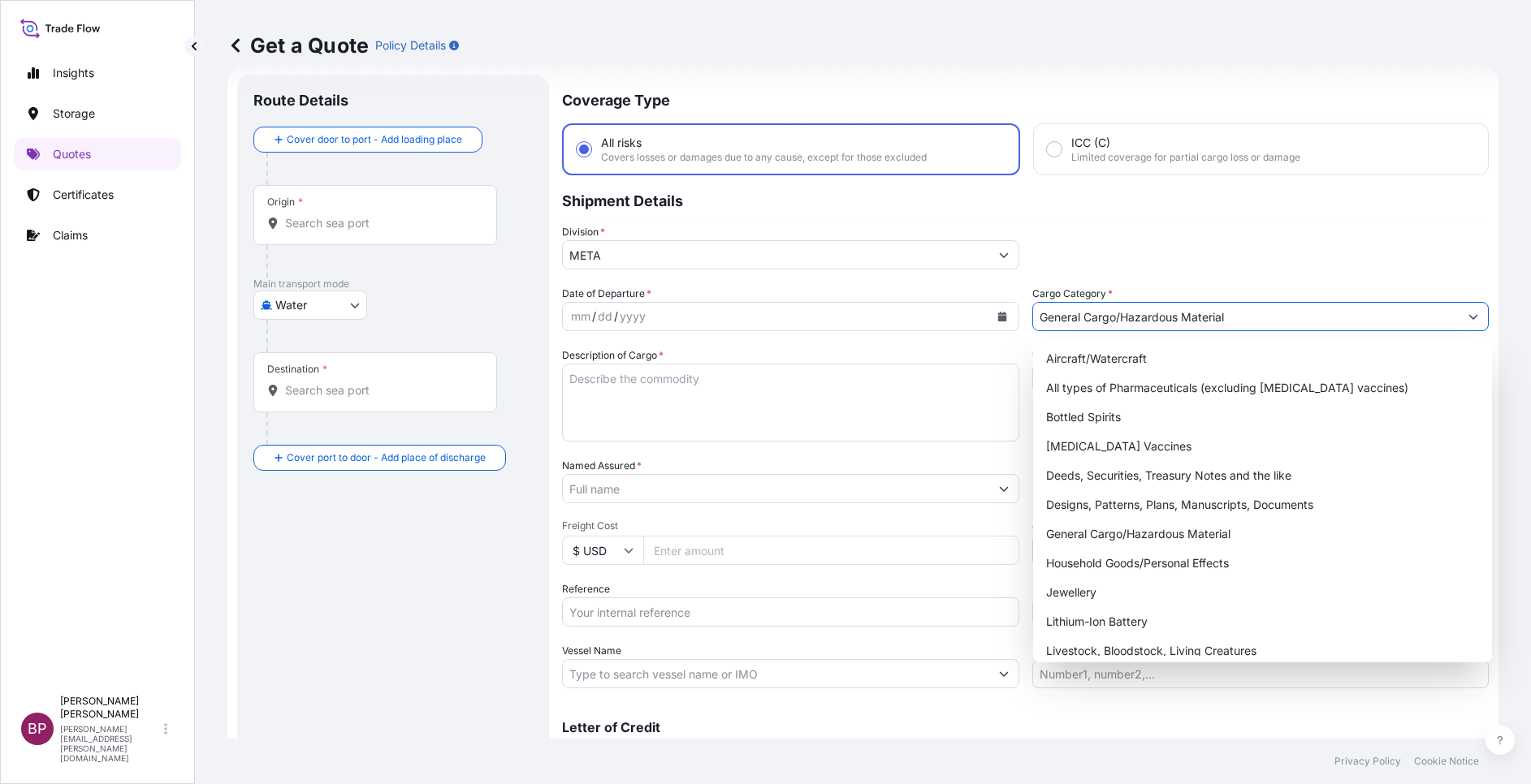
click at [635, 485] on input "Named Assured *" at bounding box center [776, 489] width 426 height 29
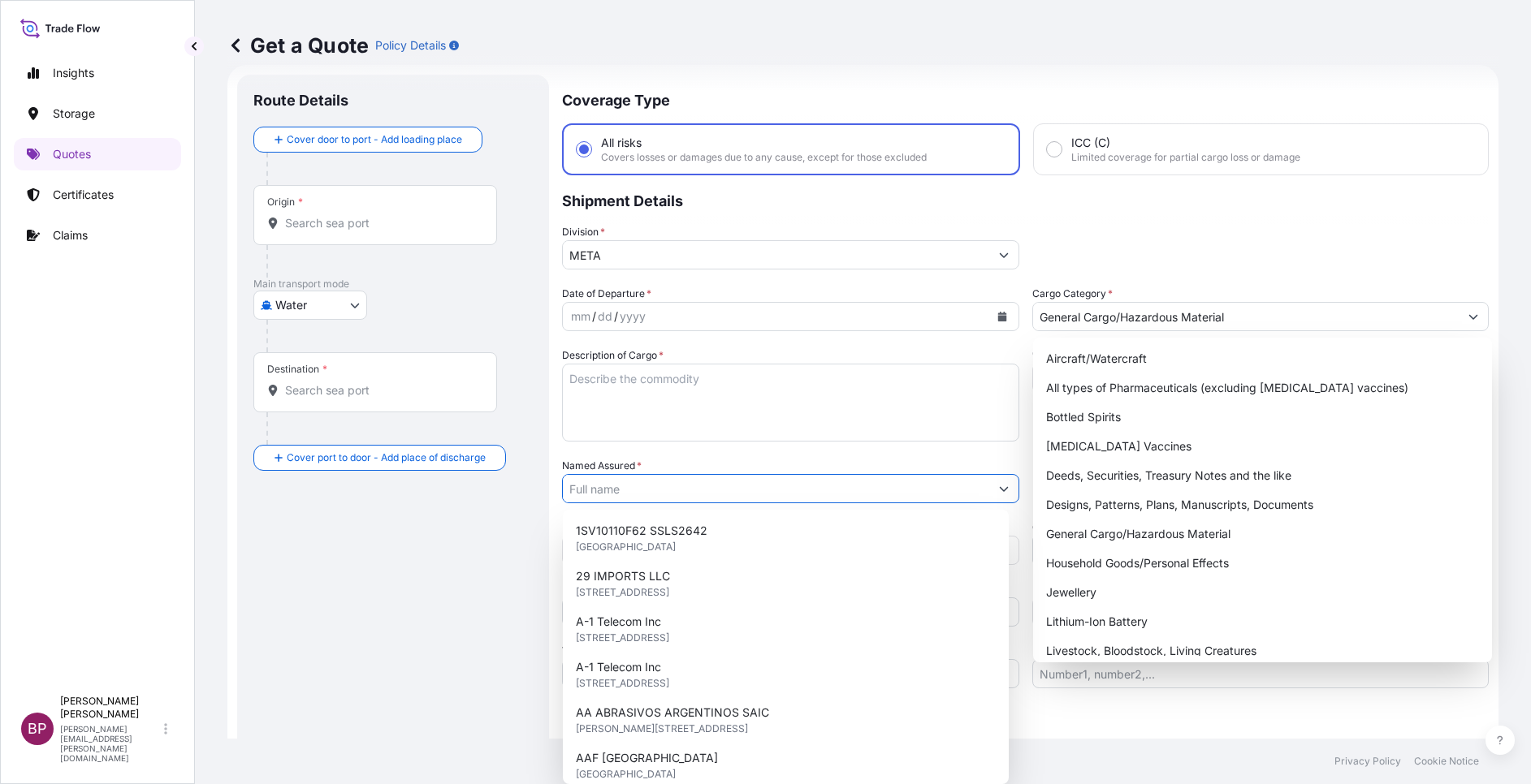
paste input "BINZAGR CORO"
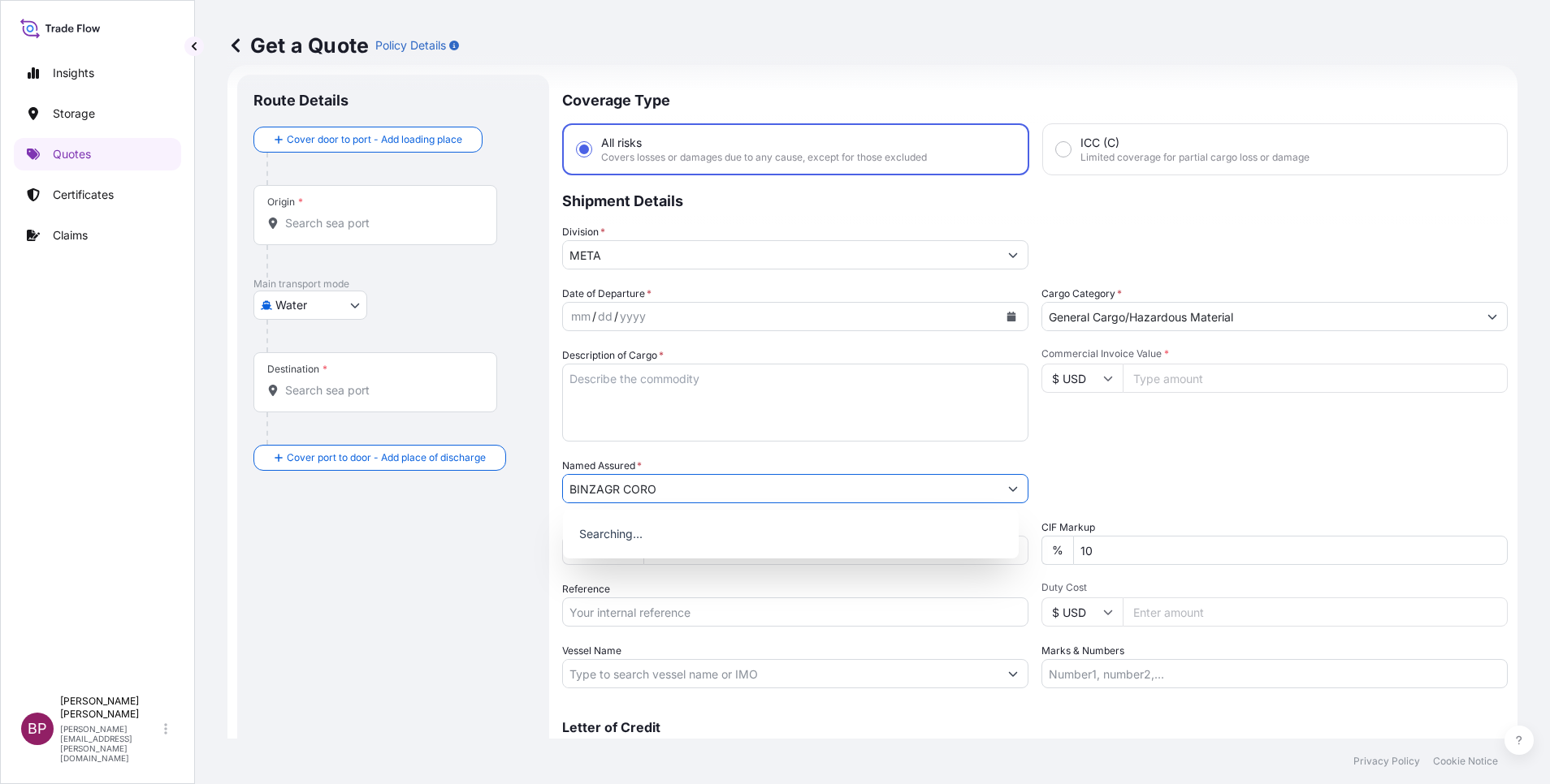
type input "BINZAGR CORO"
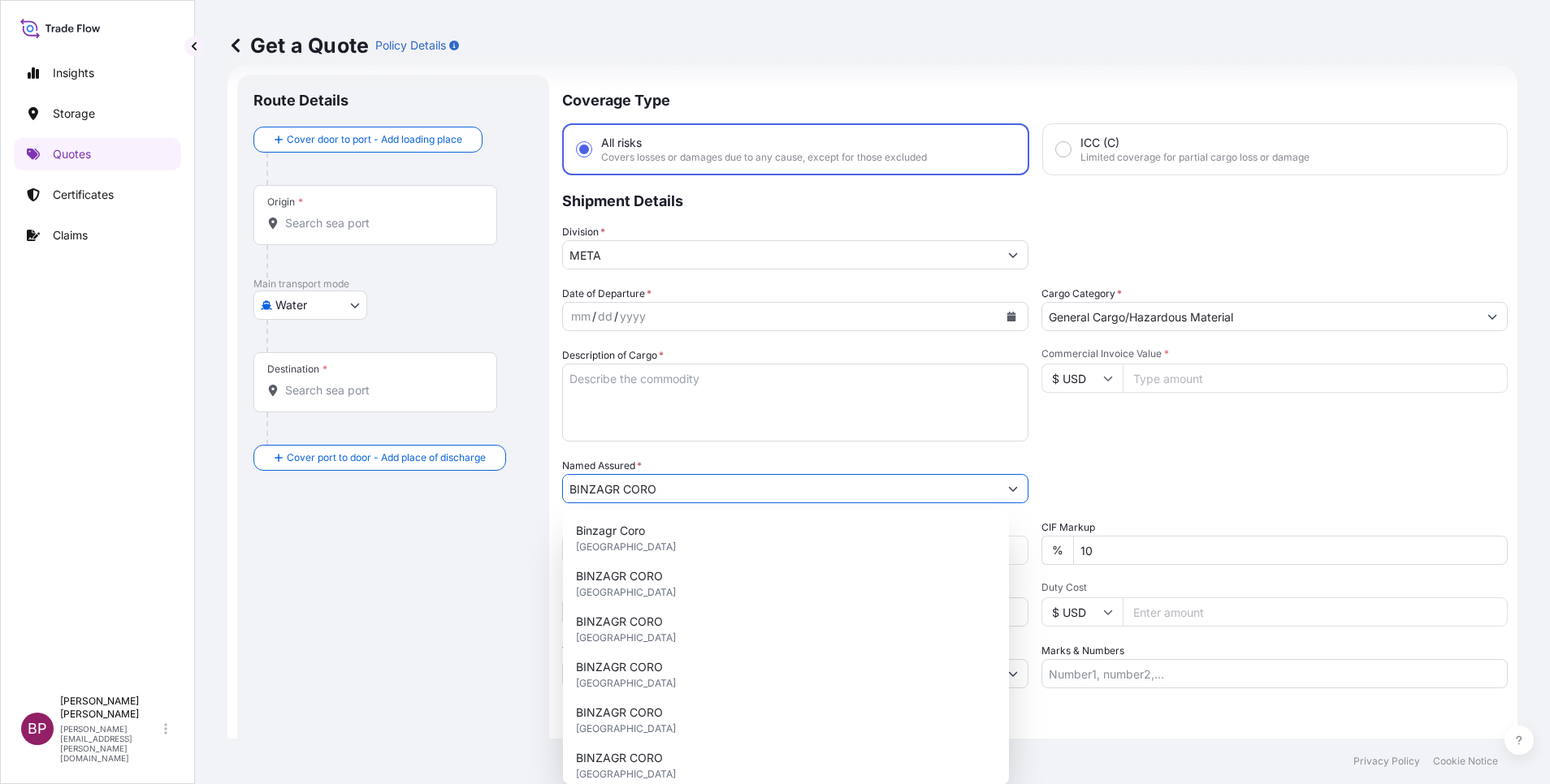
click at [999, 319] on button "Calendar" at bounding box center [1011, 317] width 26 height 26
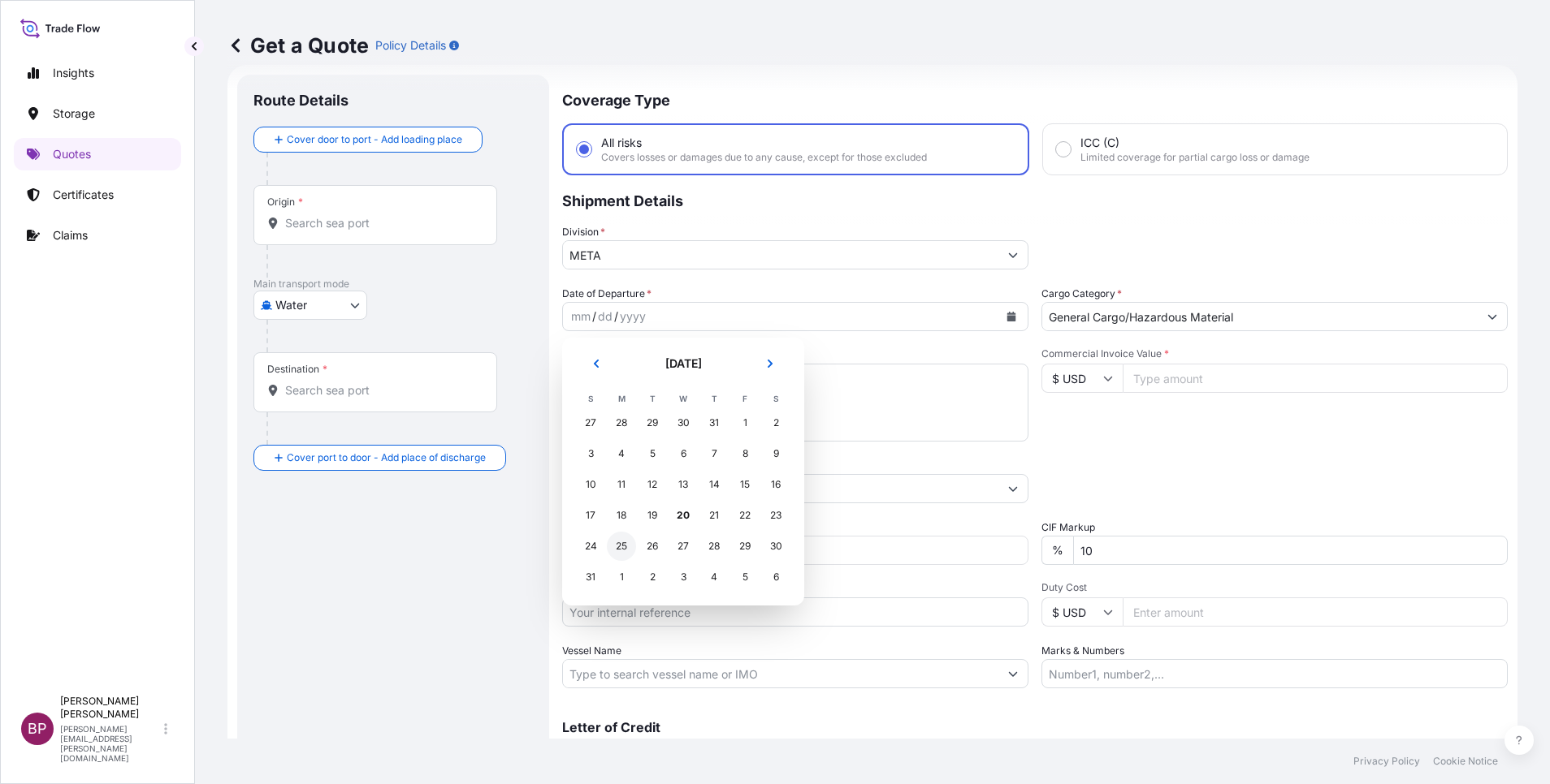
click at [619, 549] on div "25" at bounding box center [622, 547] width 29 height 29
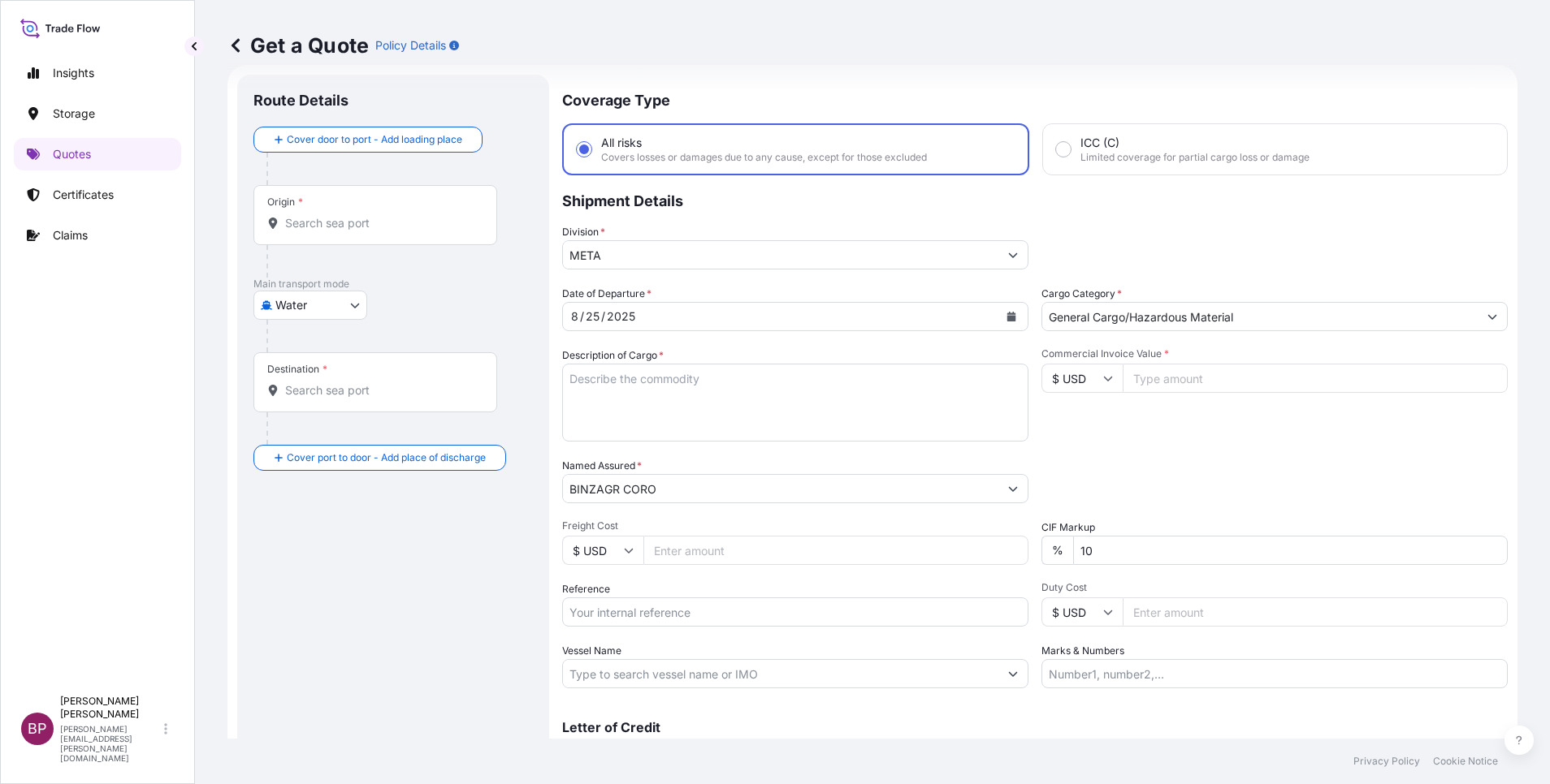
click at [1087, 386] on input "$ USD" at bounding box center [1082, 379] width 81 height 29
drag, startPoint x: 1073, startPoint y: 444, endPoint x: 1148, endPoint y: 415, distance: 80.4
click at [1073, 438] on div "€ EUR" at bounding box center [1073, 423] width 68 height 31
type input "€ EUR"
click at [1183, 382] on input "Commercial Invoice Value *" at bounding box center [1315, 379] width 385 height 29
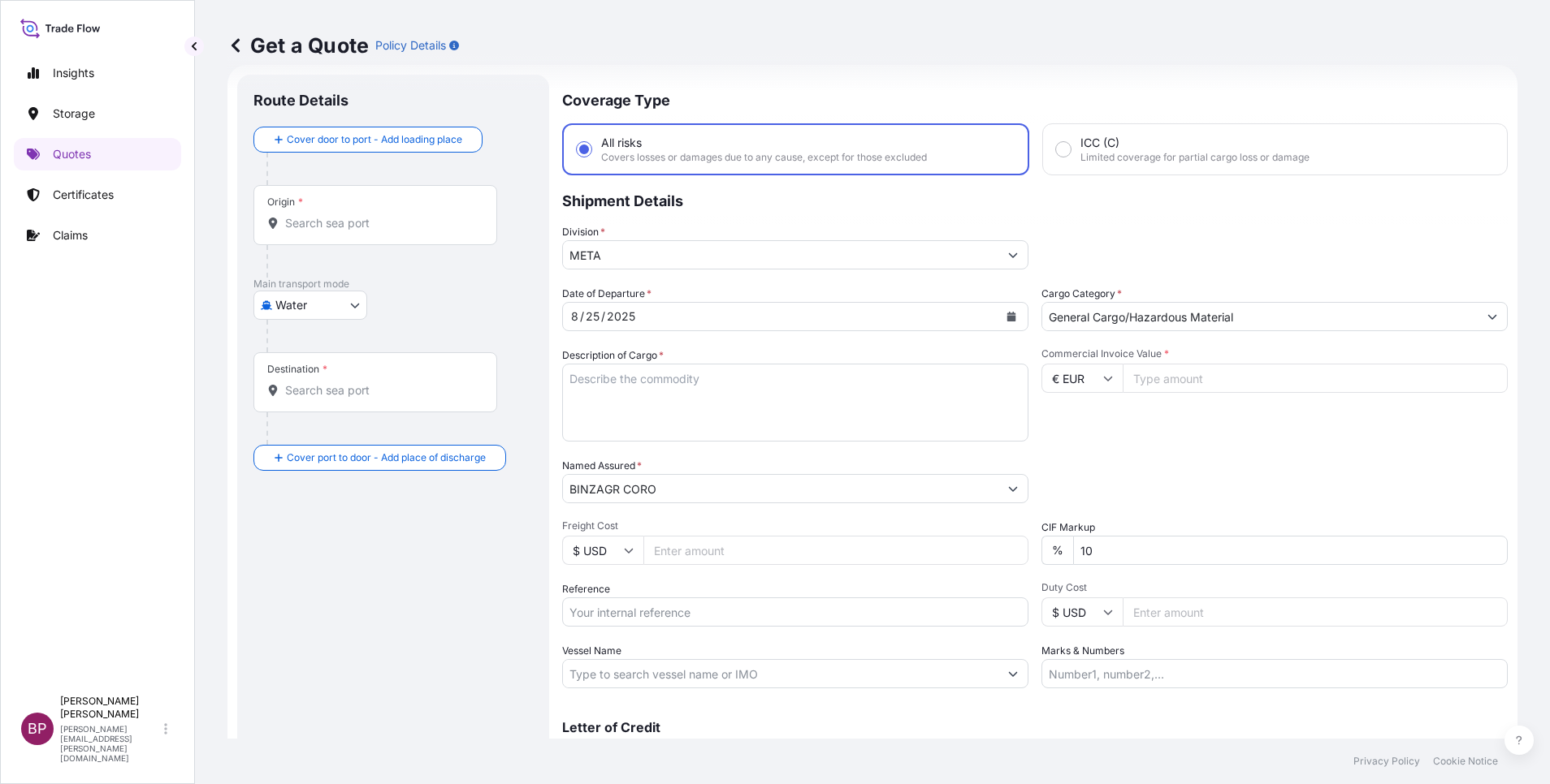
paste input "30718.46"
type input "30718.46"
drag, startPoint x: 1027, startPoint y: 549, endPoint x: 882, endPoint y: 546, distance: 145.0
click at [882, 546] on div "Date of Departure * [DATE] Cargo Category * General Cargo/Hazardous Material De…" at bounding box center [1035, 486] width 946 height 402
type input "0"
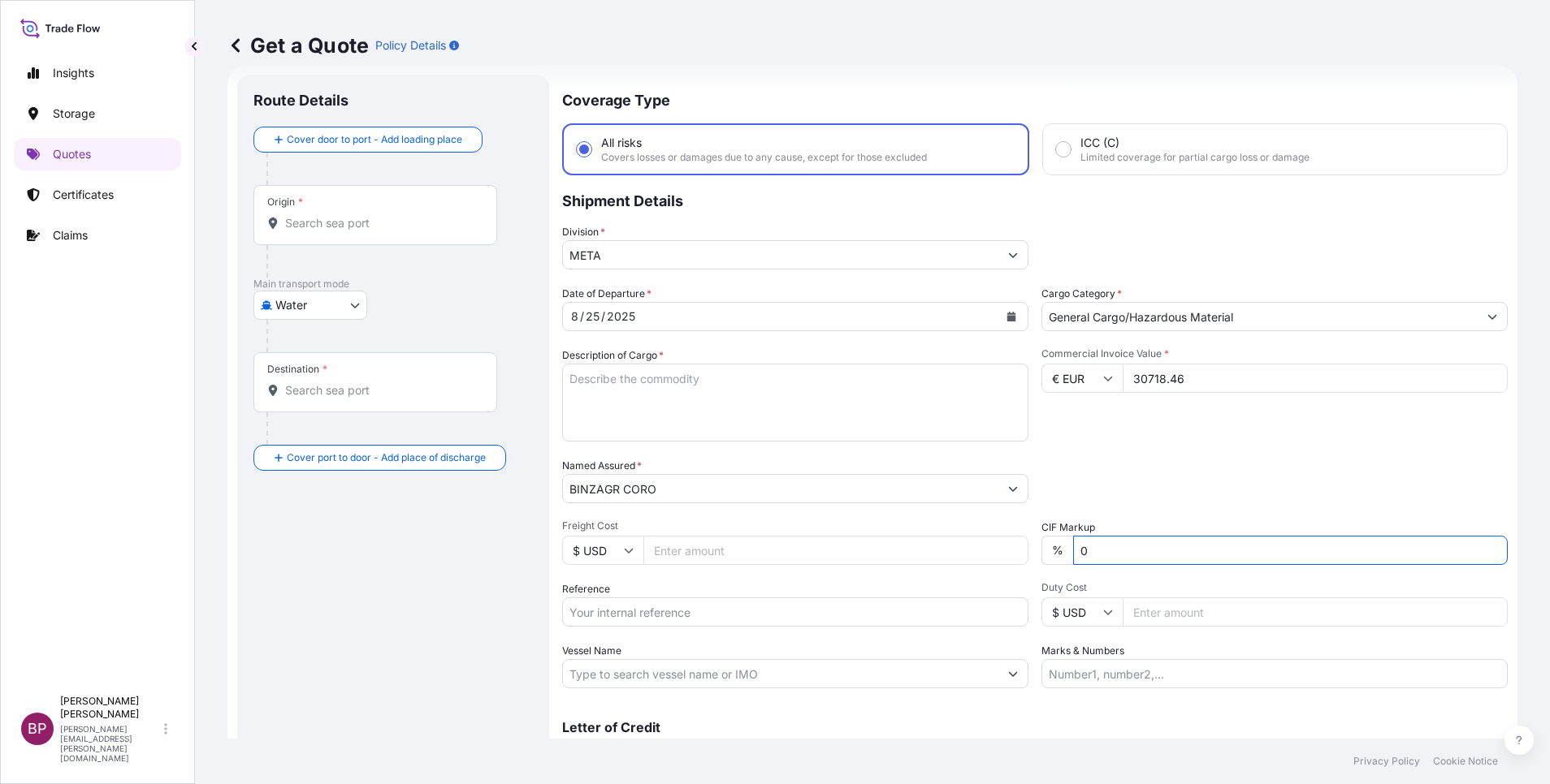
click at [1168, 510] on div "Date of Departure * [DATE] Cargo Category * General Cargo/Hazardous Material De…" at bounding box center [1035, 486] width 946 height 402
click at [672, 608] on input "Reference" at bounding box center [795, 612] width 466 height 29
paste input "MEDUFF157020"
type input "MEDUFF157020"
click at [791, 430] on textarea "Description of Cargo *" at bounding box center [795, 402] width 466 height 78
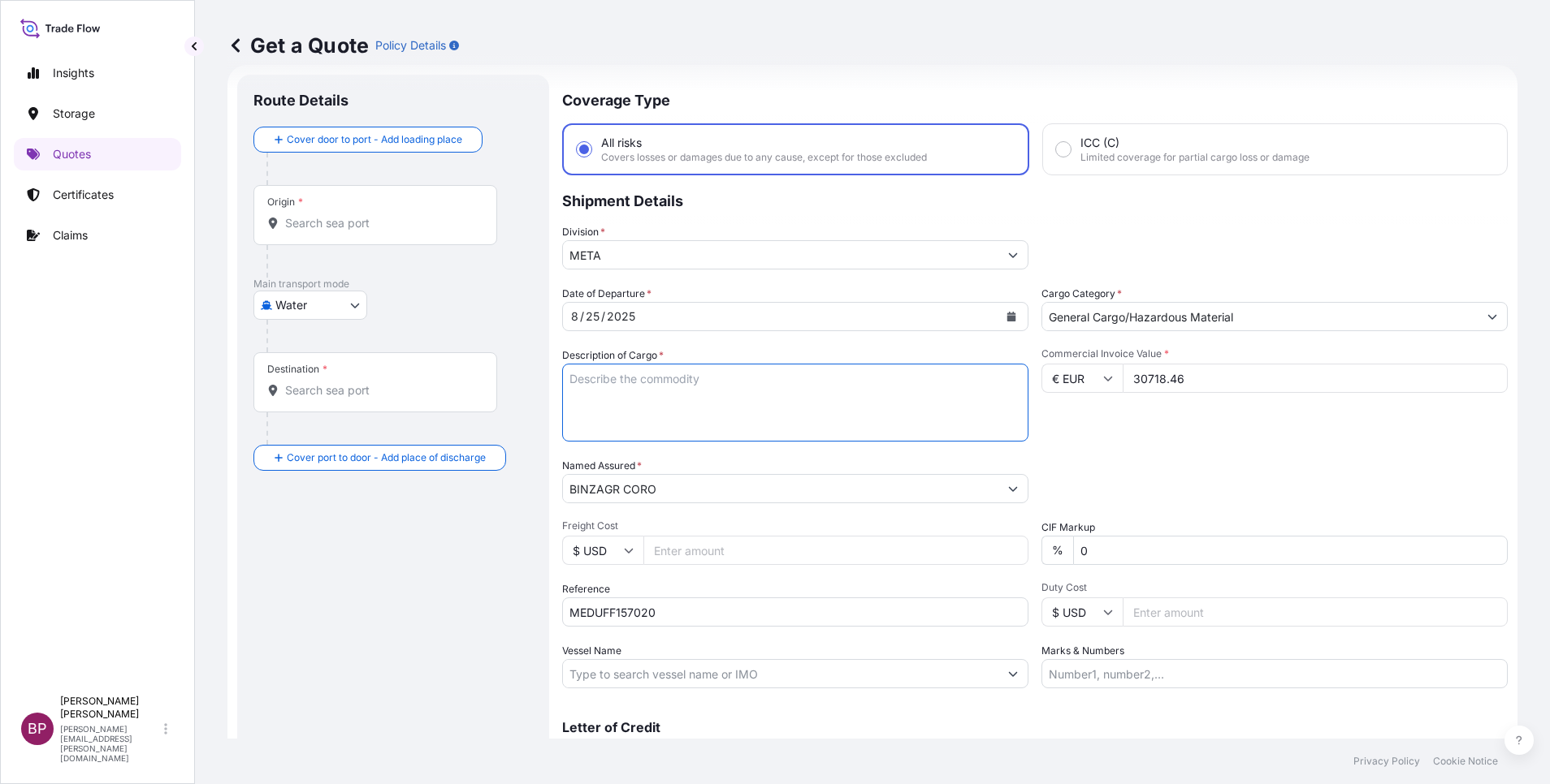
paste textarea "JUICE"
type textarea "JUICE"
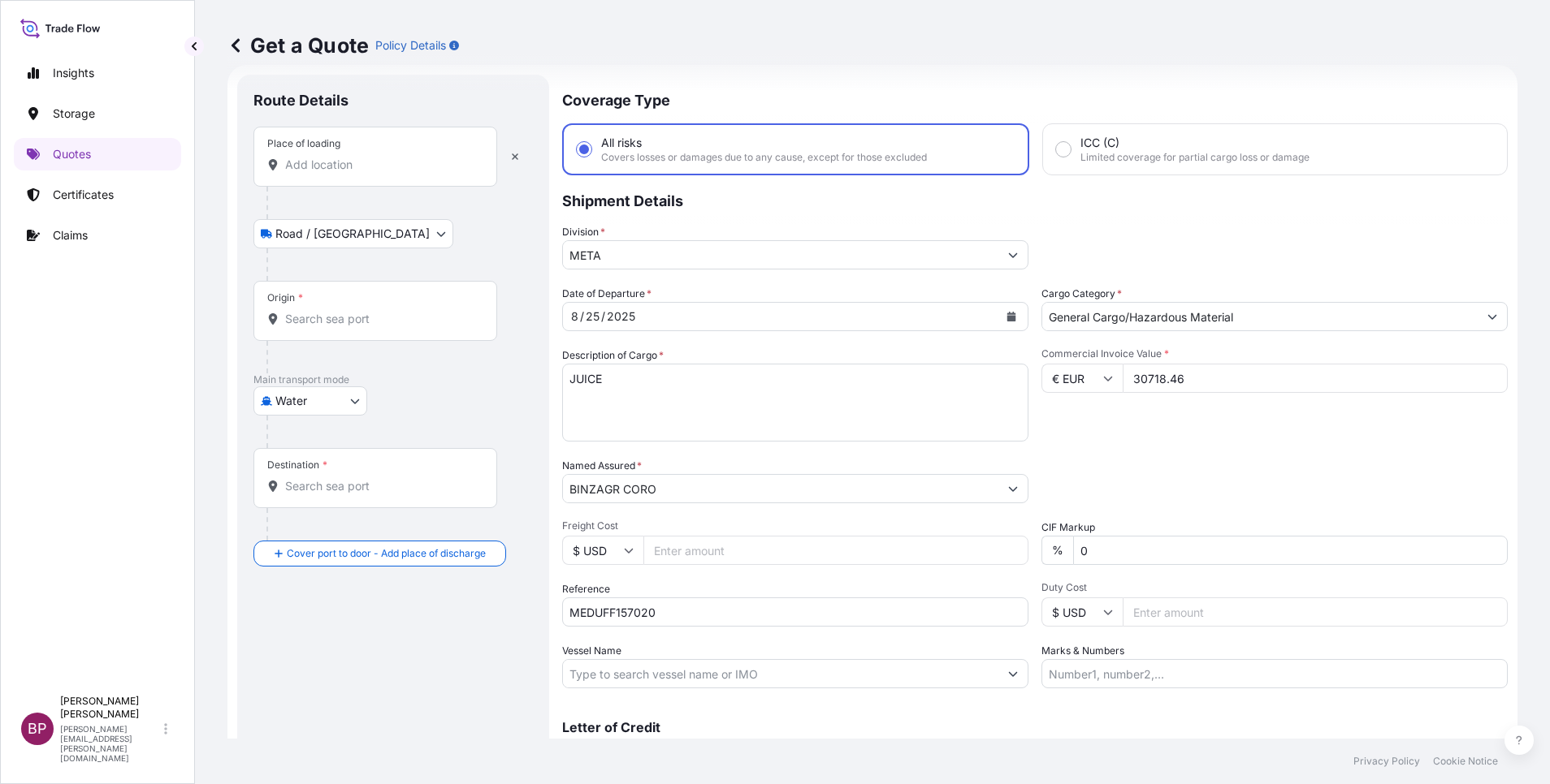
drag, startPoint x: 378, startPoint y: 158, endPoint x: 357, endPoint y: 163, distance: 21.6
click at [378, 157] on input "Place of loading" at bounding box center [381, 165] width 192 height 16
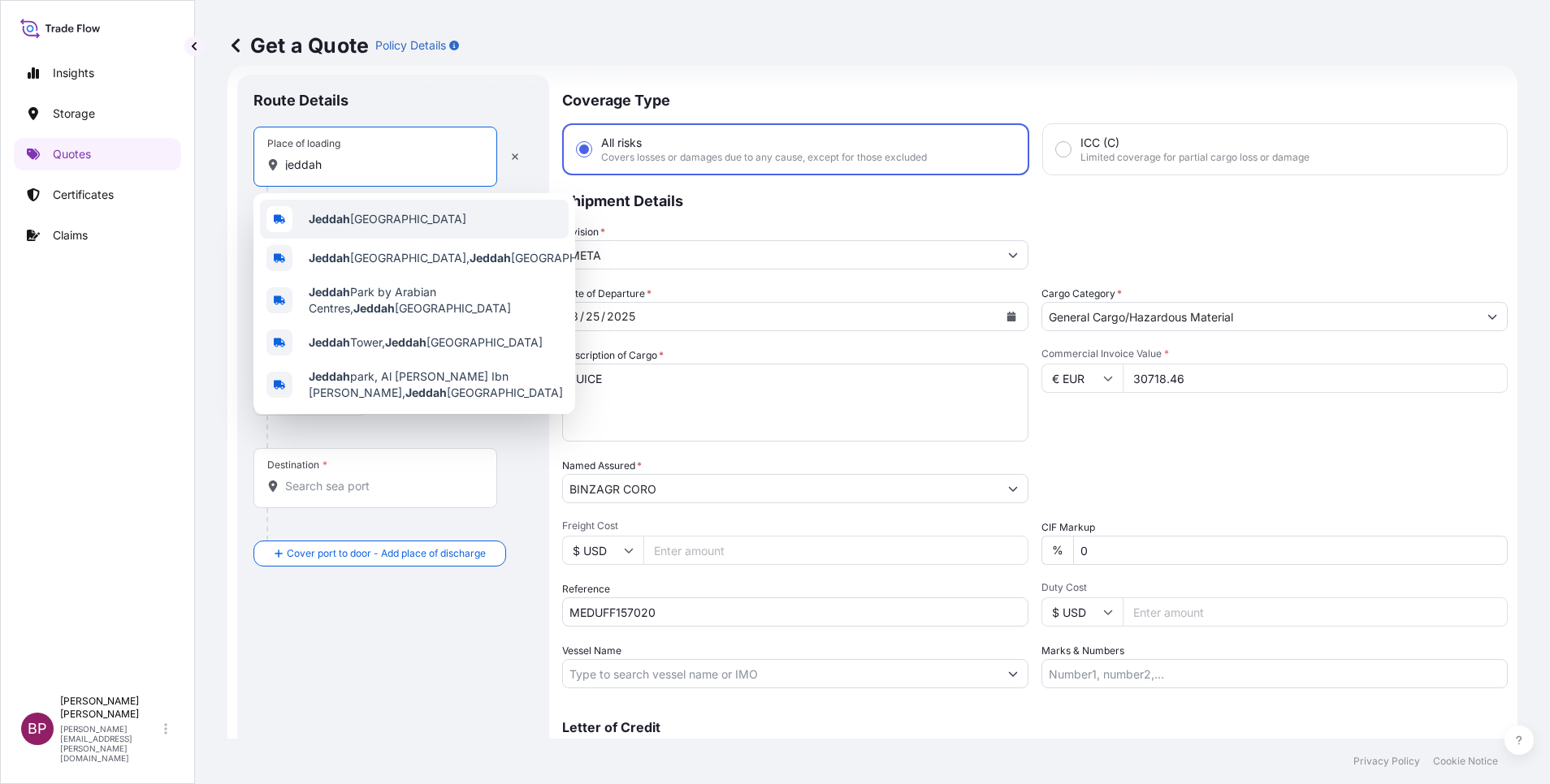
click at [432, 221] on div "Jeddah [GEOGRAPHIC_DATA]" at bounding box center [414, 219] width 309 height 39
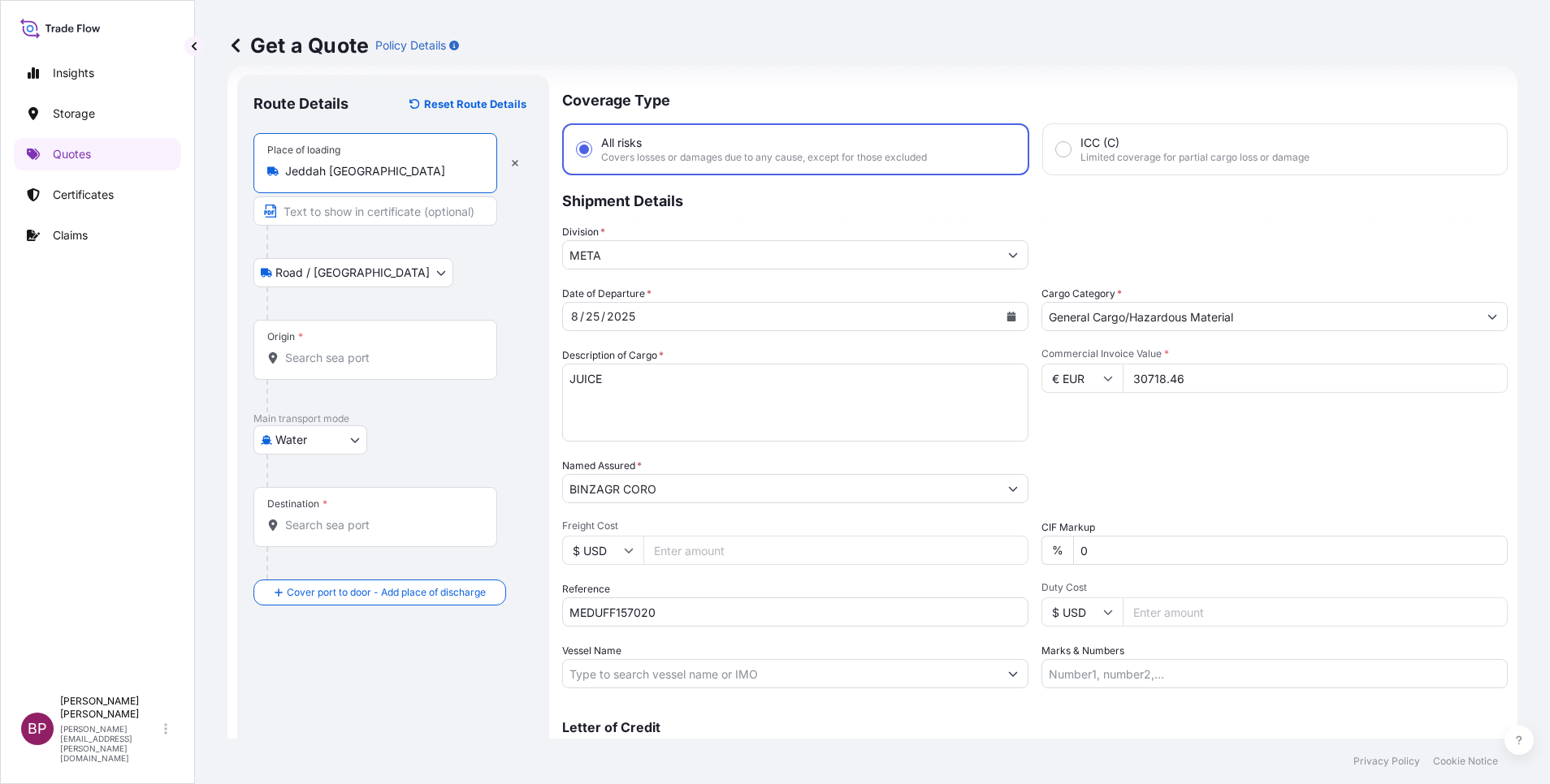
type input "Jeddah [GEOGRAPHIC_DATA]"
click at [343, 356] on input "Origin *" at bounding box center [381, 358] width 192 height 16
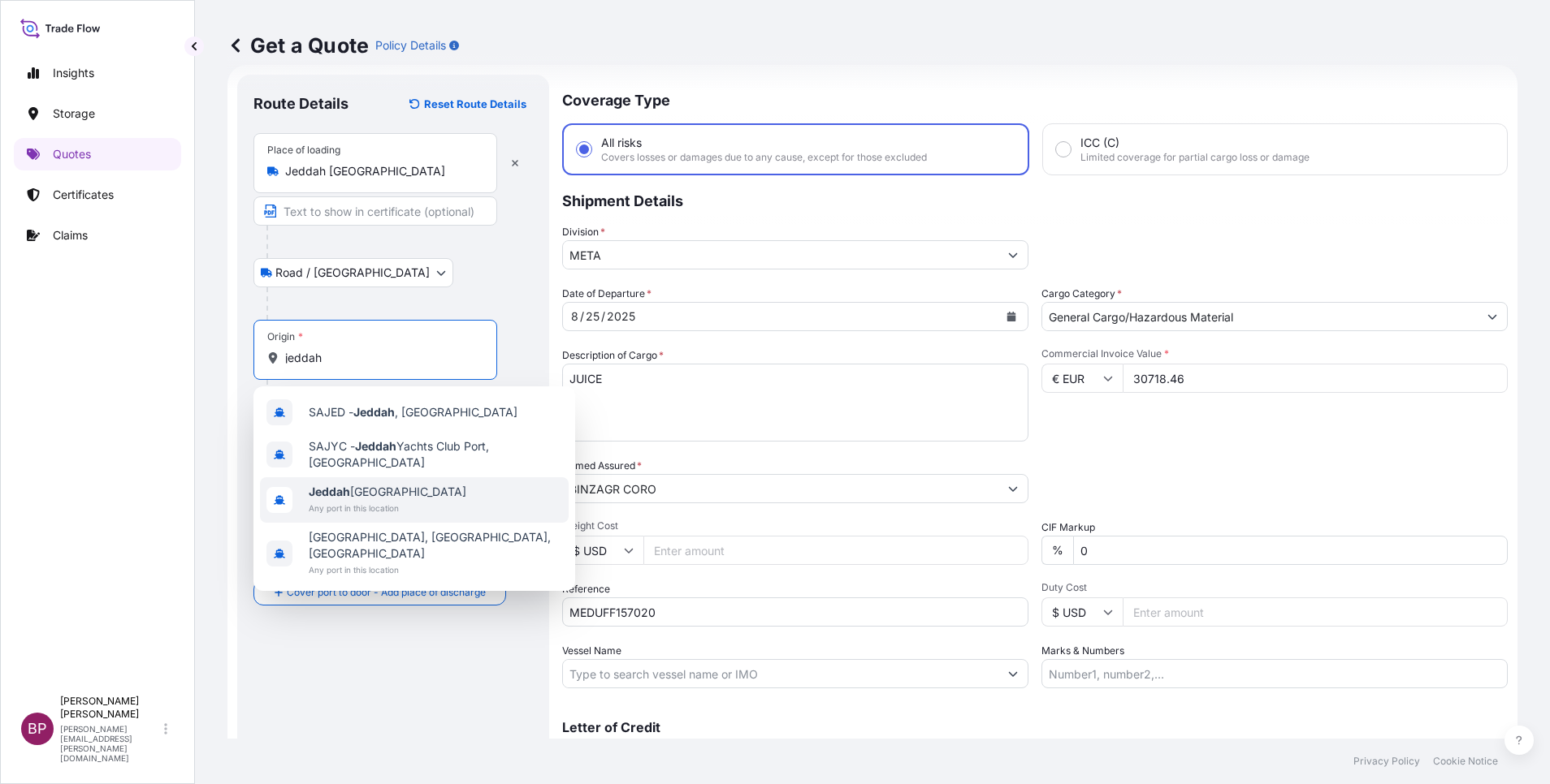
click at [380, 513] on span "Any port in this location" at bounding box center [387, 508] width 158 height 16
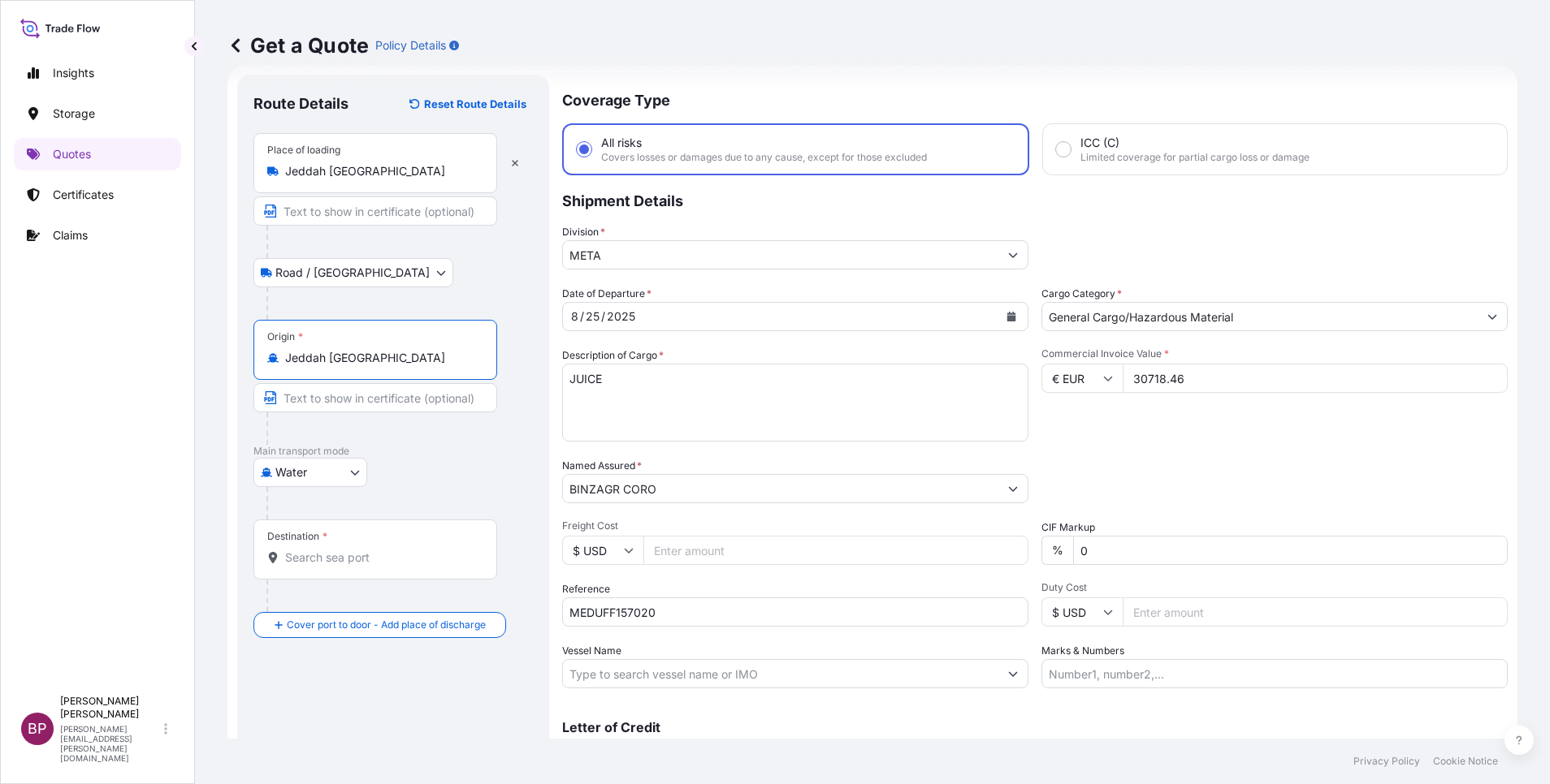
type input "Jeddah [GEOGRAPHIC_DATA]"
click at [361, 570] on div "Destination *" at bounding box center [375, 549] width 244 height 60
click at [361, 566] on input "Destination *" at bounding box center [381, 558] width 192 height 16
paste input "[GEOGRAPHIC_DATA]"
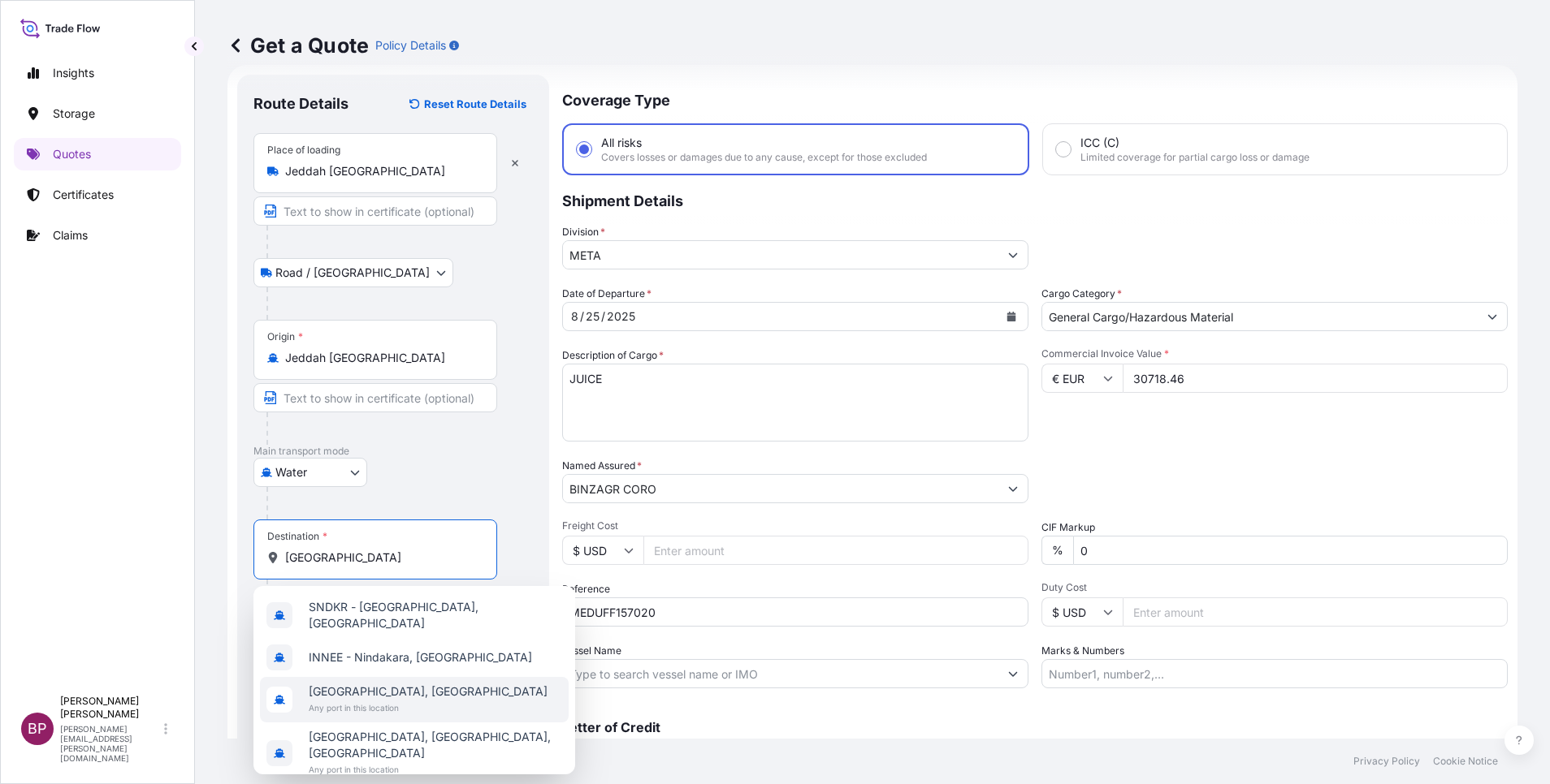
click at [382, 685] on span "[GEOGRAPHIC_DATA], [GEOGRAPHIC_DATA]" at bounding box center [428, 692] width 239 height 16
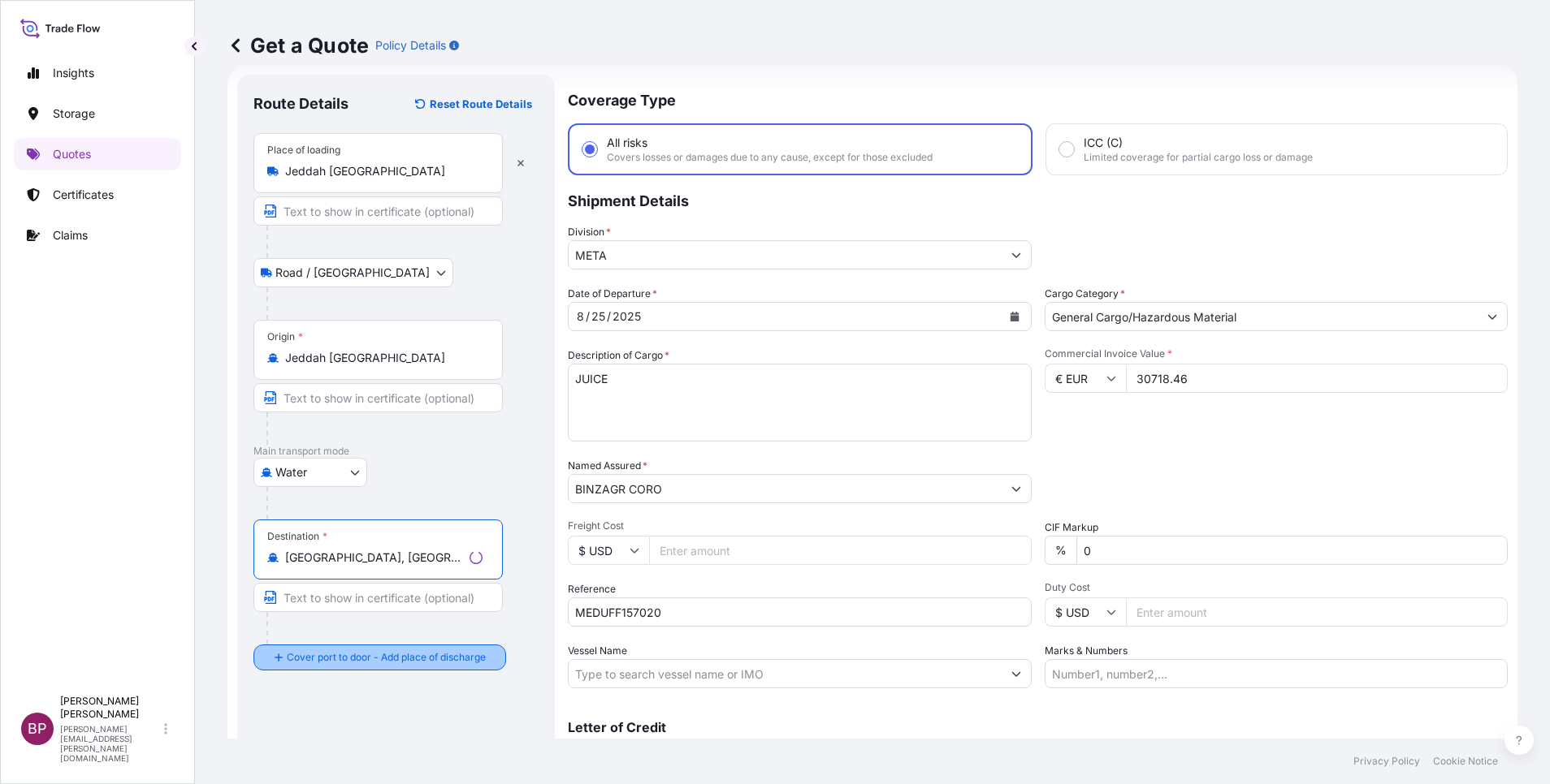
type input "[GEOGRAPHIC_DATA], [GEOGRAPHIC_DATA]"
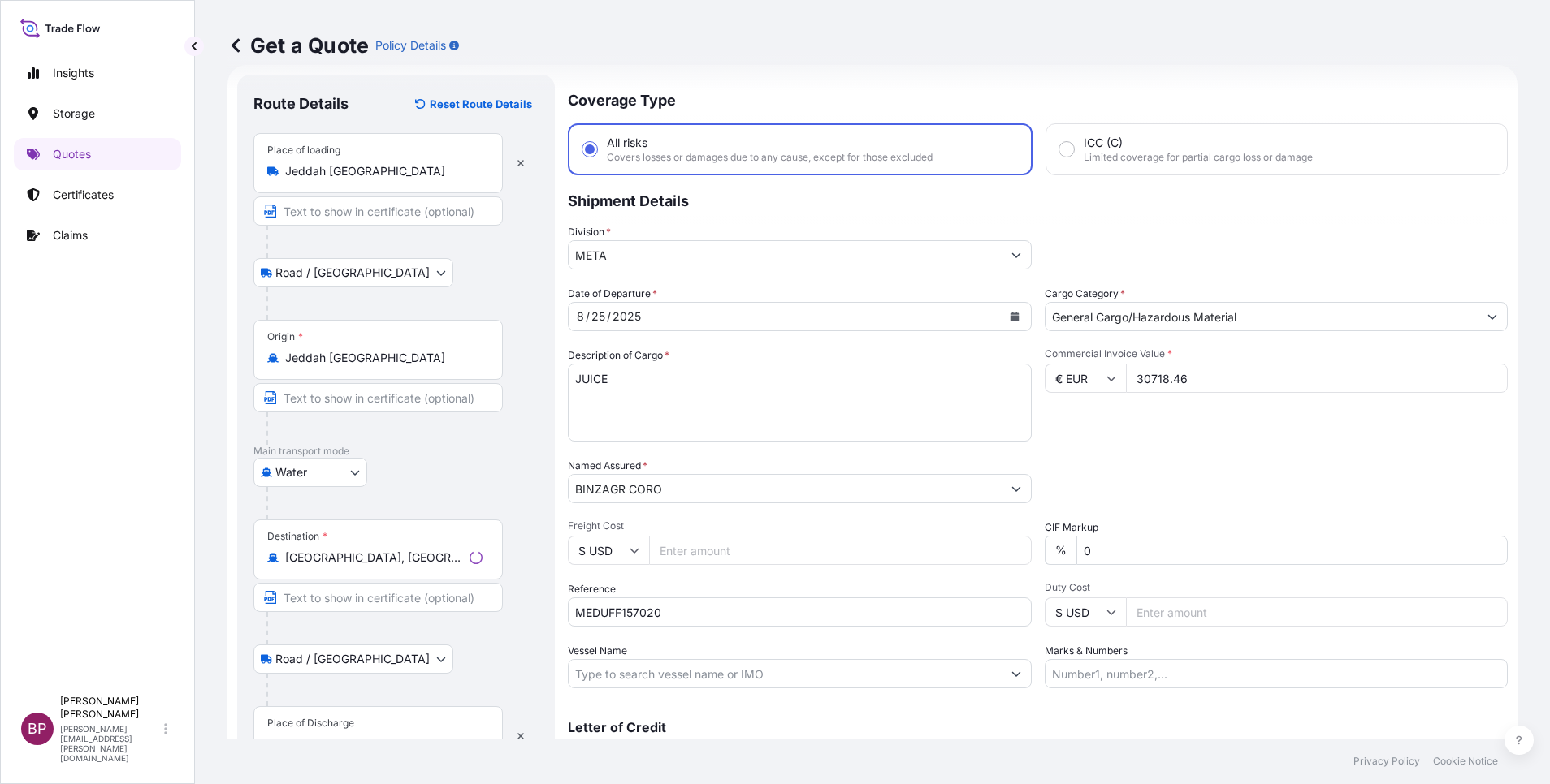
drag, startPoint x: 332, startPoint y: 729, endPoint x: 333, endPoint y: 716, distance: 13.0
click at [333, 722] on div "Place of Discharge" at bounding box center [310, 724] width 87 height 13
click at [333, 737] on input "Place of Discharge" at bounding box center [383, 745] width 197 height 16
paste input "[GEOGRAPHIC_DATA]"
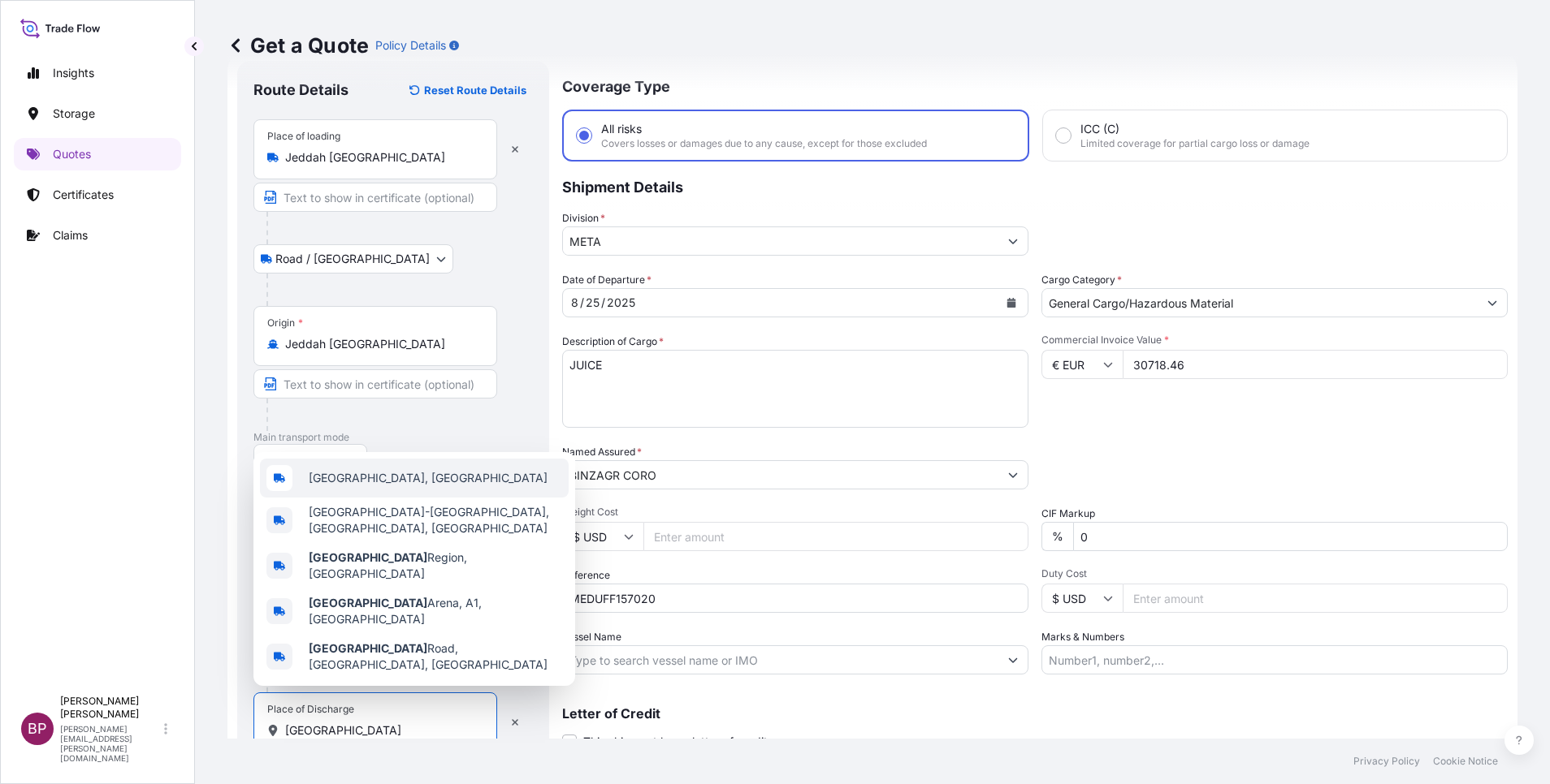
click at [373, 486] on span "[GEOGRAPHIC_DATA], [GEOGRAPHIC_DATA]" at bounding box center [428, 478] width 239 height 16
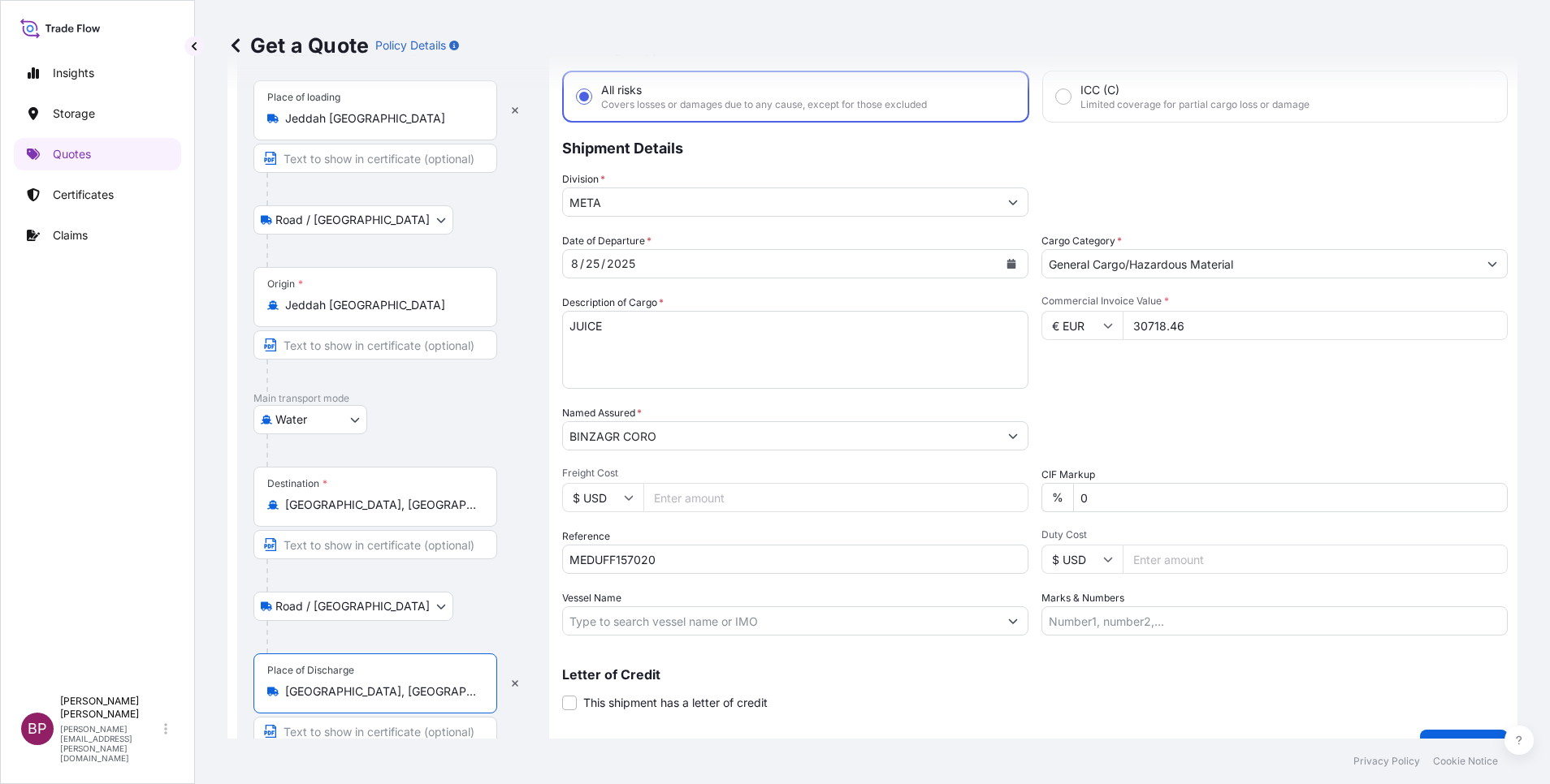
scroll to position [112, 0]
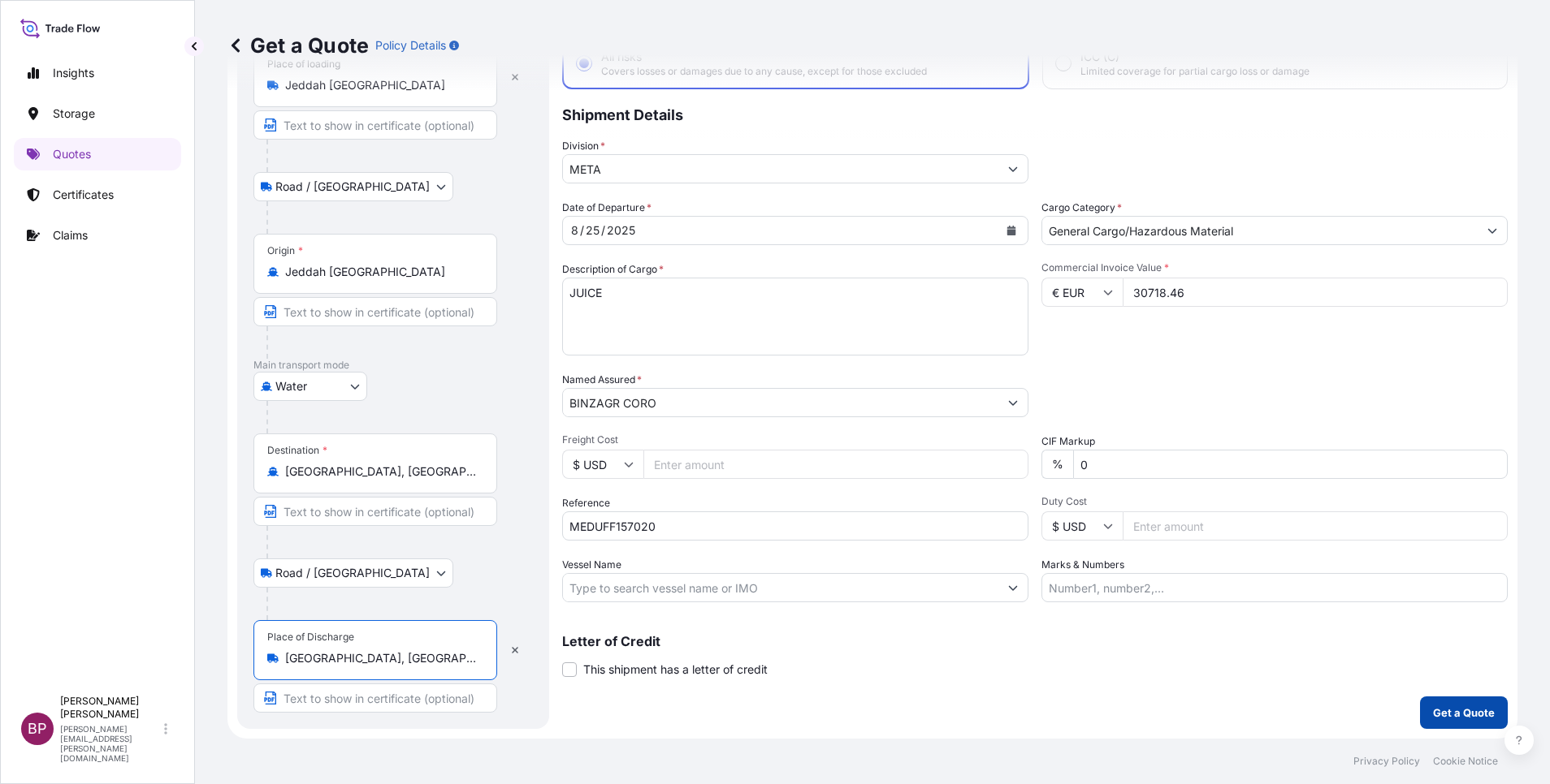
type input "[GEOGRAPHIC_DATA], [GEOGRAPHIC_DATA]"
click at [1441, 712] on p "Get a Quote" at bounding box center [1464, 713] width 62 height 16
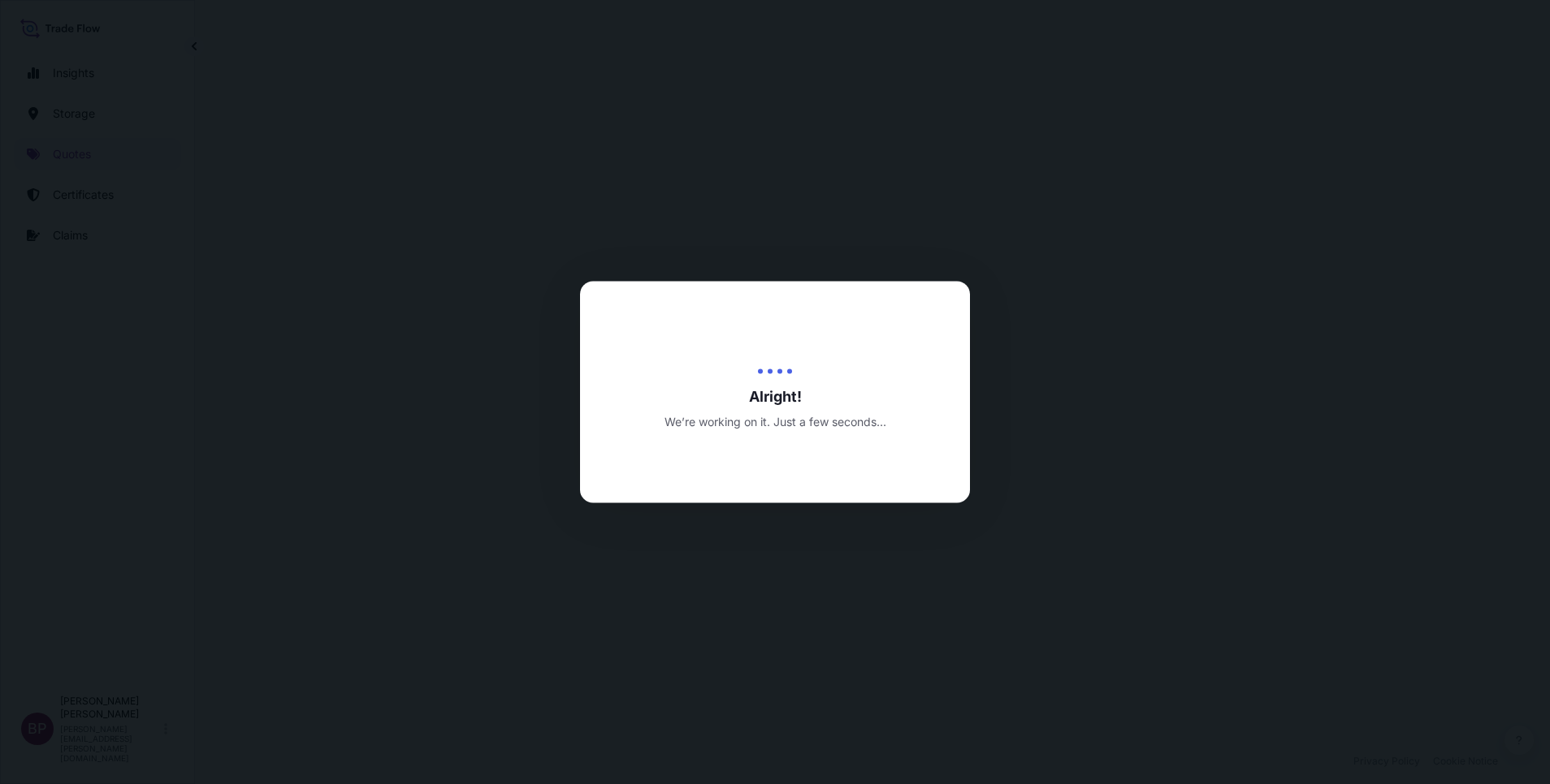
select select "Road / [GEOGRAPHIC_DATA]"
select select "Water"
select select "Road / [GEOGRAPHIC_DATA]"
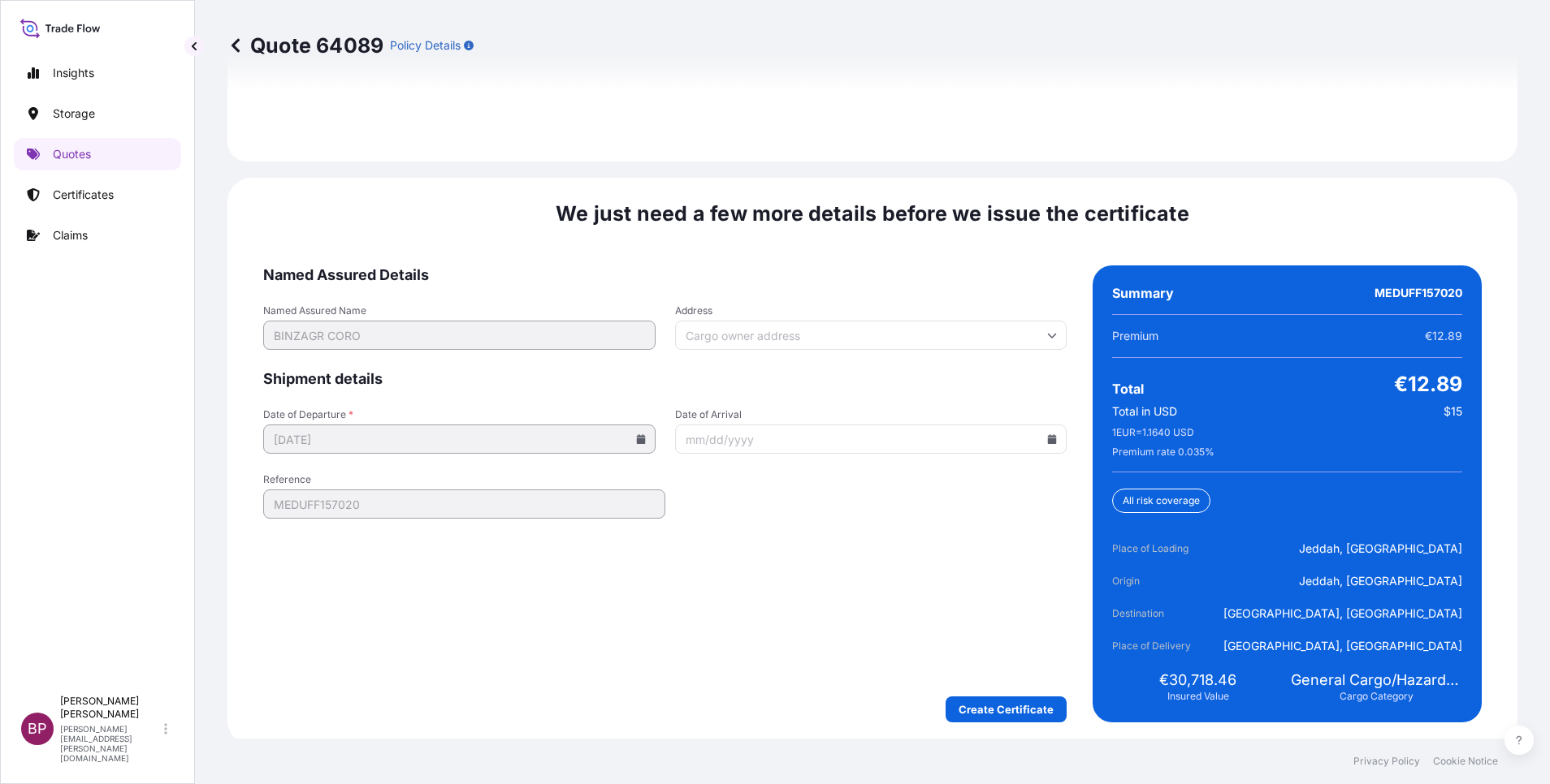
scroll to position [2492, 0]
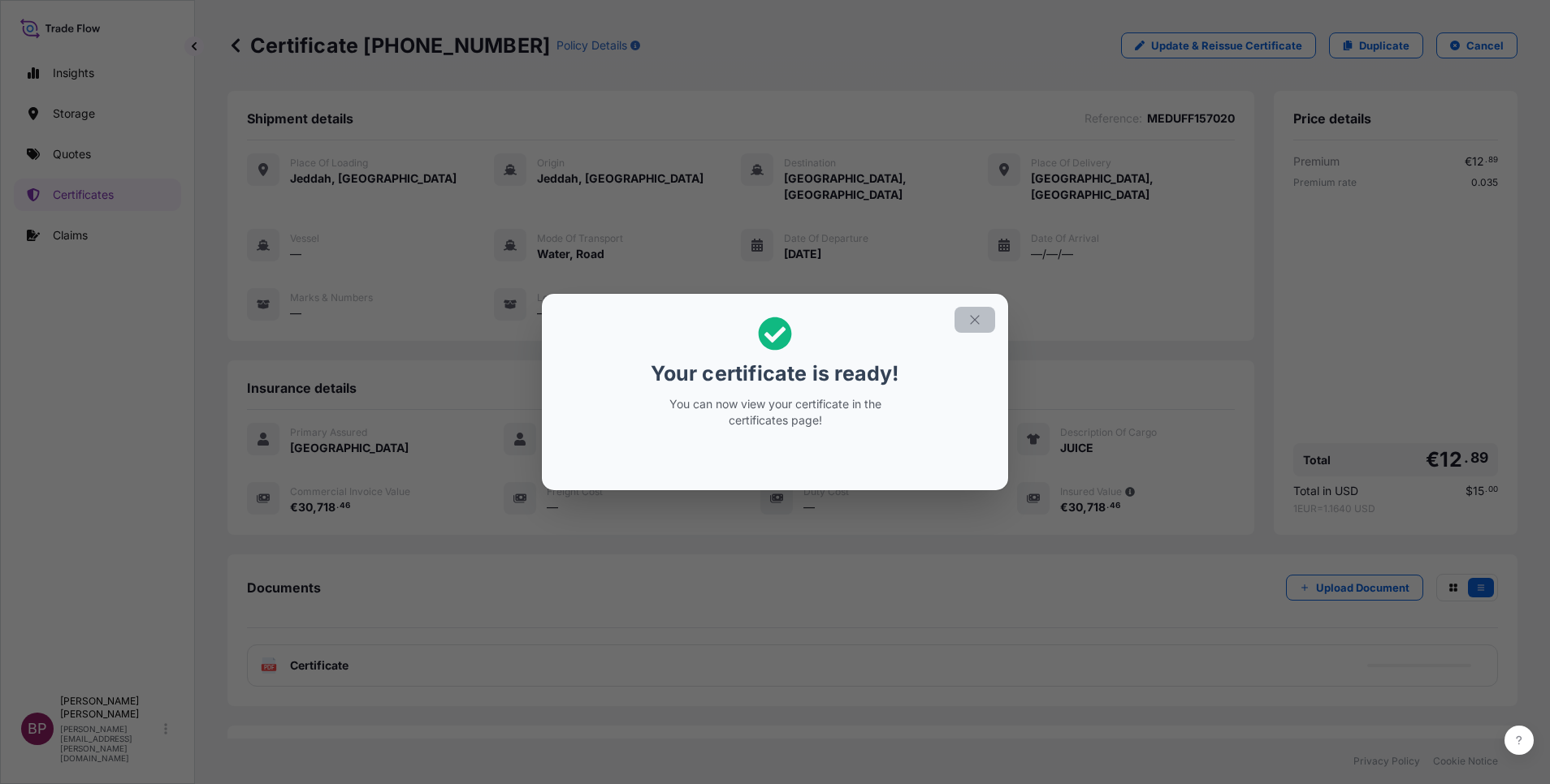
click at [972, 318] on icon "button" at bounding box center [974, 319] width 9 height 9
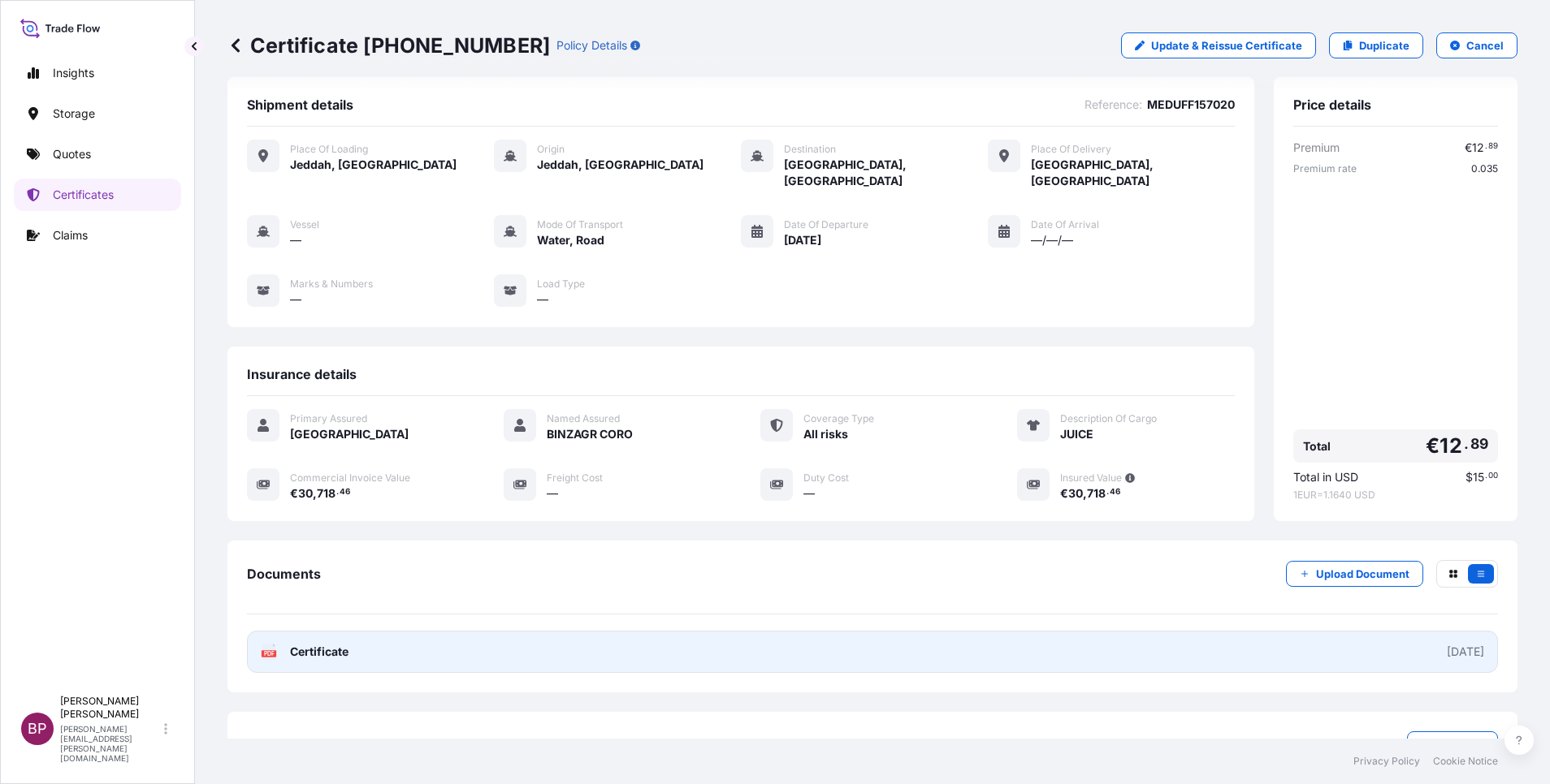
scroll to position [53, 0]
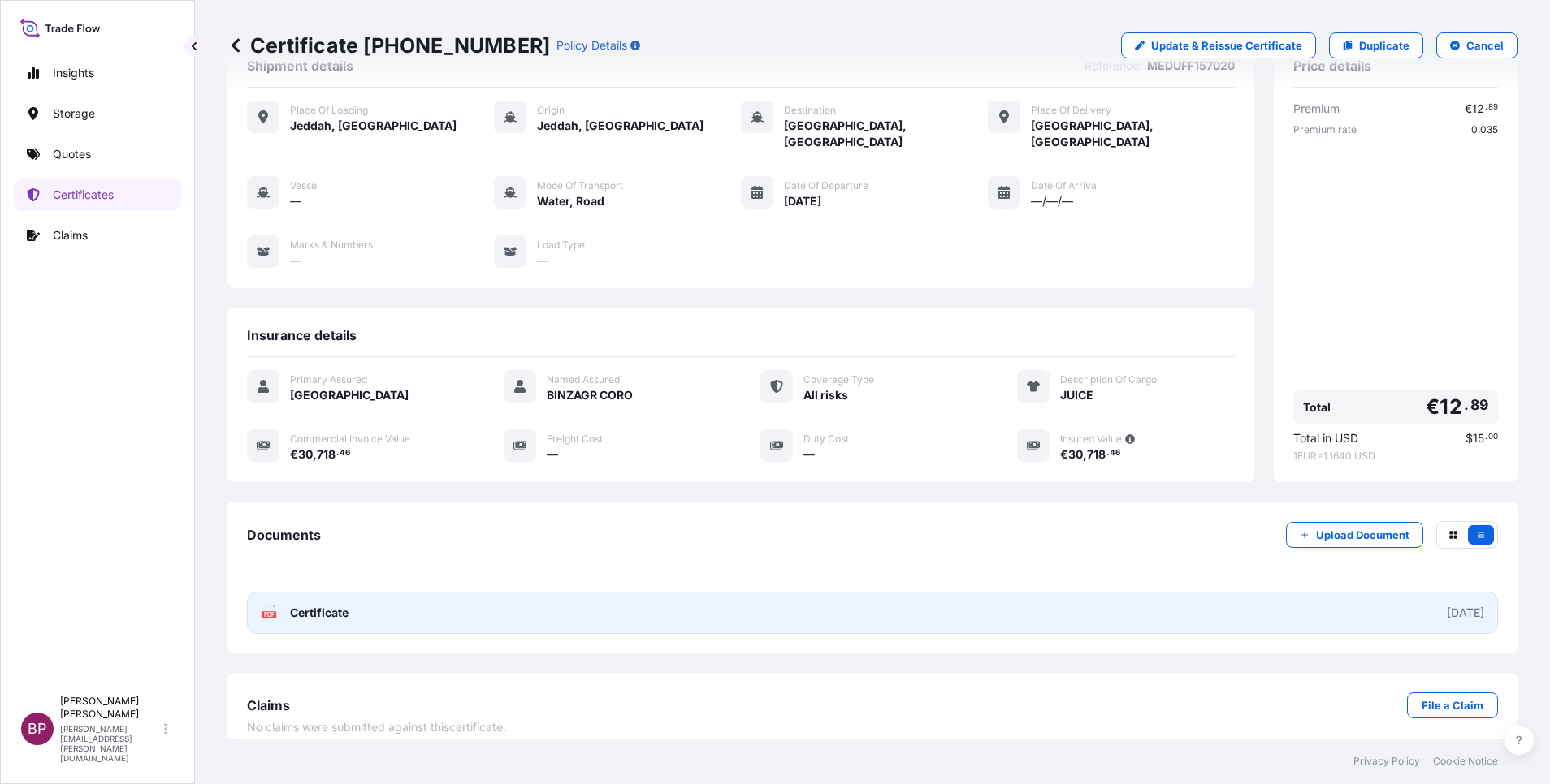
click at [343, 605] on span "Certificate" at bounding box center [319, 613] width 58 height 16
